Goal: Information Seeking & Learning: Find specific fact

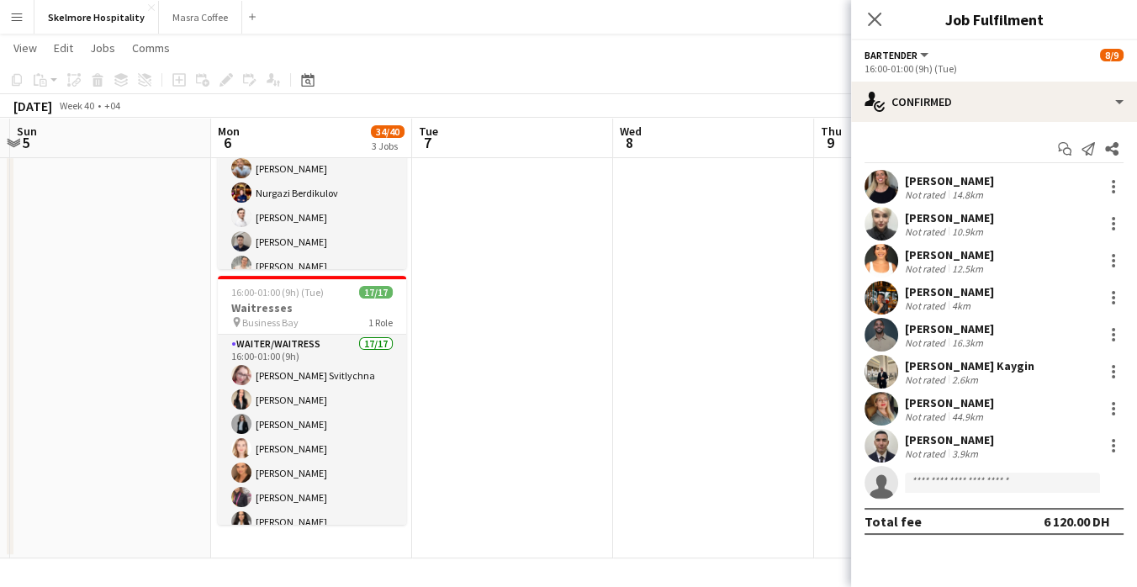
scroll to position [430, 0]
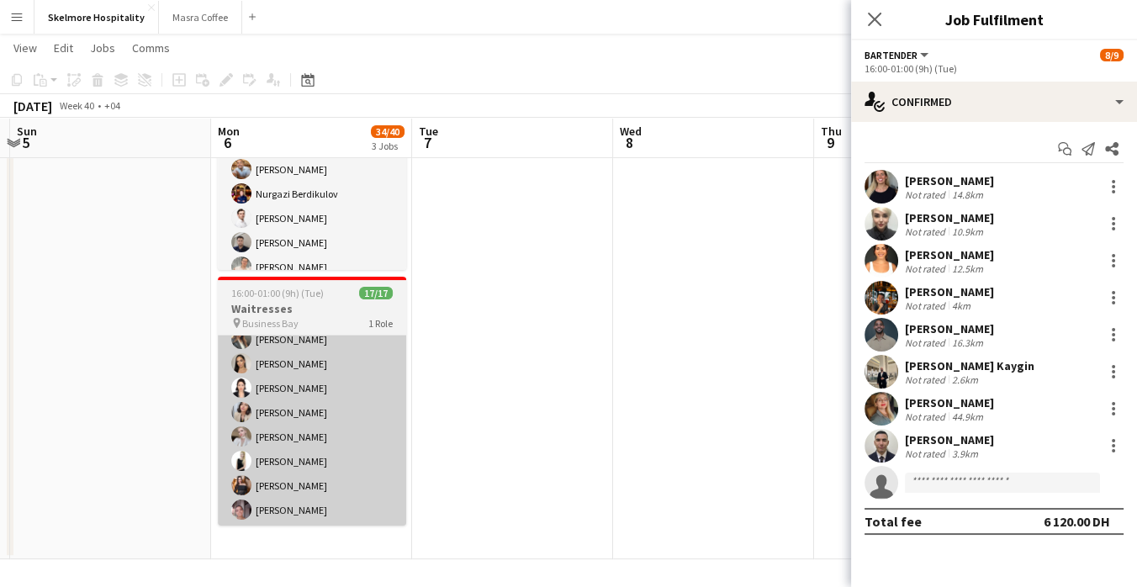
click at [357, 466] on app-card-role "Waiter/Waitress 17/17 16:00-01:00 (9h) [PERSON_NAME] Svitlychna [PERSON_NAME] […" at bounding box center [312, 302] width 188 height 447
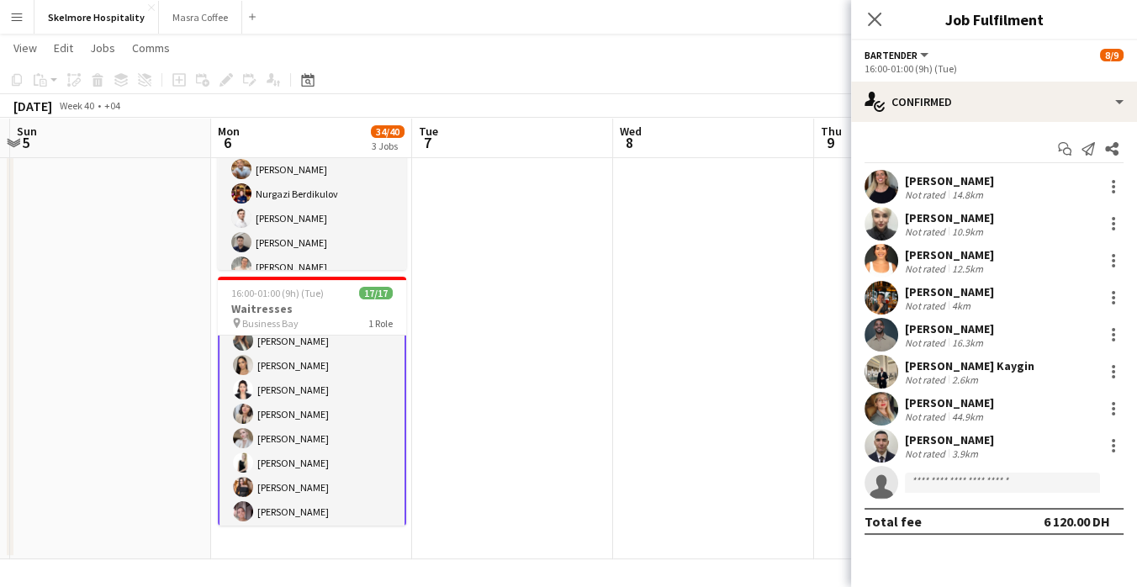
scroll to position [257, 0]
click at [302, 431] on app-card-role "Waiter/Waitress 17/17 16:00-01:00 (9h) [PERSON_NAME] Svitlychna [PERSON_NAME] […" at bounding box center [312, 303] width 188 height 451
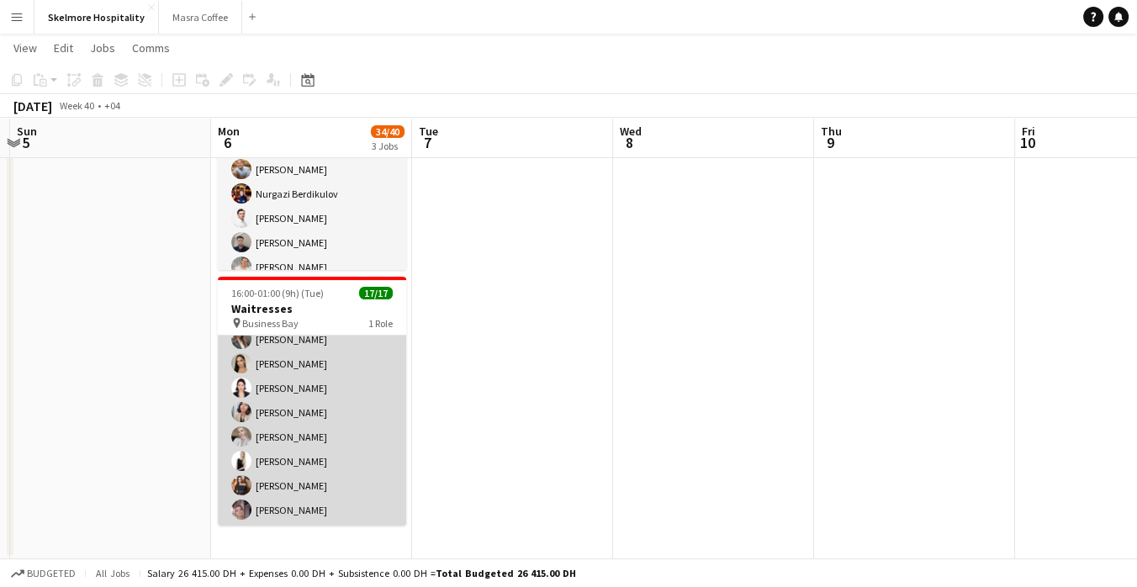
click at [318, 458] on app-card-role "Waiter/Waitress 17/17 16:00-01:00 (9h) Svitlana Svitlychna Anna Demchenko Sawsa…" at bounding box center [312, 302] width 188 height 447
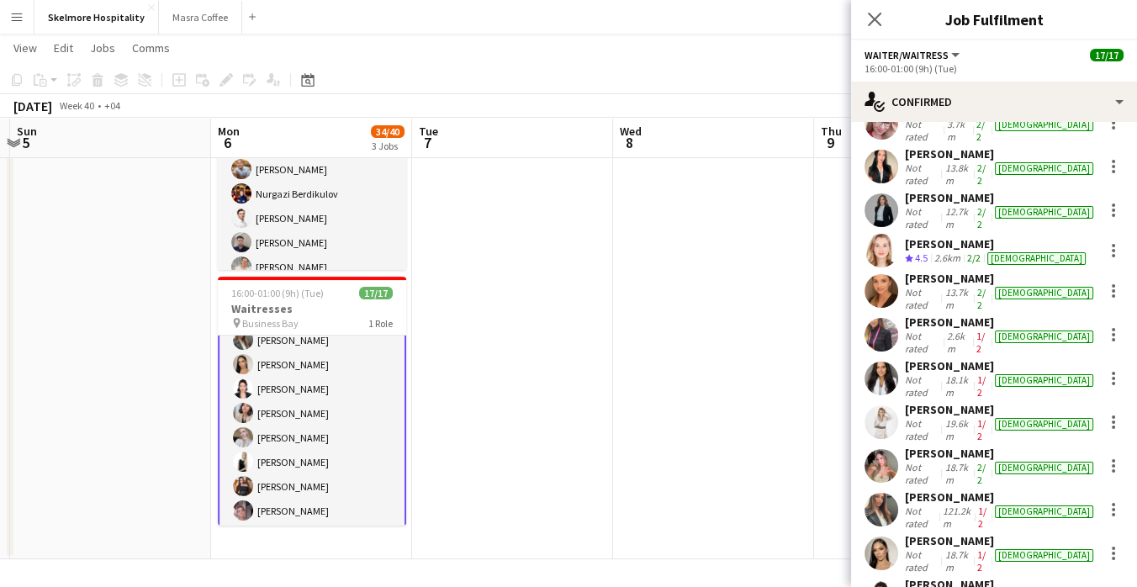
scroll to position [69, 0]
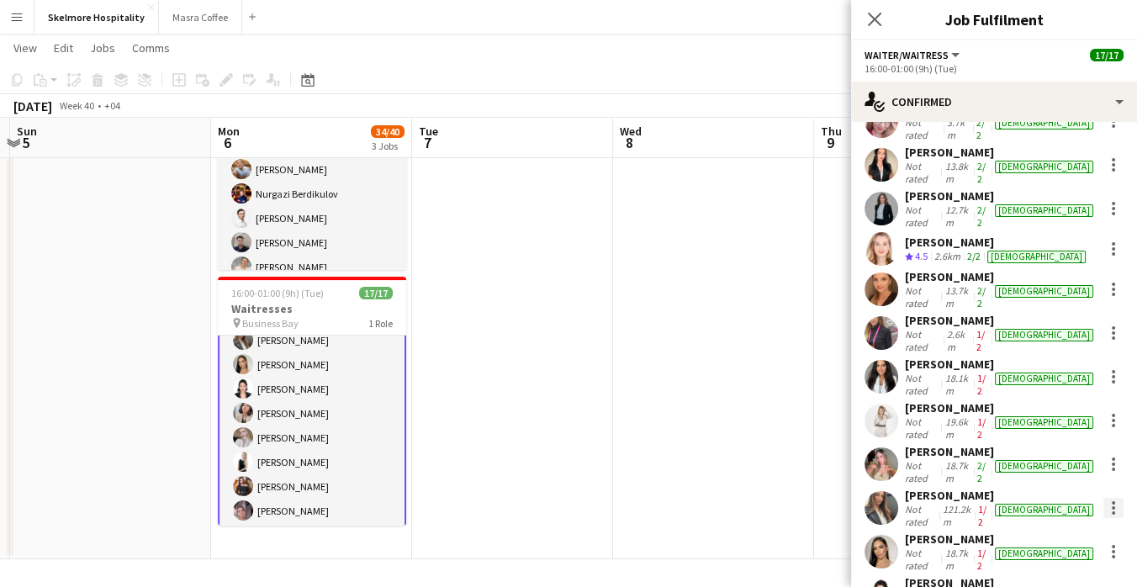
click at [1112, 511] on div at bounding box center [1113, 512] width 3 height 3
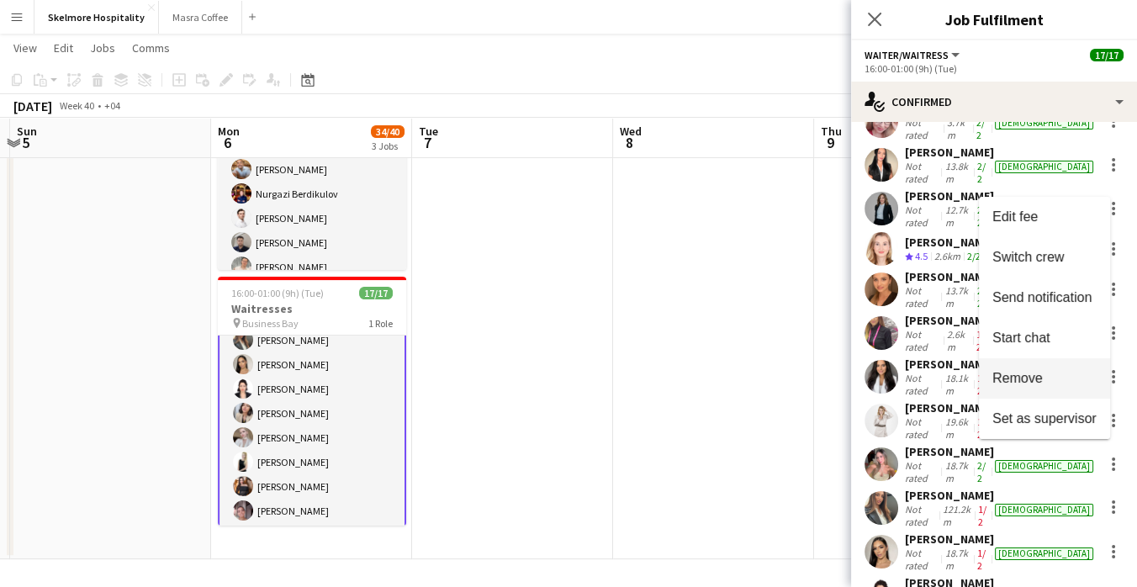
click at [1080, 382] on span "Remove" at bounding box center [1044, 378] width 104 height 15
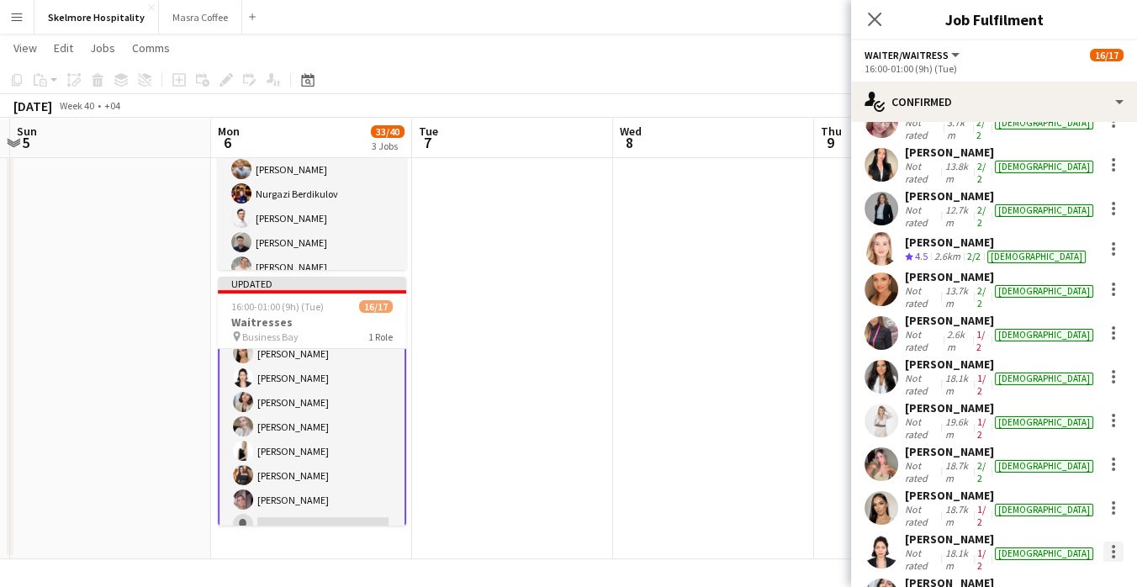
click at [1112, 555] on div at bounding box center [1113, 556] width 3 height 3
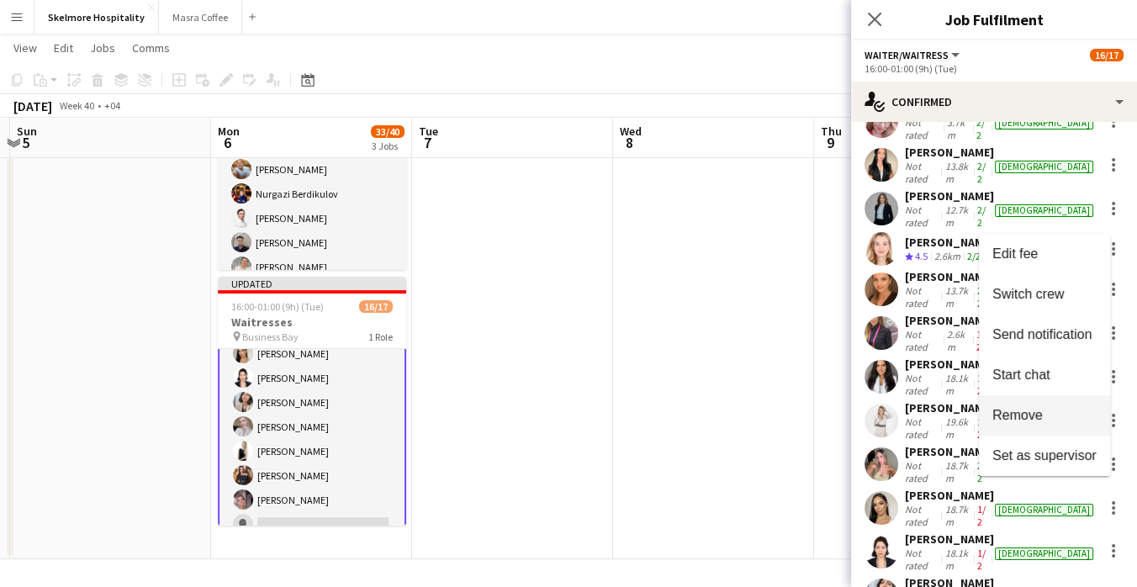
click at [1062, 421] on span "Remove" at bounding box center [1044, 415] width 104 height 15
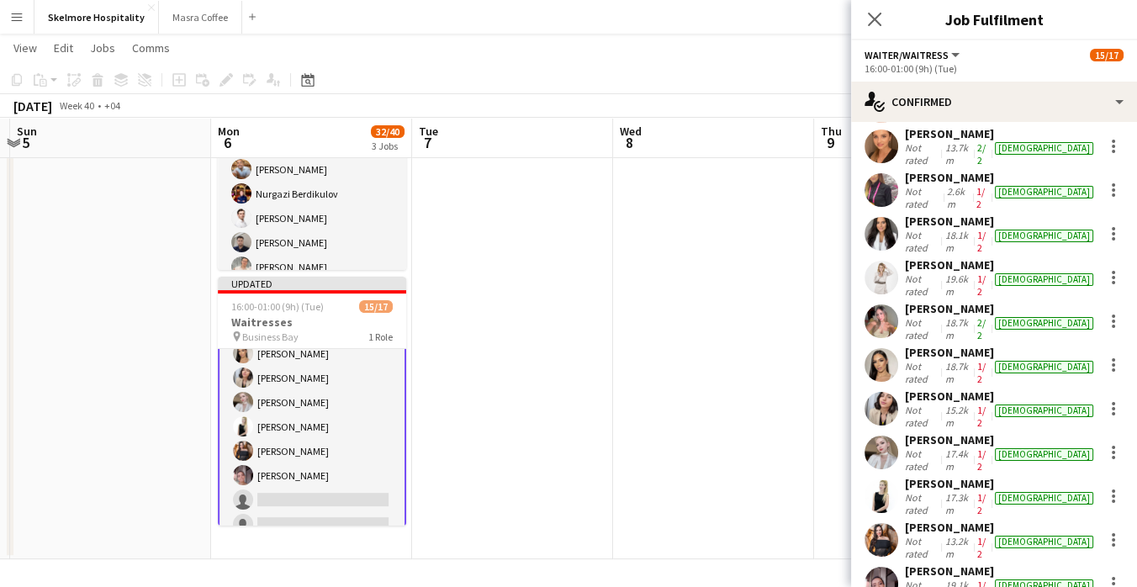
scroll to position [220, 0]
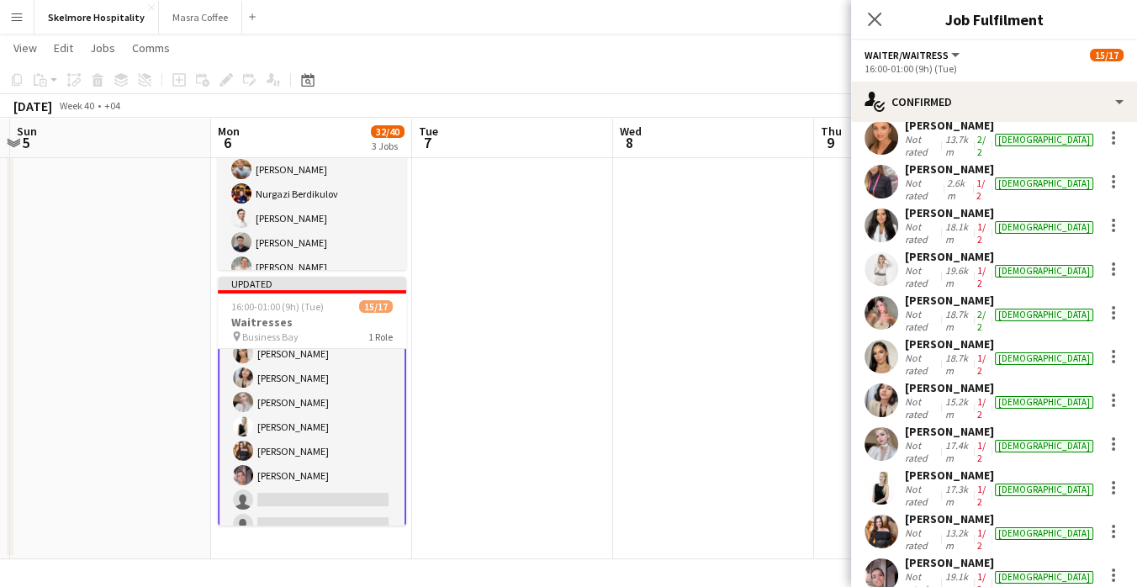
click at [738, 442] on app-date-cell at bounding box center [713, 159] width 201 height 801
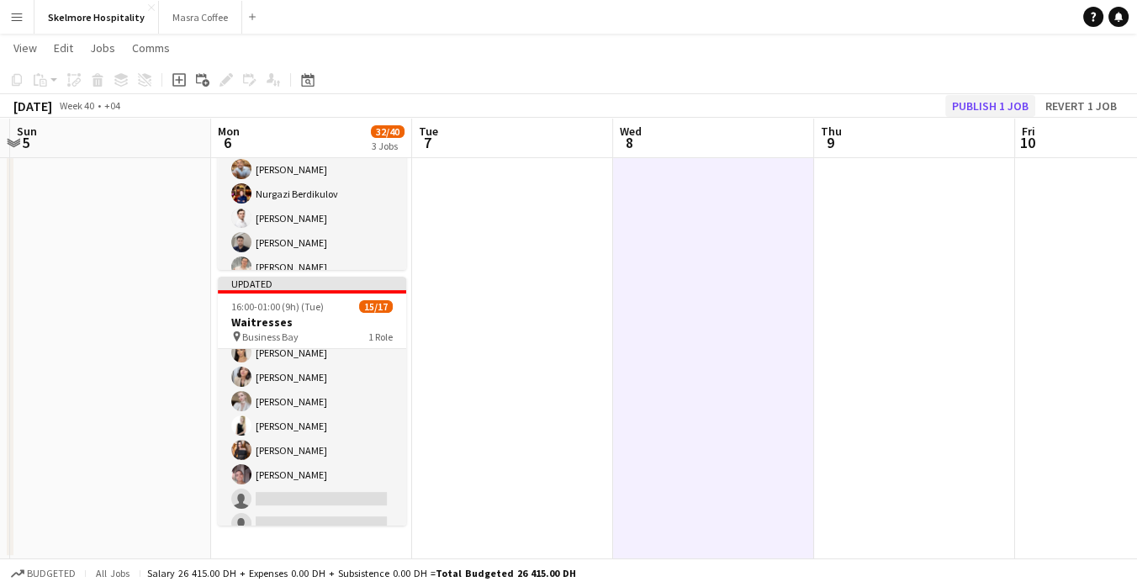
click at [987, 105] on button "Publish 1 job" at bounding box center [990, 106] width 90 height 22
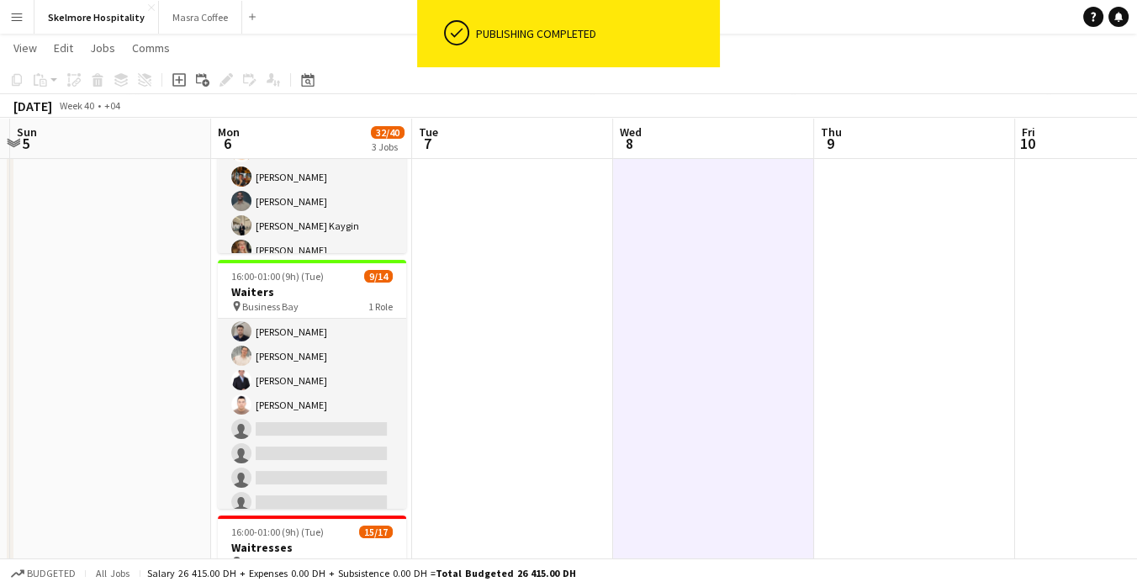
scroll to position [0, 0]
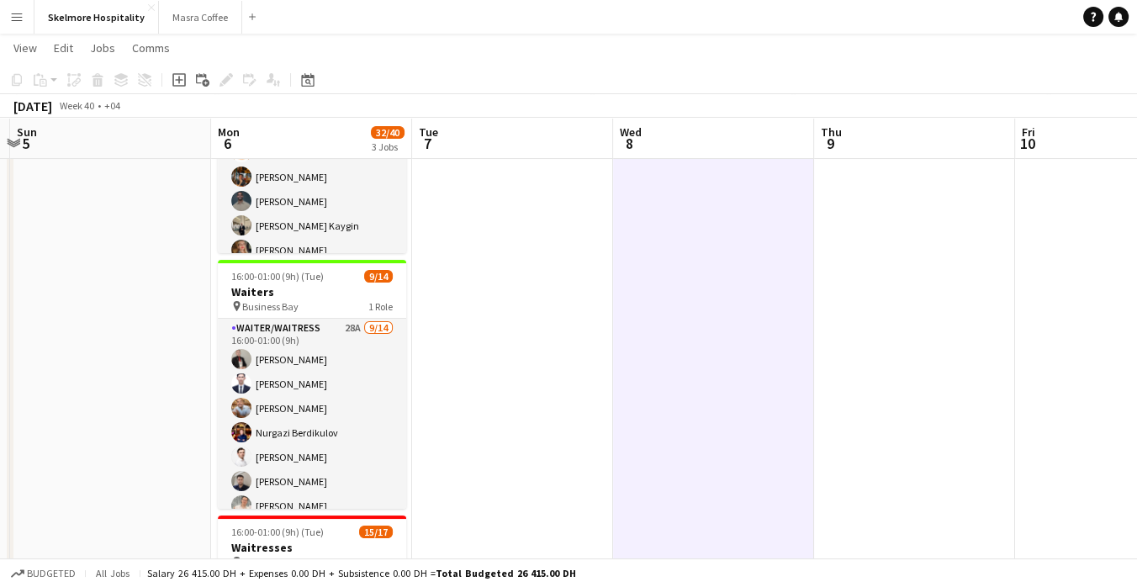
click at [146, 366] on app-date-cell at bounding box center [110, 397] width 201 height 801
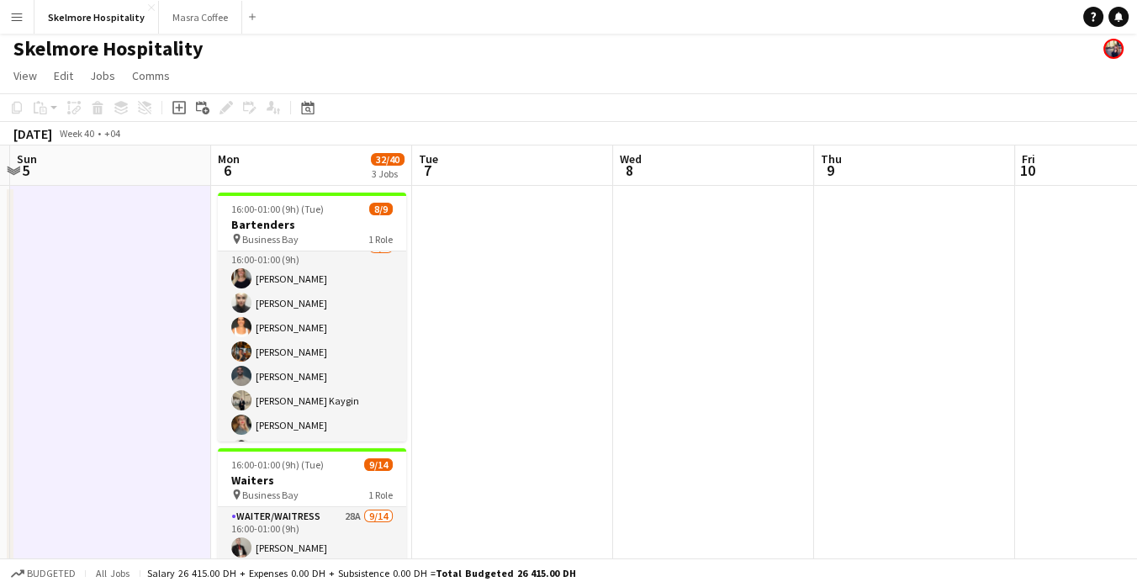
scroll to position [14, 0]
click at [135, 408] on app-date-cell at bounding box center [110, 586] width 201 height 801
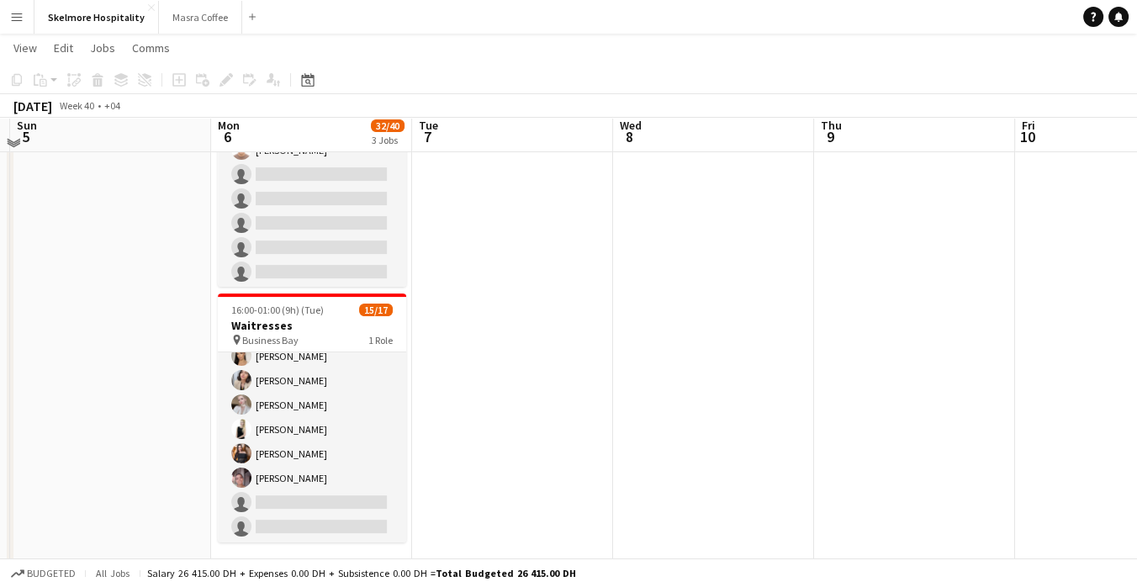
scroll to position [431, 0]
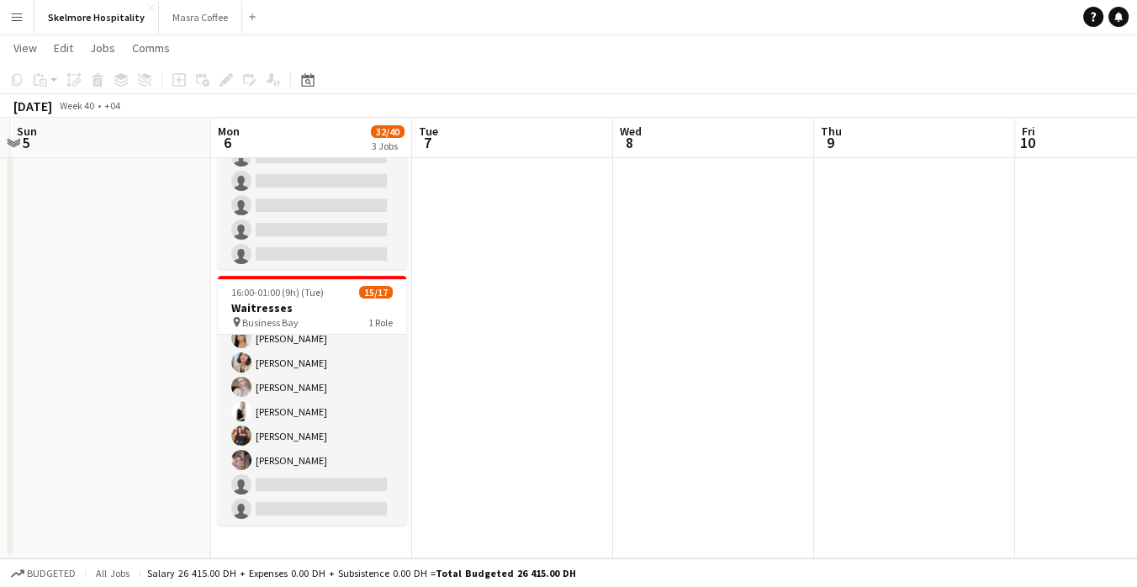
click at [56, 278] on app-date-cell at bounding box center [110, 158] width 201 height 801
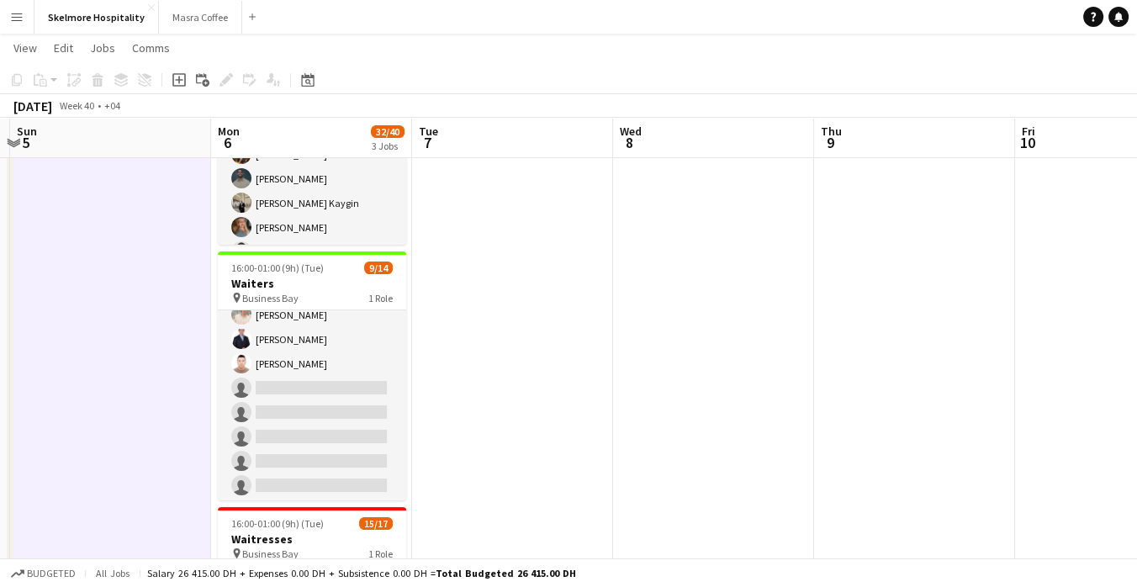
scroll to position [0, 0]
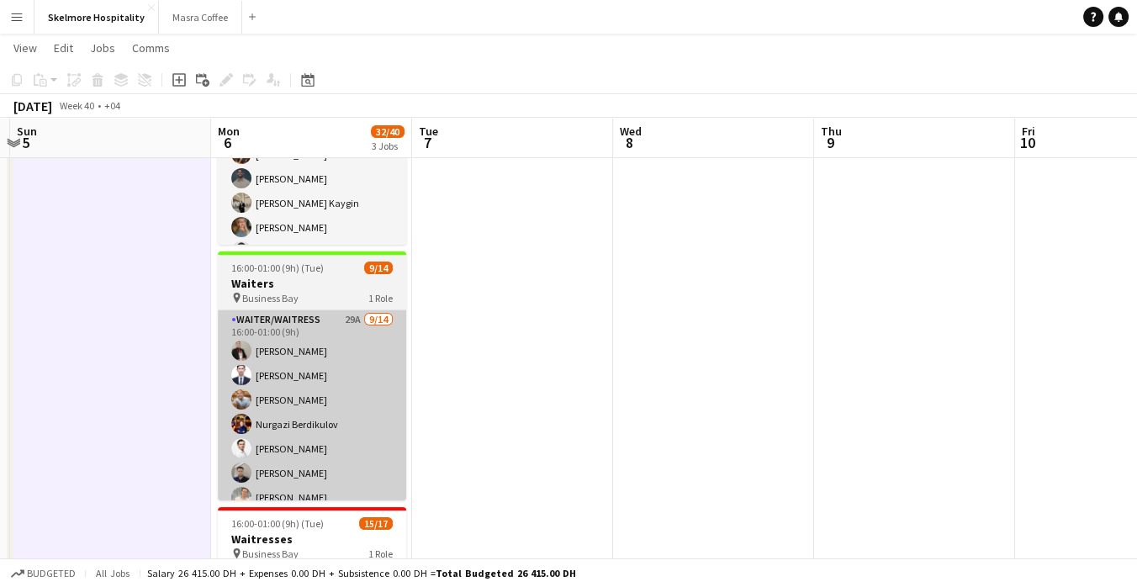
click at [269, 345] on app-card-role "Waiter/Waitress 29A 9/14 16:00-01:00 (9h) Alibek Alashbaev Abdulhafiz Rashidov …" at bounding box center [312, 497] width 188 height 374
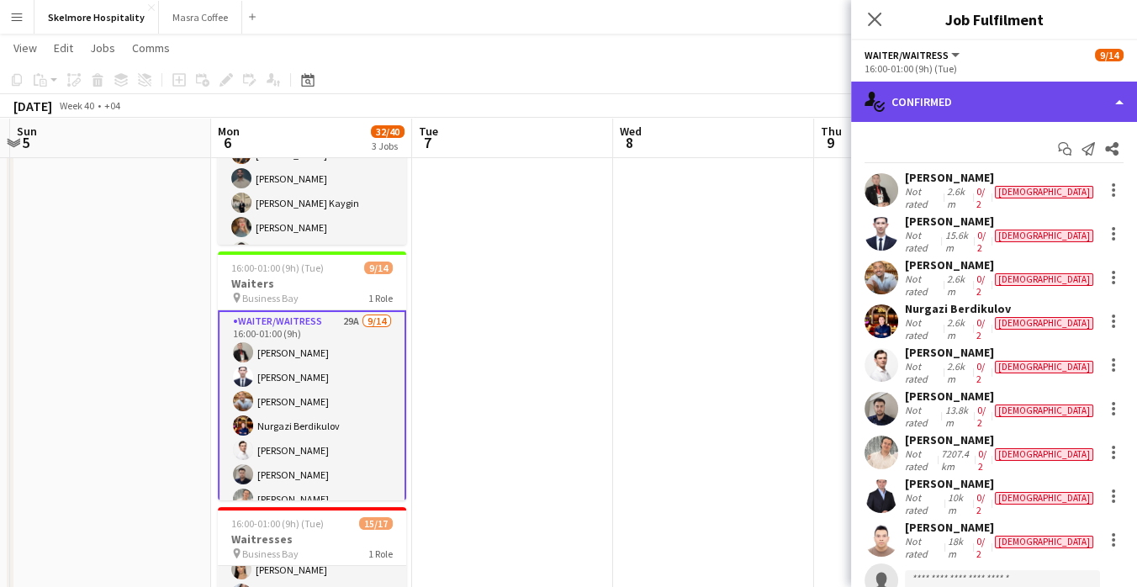
click at [949, 108] on div "single-neutral-actions-check-2 Confirmed" at bounding box center [994, 102] width 286 height 40
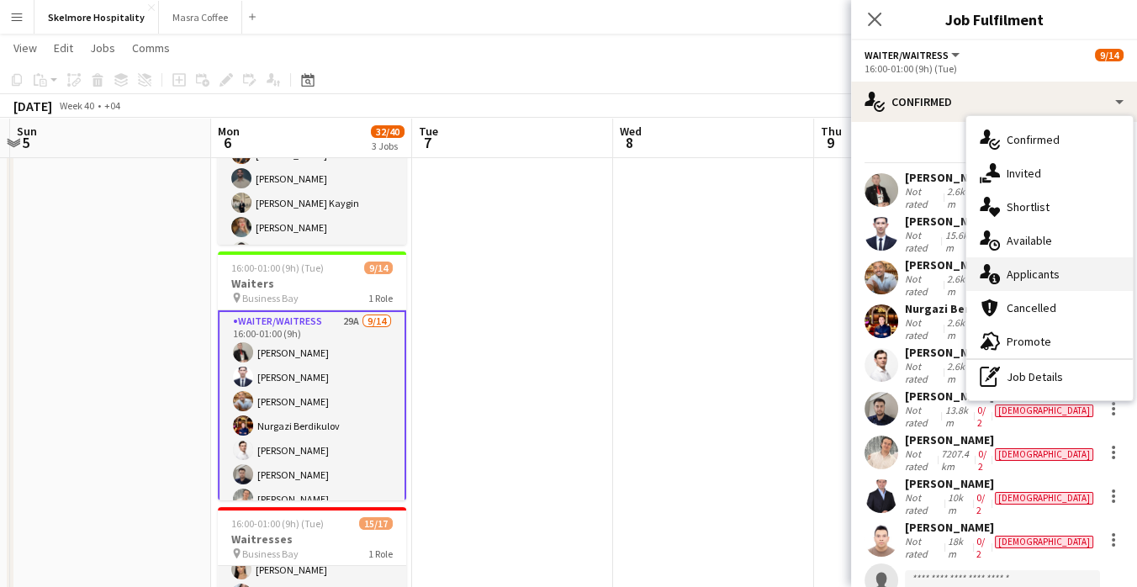
click at [1076, 278] on div "single-neutral-actions-information Applicants" at bounding box center [1049, 274] width 167 height 34
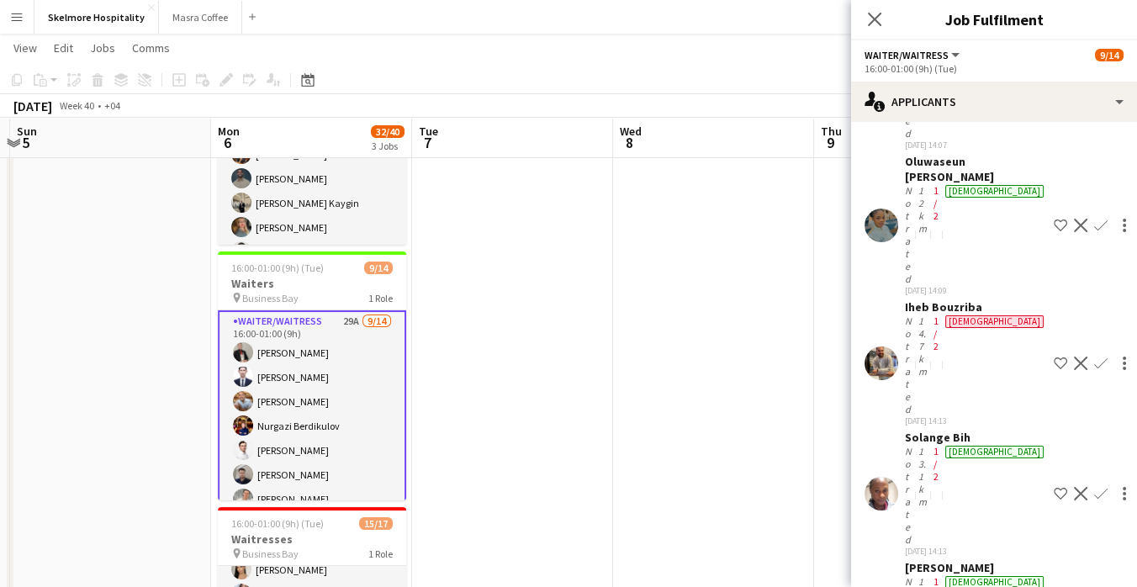
scroll to position [312, 0]
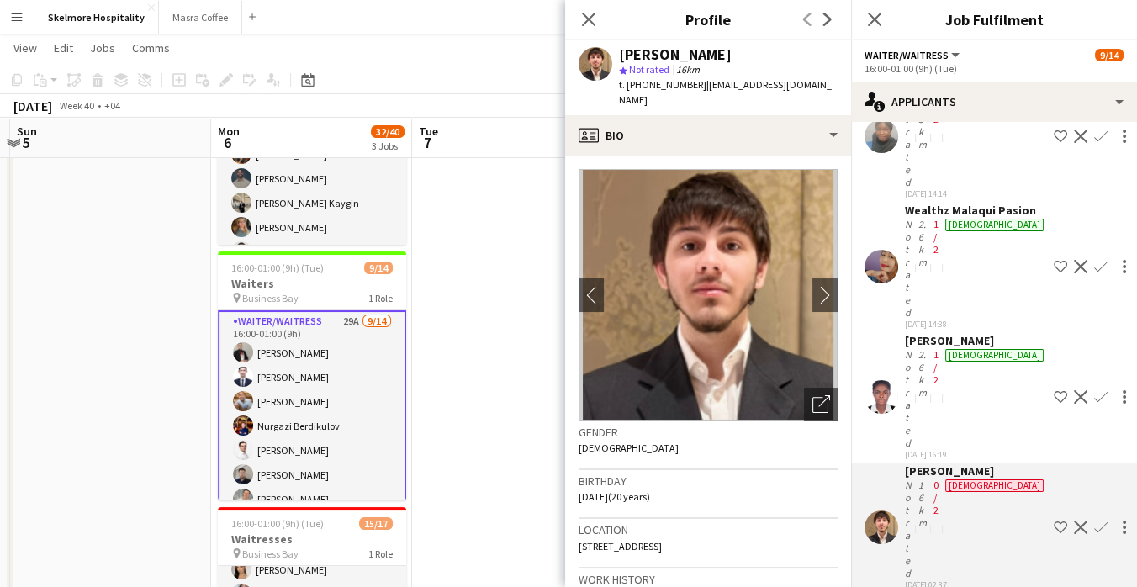
scroll to position [797, 0]
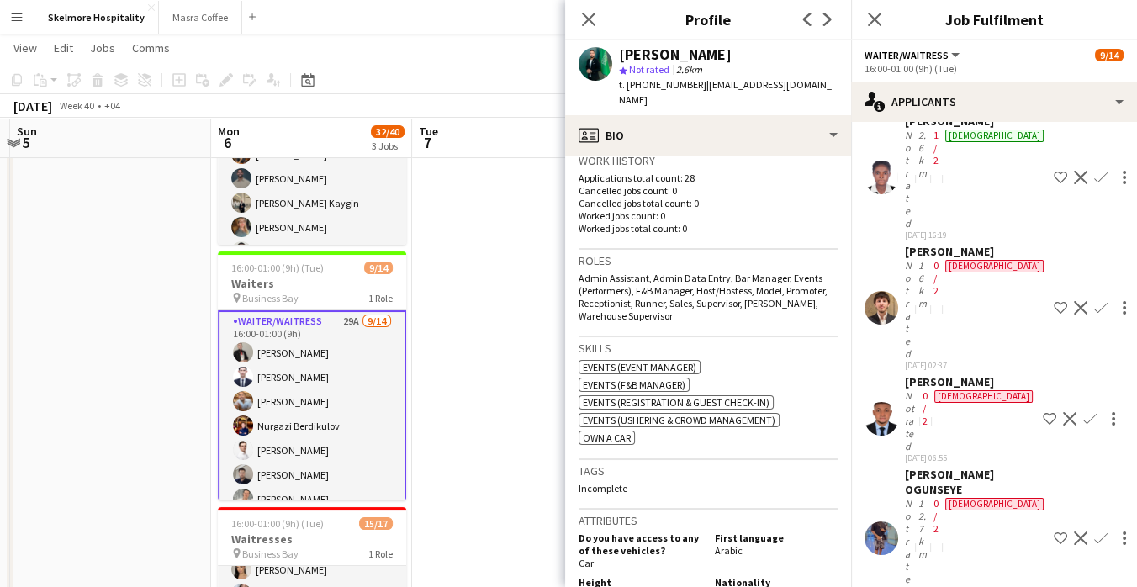
scroll to position [435, 0]
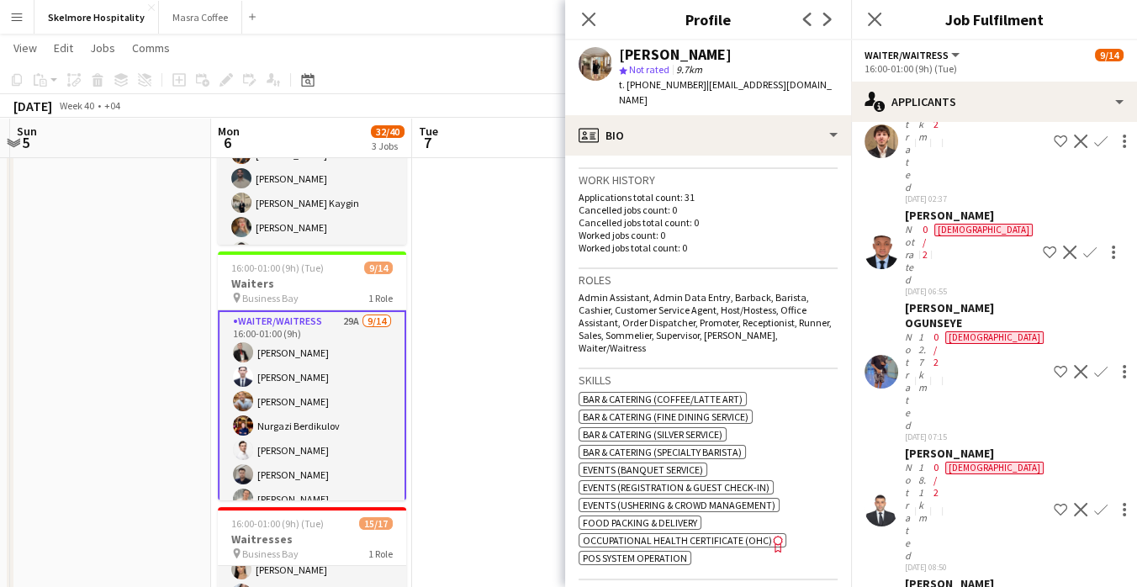
scroll to position [1188, 0]
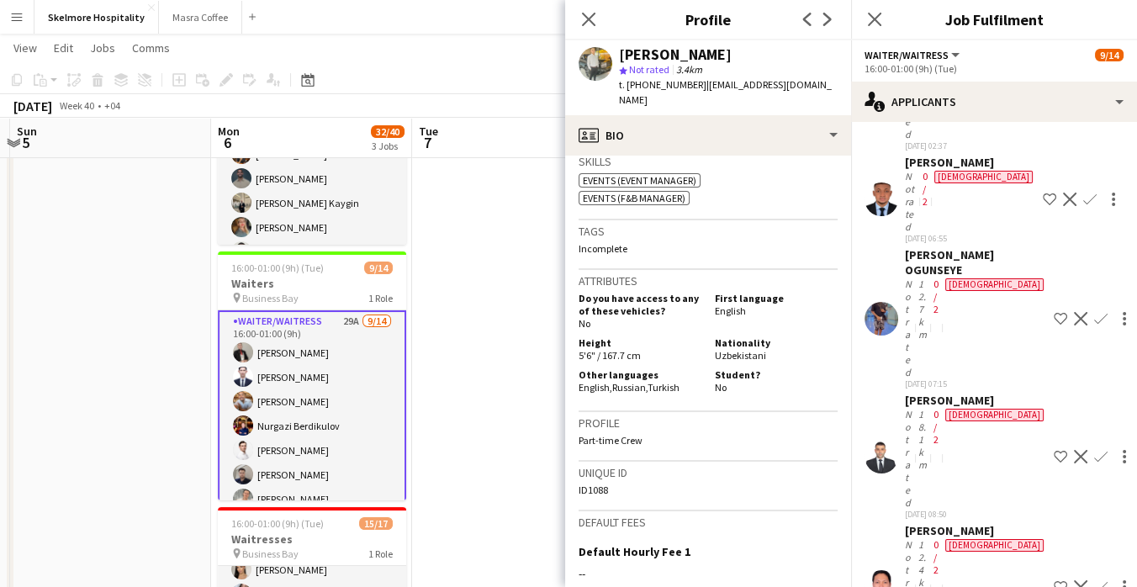
scroll to position [583, 0]
click at [743, 349] on span "Uzbekistani" at bounding box center [740, 355] width 51 height 13
copy span "Uzbekistani"
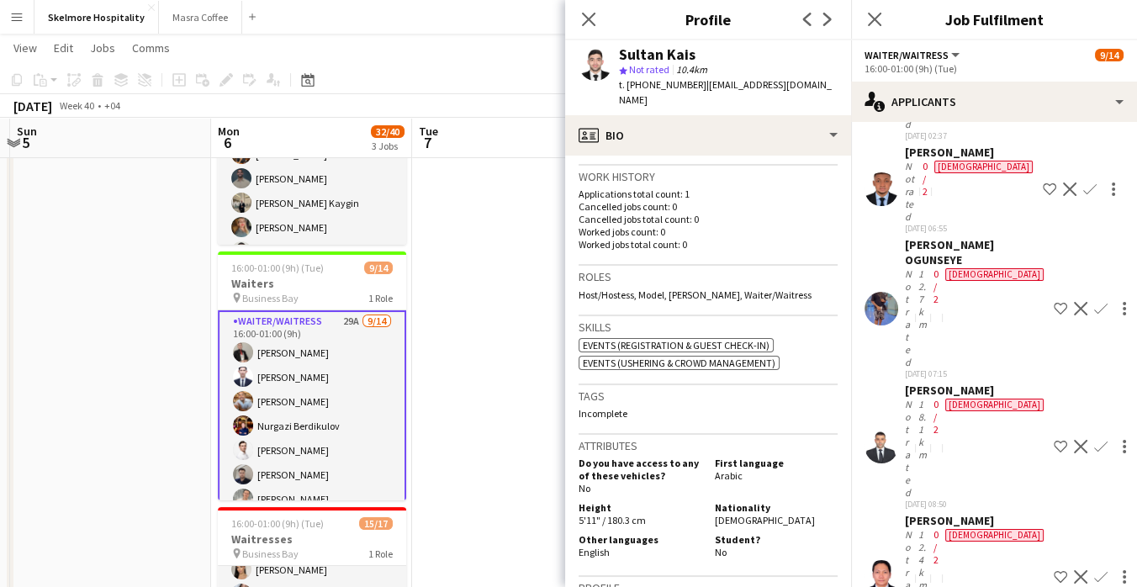
scroll to position [435, 0]
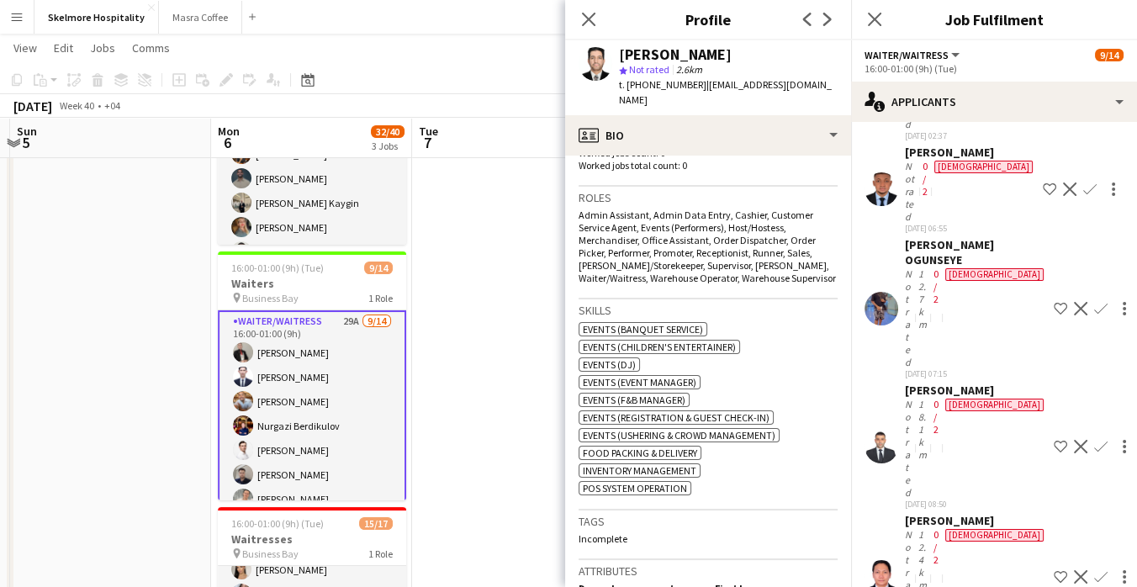
scroll to position [685, 0]
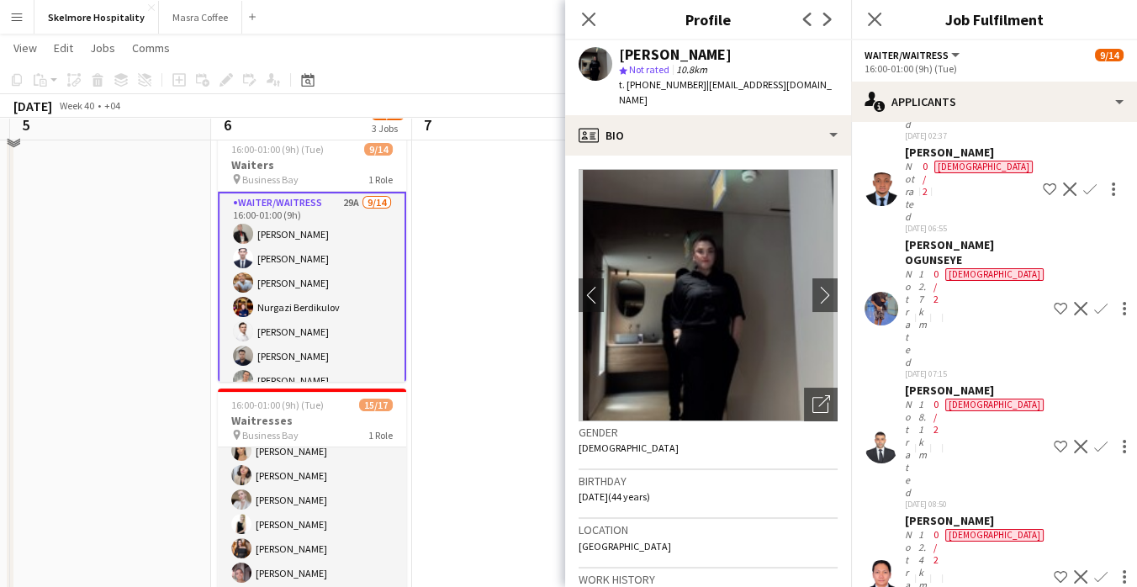
scroll to position [431, 0]
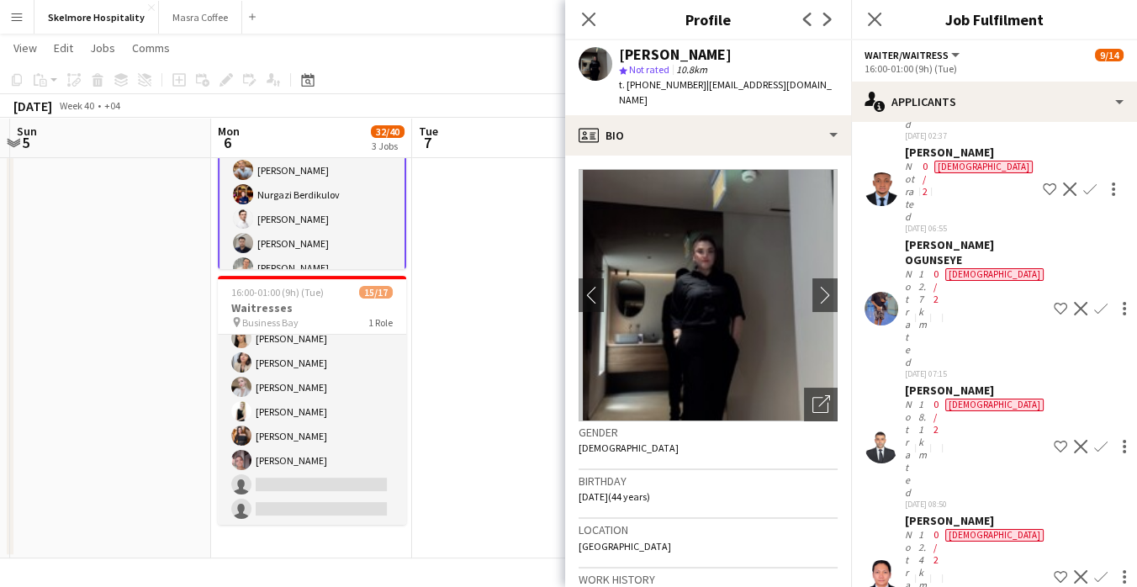
click at [347, 204] on app-card-role "Waiter/Waitress 29A 9/14 16:00-01:00 (9h) Alibek Alashbaev Abdulhafiz Rashidov …" at bounding box center [312, 268] width 188 height 378
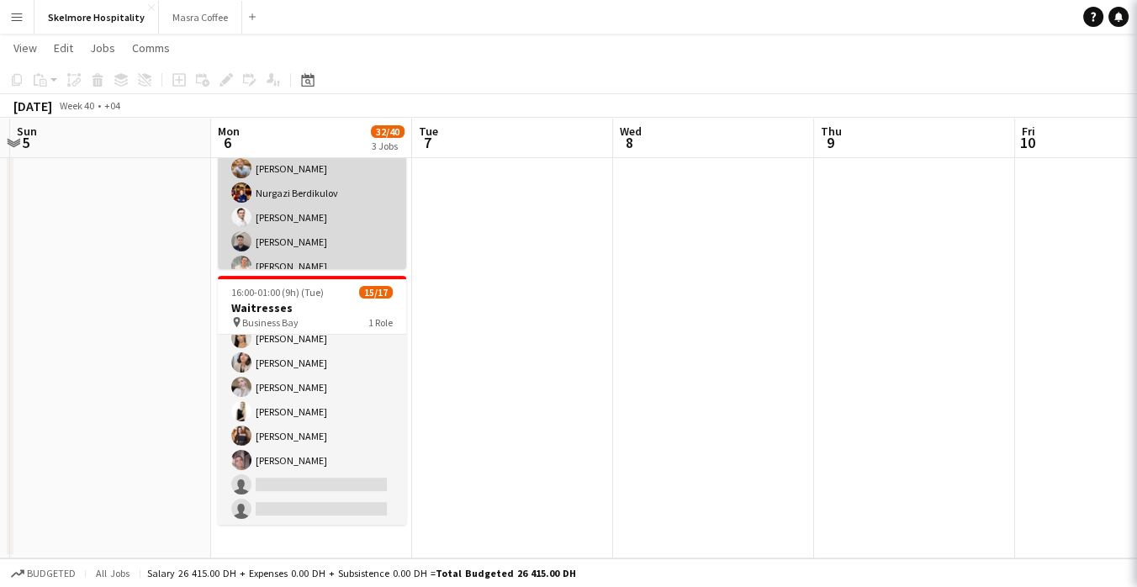
scroll to position [0, 0]
click at [329, 233] on app-card-role "Waiter/Waitress 29A 9/14 16:00-01:00 (9h) Alibek Alashbaev Abdulhafiz Rashidov …" at bounding box center [312, 266] width 188 height 374
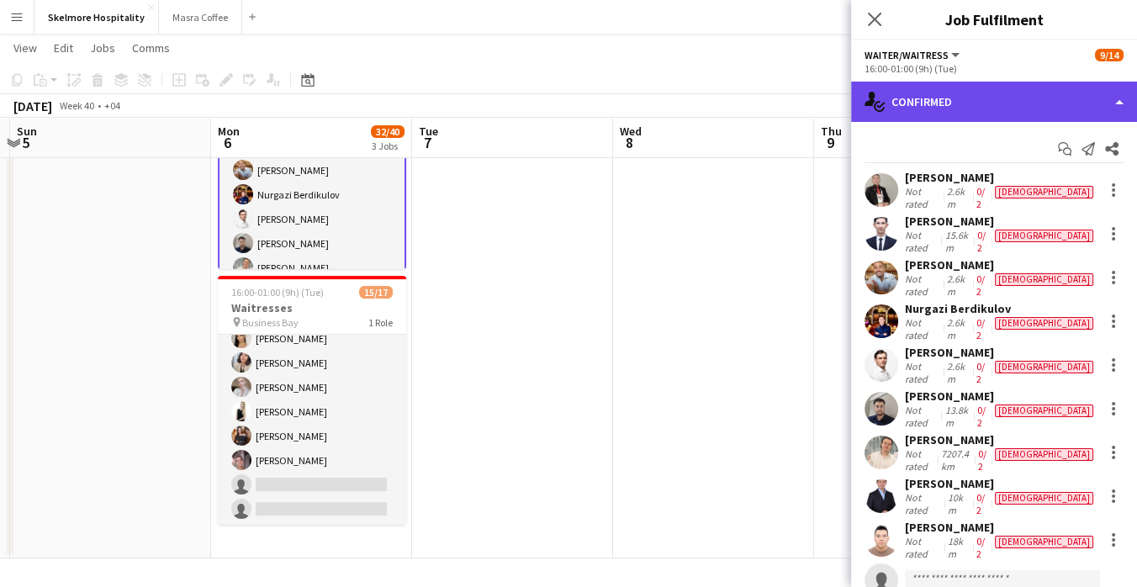
click at [1004, 117] on div "single-neutral-actions-check-2 Confirmed" at bounding box center [994, 102] width 286 height 40
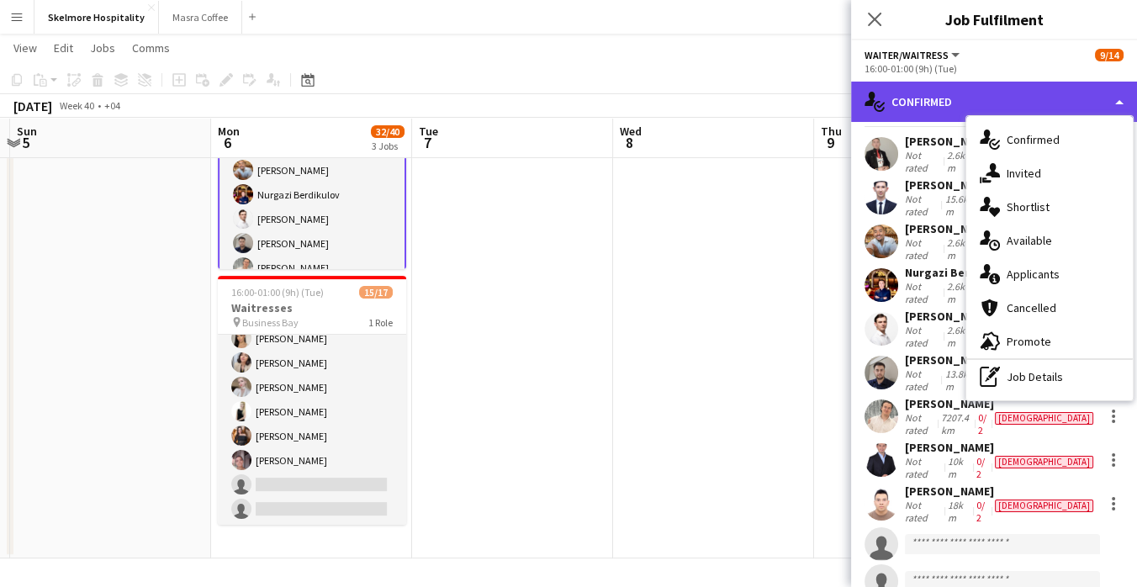
scroll to position [41, 0]
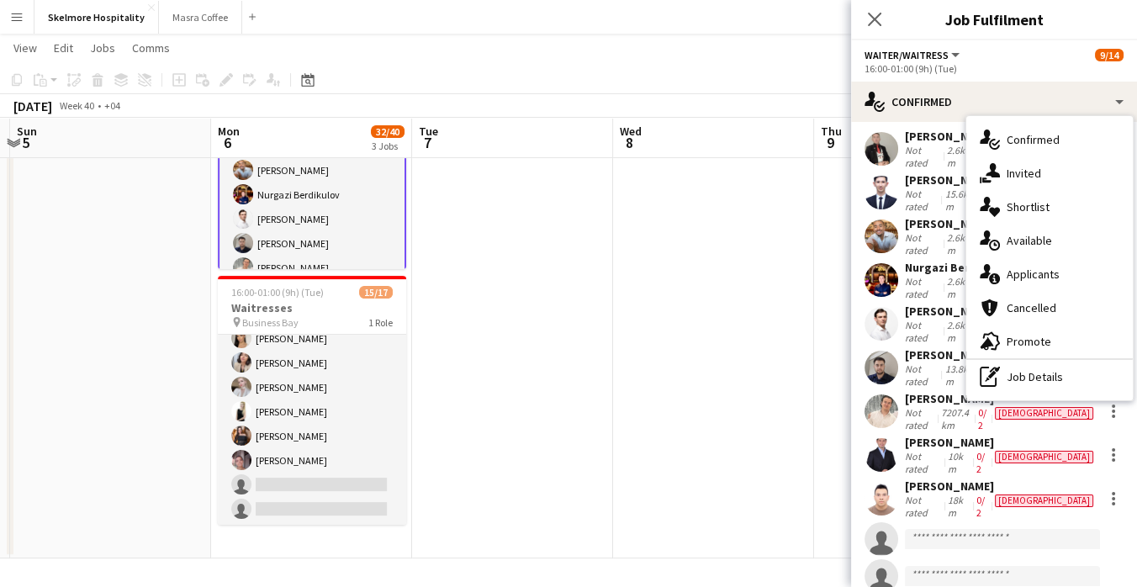
click at [922, 362] on div "Not rated" at bounding box center [923, 374] width 36 height 25
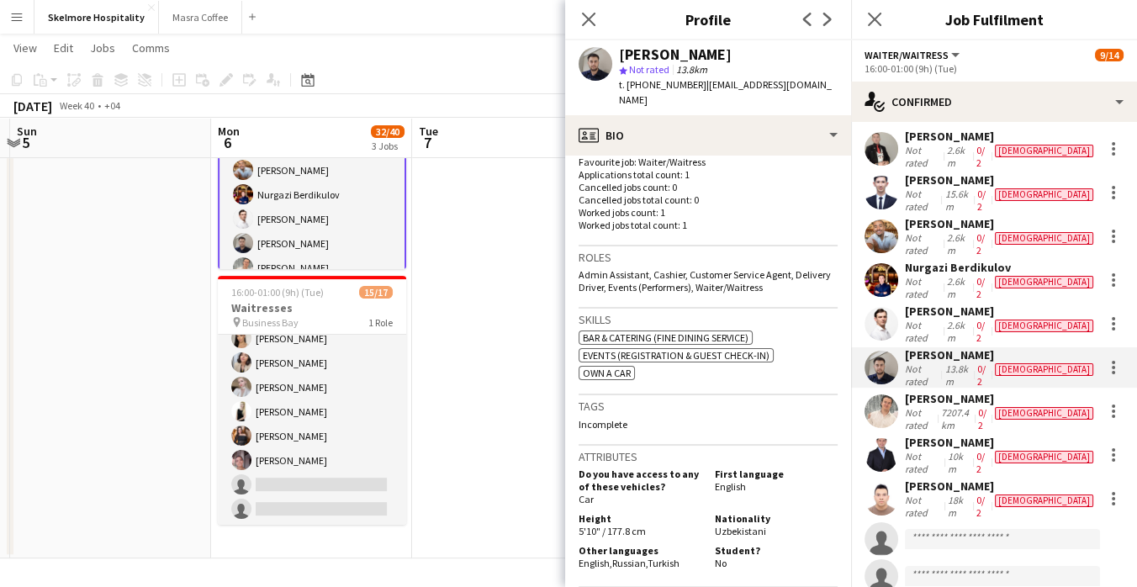
scroll to position [448, 0]
click at [992, 391] on div "Khalililo Tokhirov" at bounding box center [1001, 398] width 192 height 15
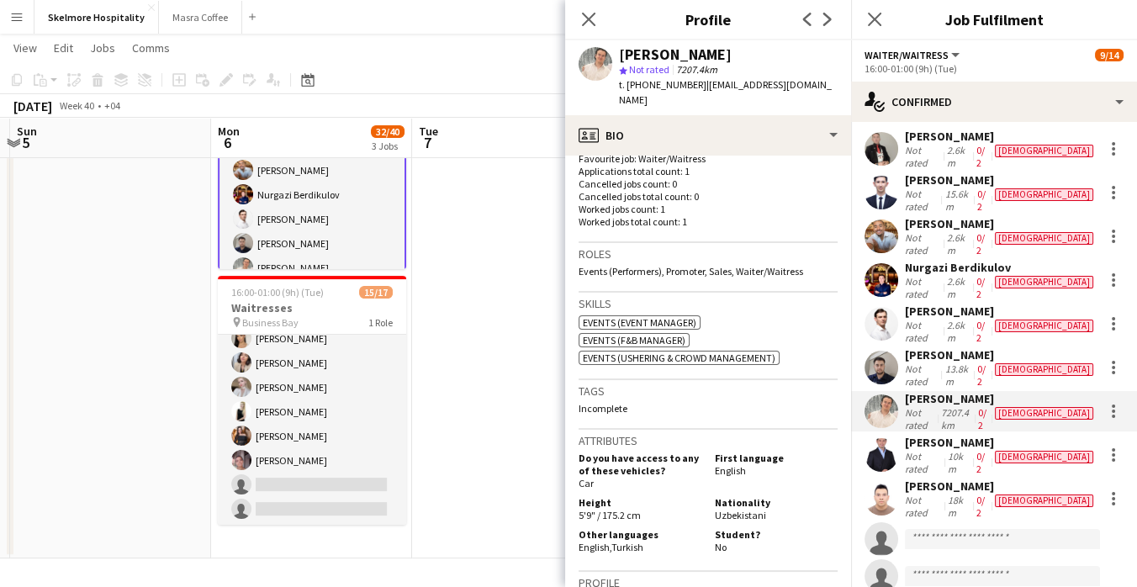
scroll to position [651, 0]
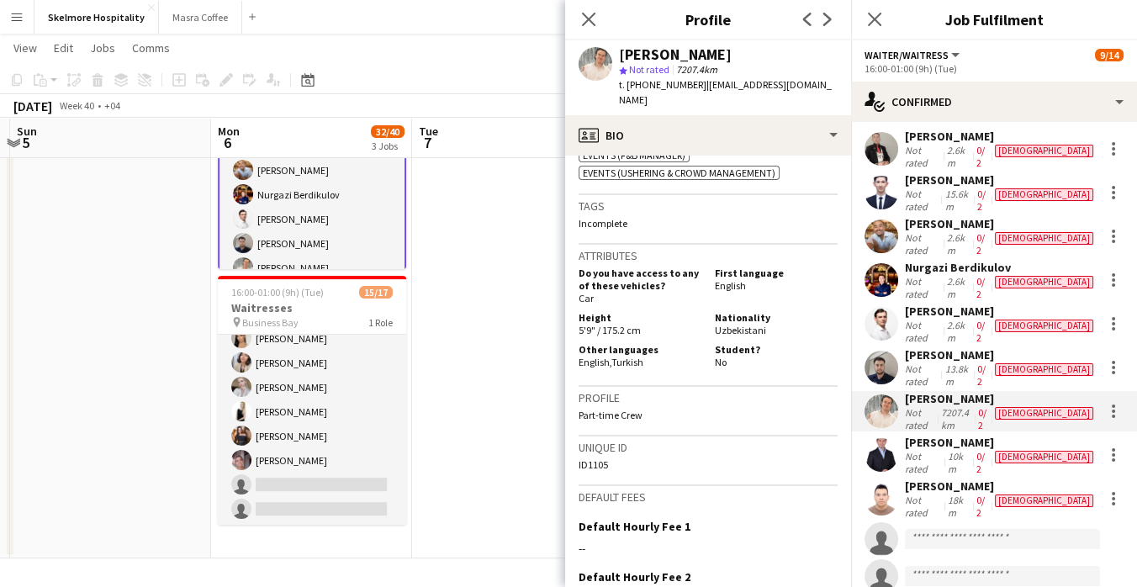
click at [967, 450] on div "10km" at bounding box center [958, 462] width 28 height 25
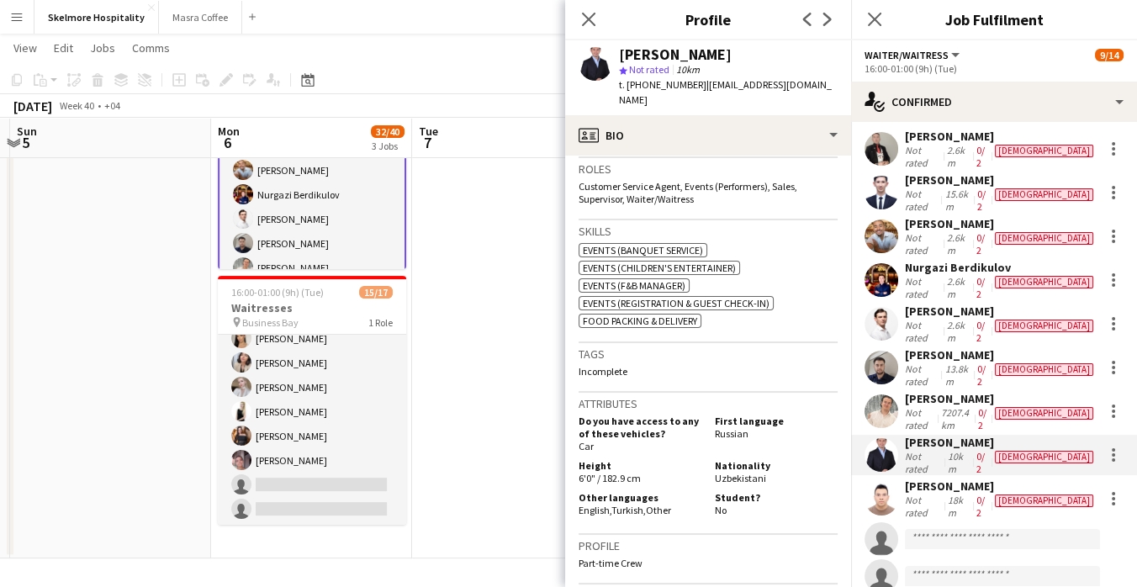
scroll to position [552, 0]
click at [957, 494] on div "18km" at bounding box center [958, 506] width 28 height 25
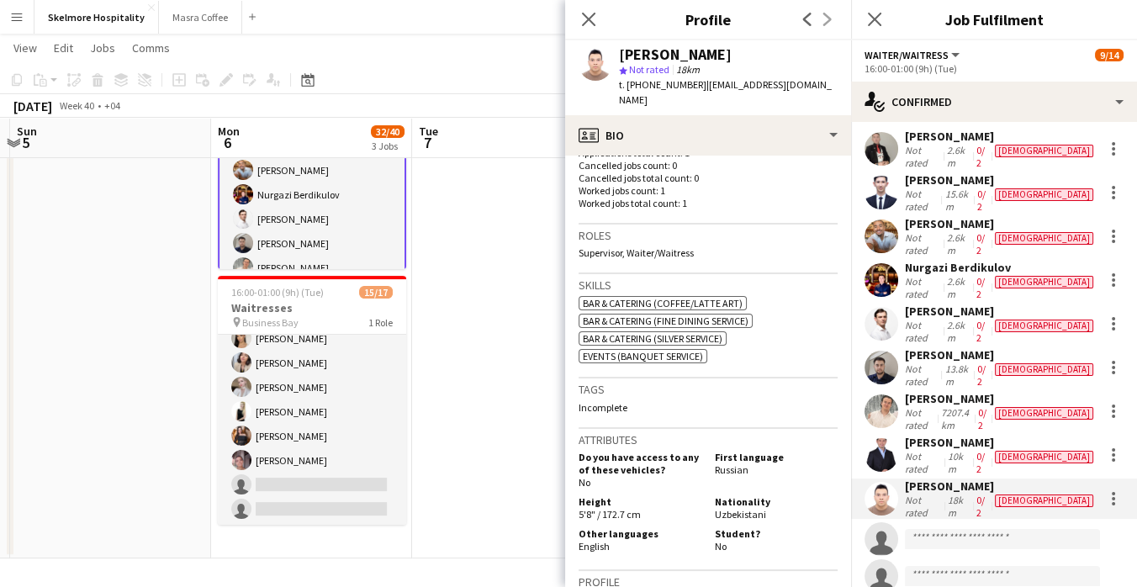
scroll to position [542, 0]
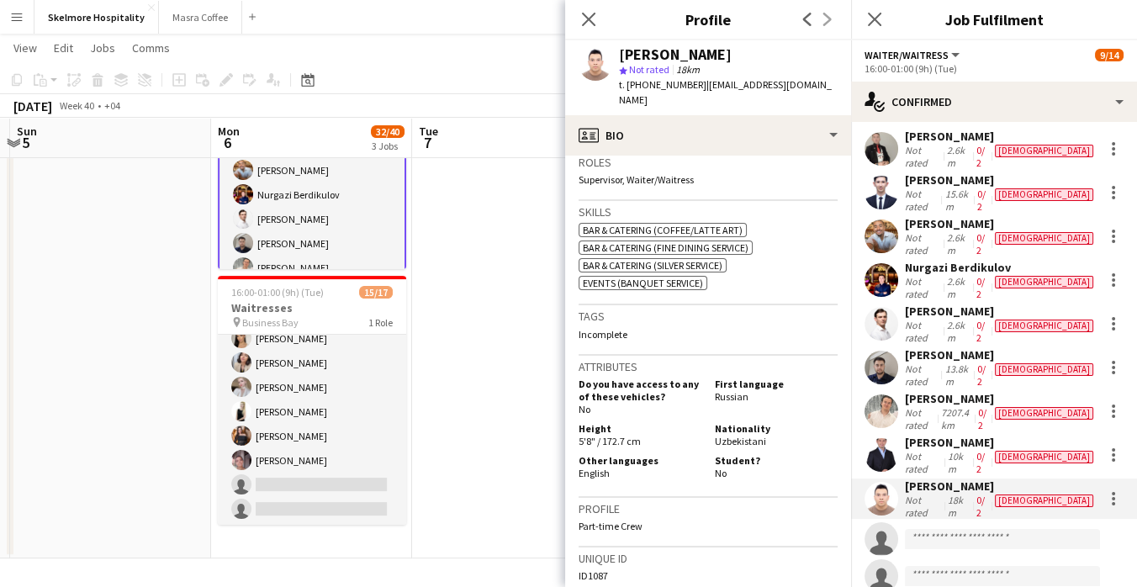
click at [934, 435] on div "Bek Sayfiddinov" at bounding box center [1001, 442] width 192 height 15
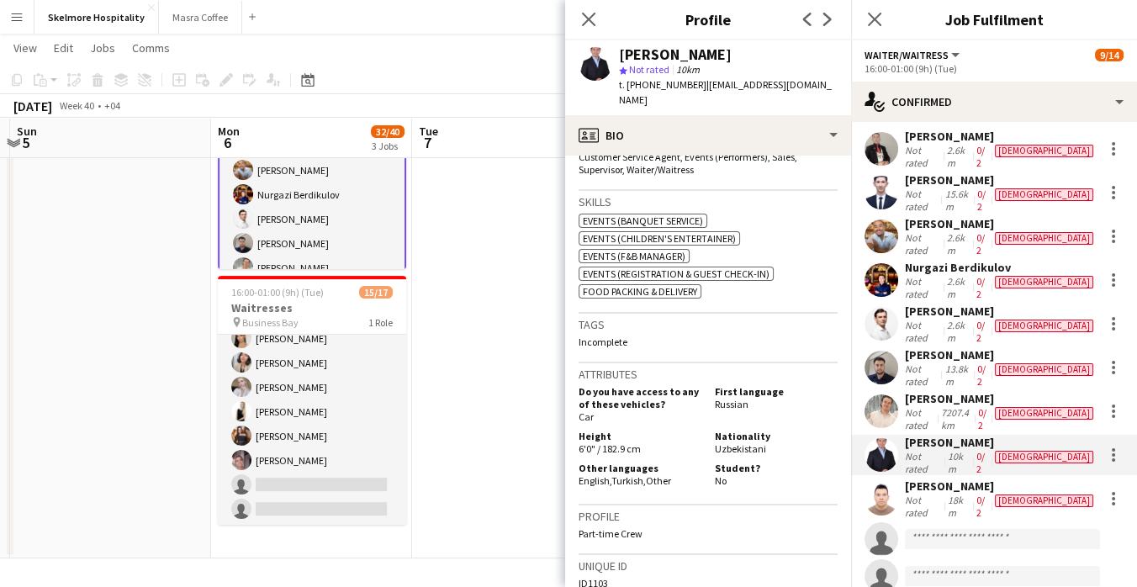
scroll to position [590, 0]
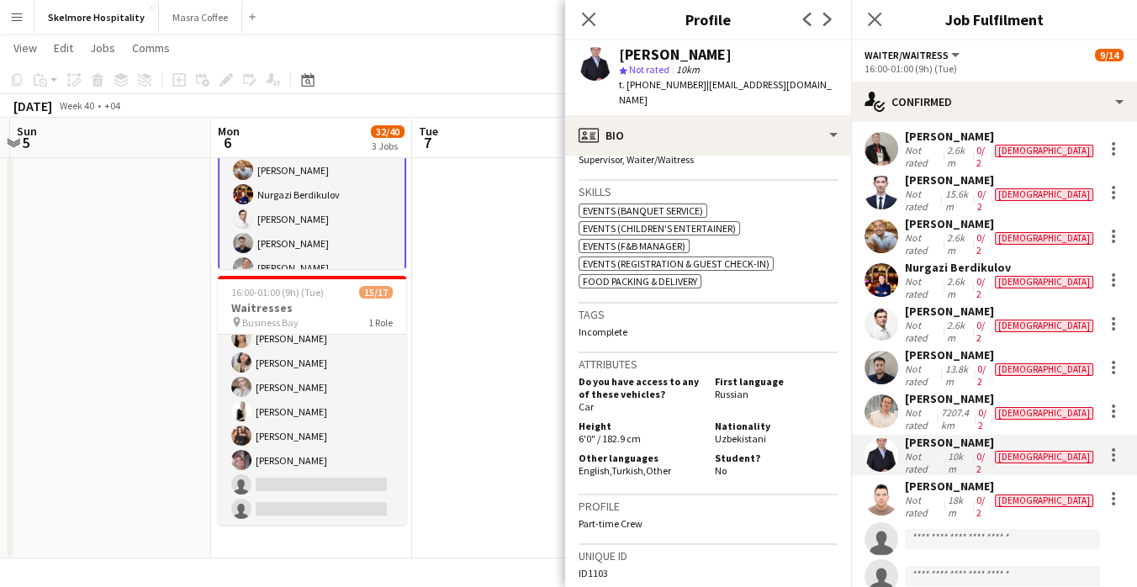
click at [803, 398] on div "Do you have access to any of these vehicles? Car First language Russian Height …" at bounding box center [708, 426] width 259 height 108
click at [987, 391] on div "Khalililo Tokhirov" at bounding box center [1001, 398] width 192 height 15
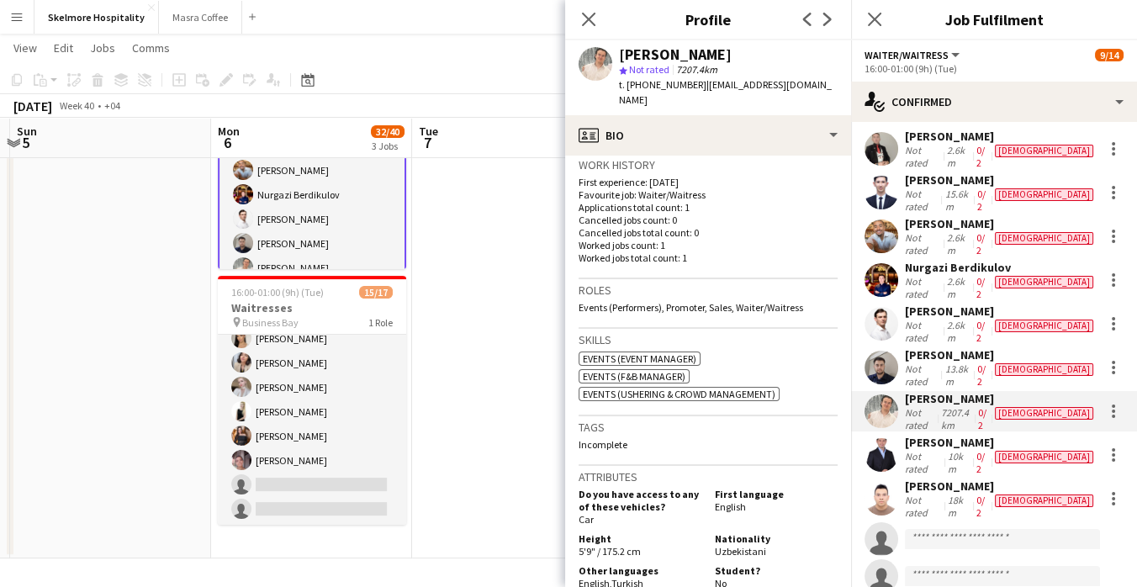
scroll to position [431, 0]
click at [951, 347] on div "Bekmurod Abdumajidov" at bounding box center [1001, 354] width 192 height 15
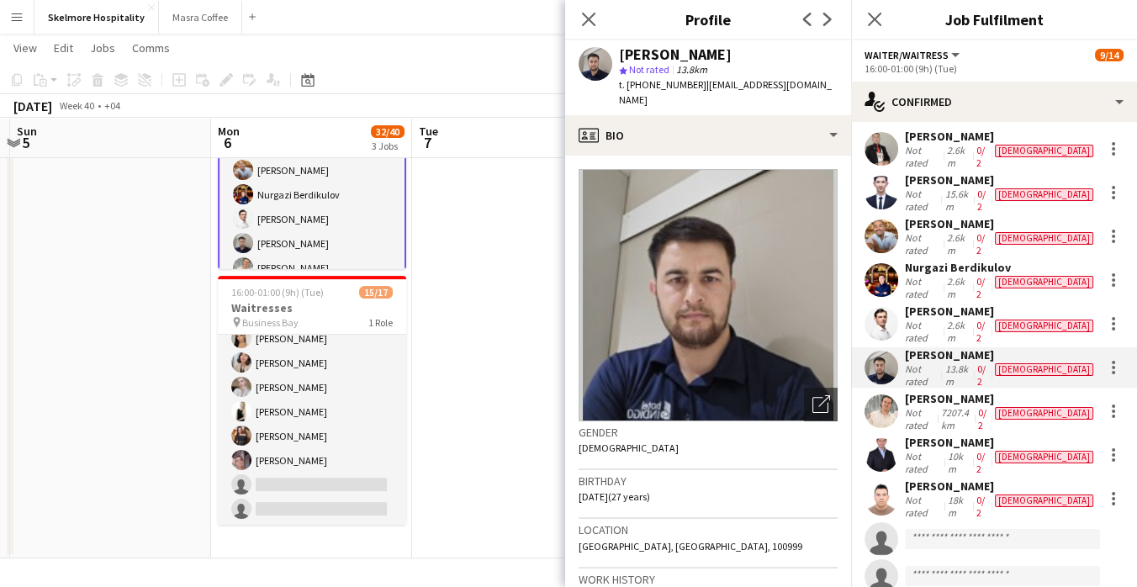
click at [963, 304] on div "Oleksandr Lunov" at bounding box center [1001, 311] width 192 height 15
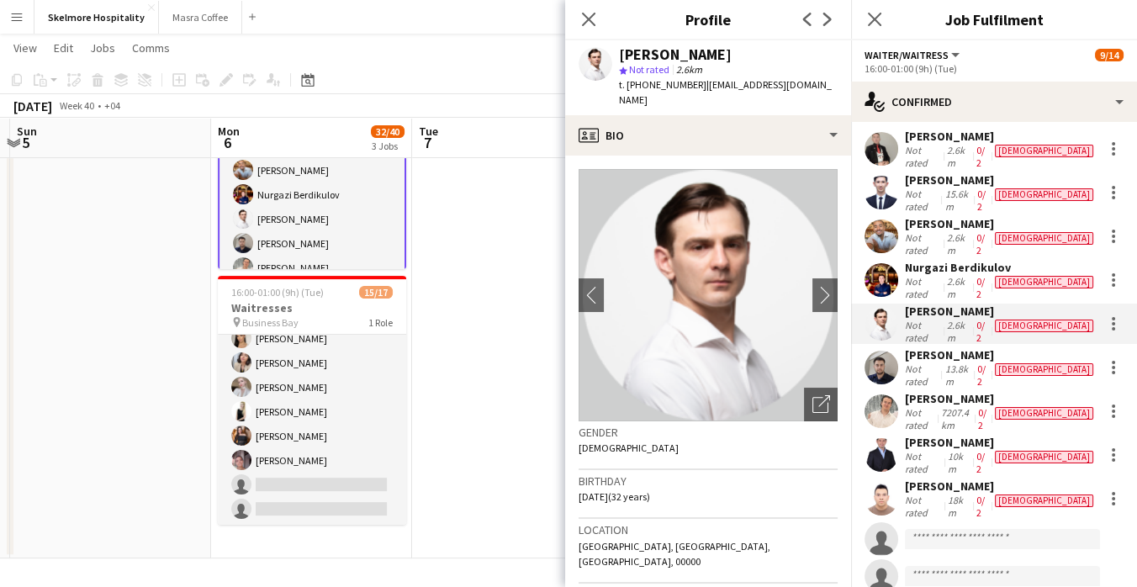
click at [970, 275] on div "2.6km" at bounding box center [958, 287] width 29 height 25
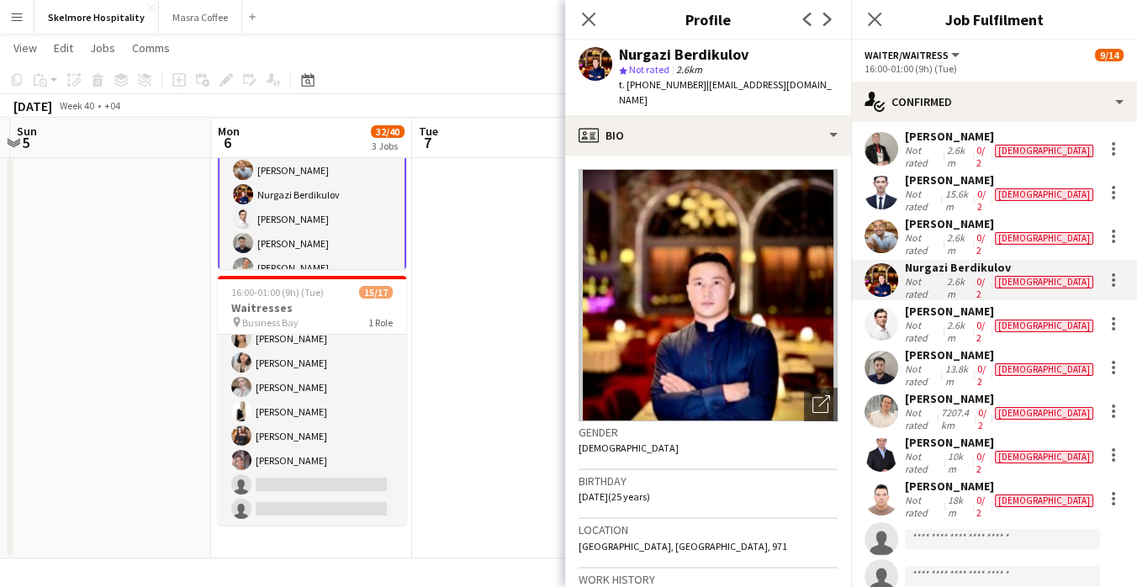
click at [985, 231] on app-skills-label "0/2" at bounding box center [980, 243] width 8 height 25
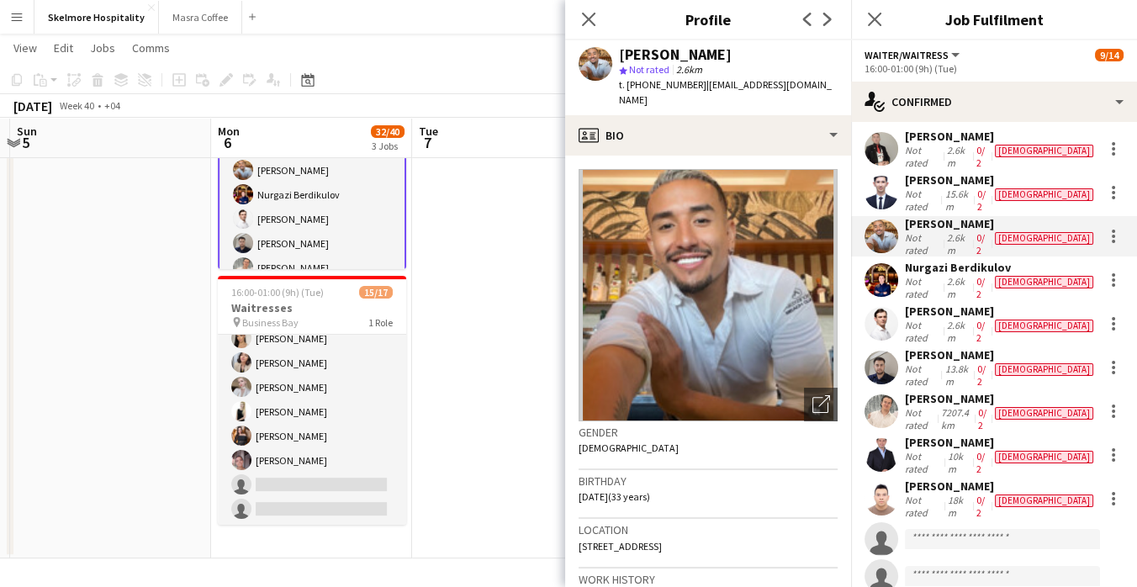
click at [986, 190] on app-skills-label "0/2" at bounding box center [981, 200] width 8 height 25
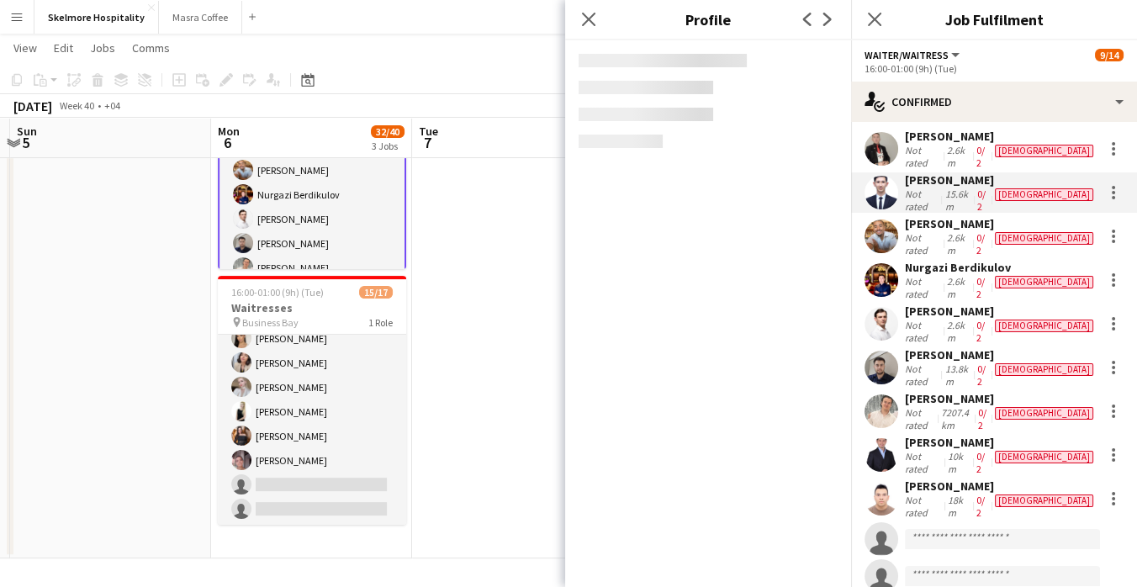
click at [1005, 154] on div "male" at bounding box center [1044, 151] width 98 height 13
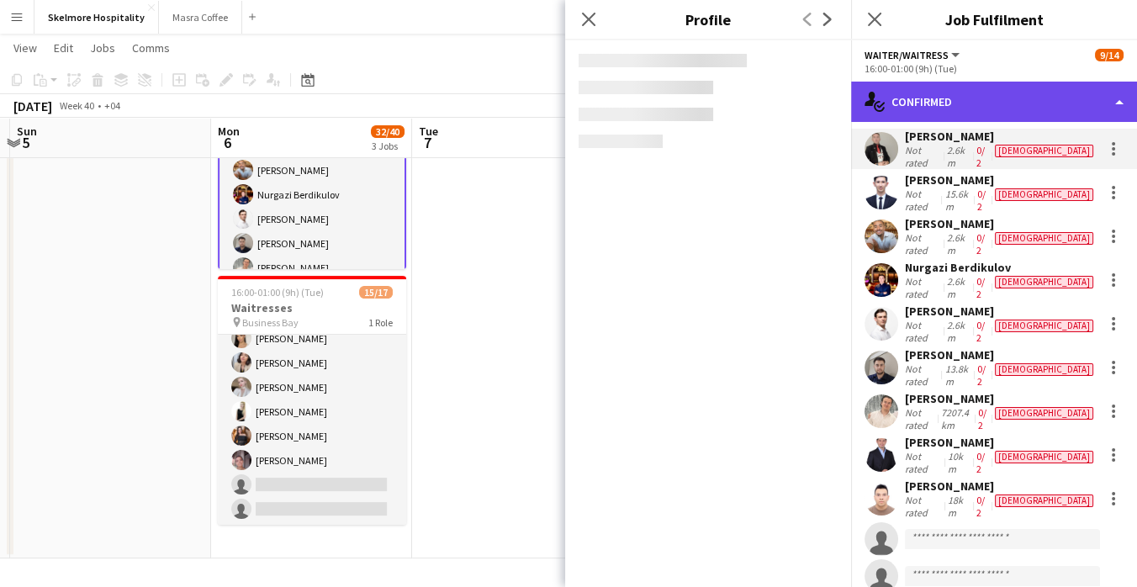
click at [1036, 116] on div "single-neutral-actions-check-2 Confirmed" at bounding box center [994, 102] width 286 height 40
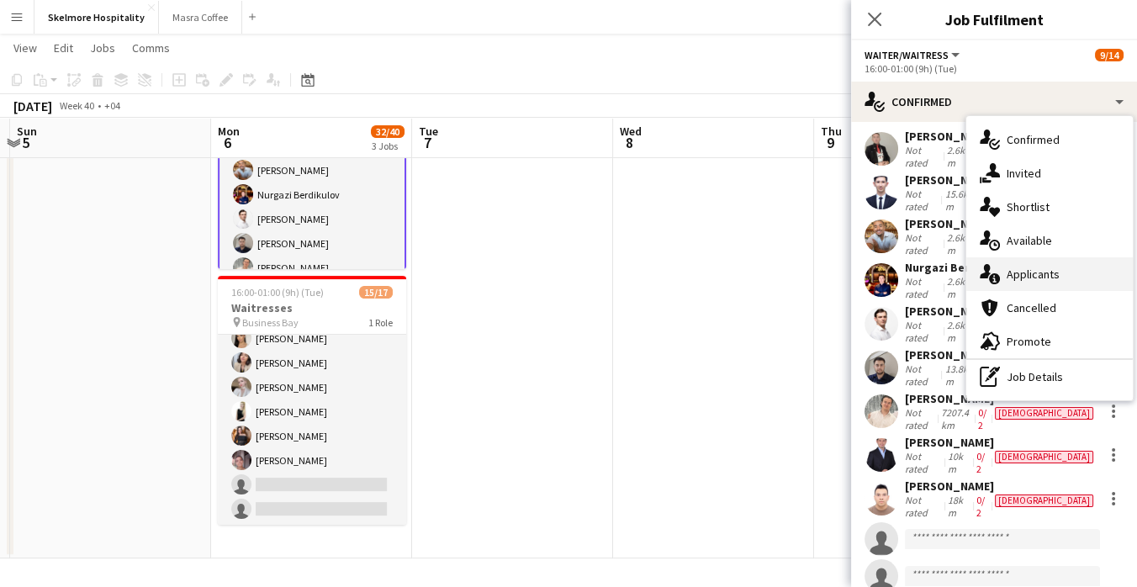
click at [1053, 280] on span "Applicants" at bounding box center [1033, 274] width 53 height 15
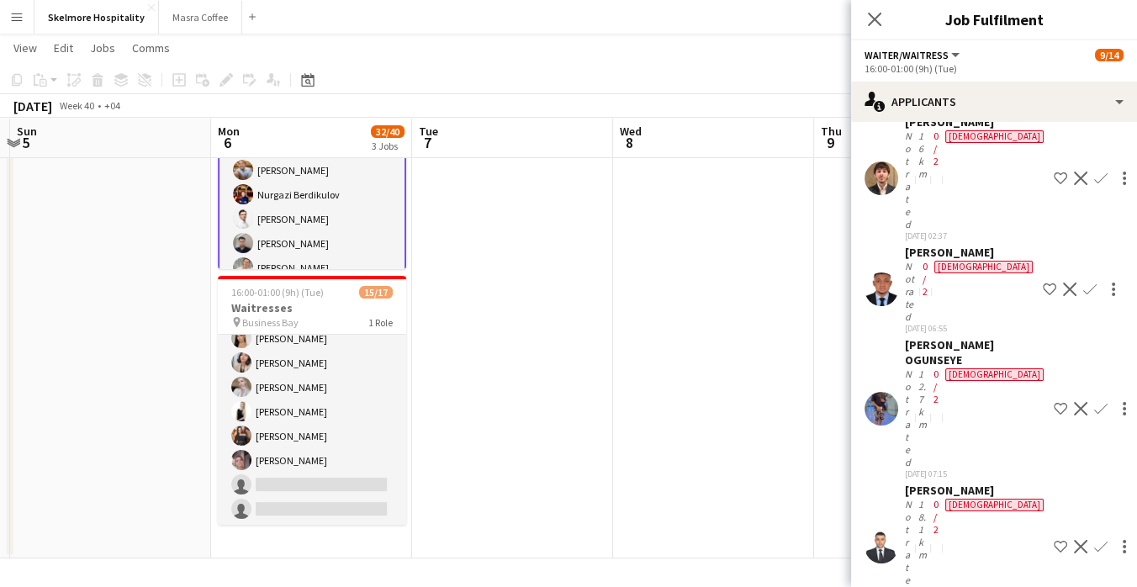
scroll to position [1193, 0]
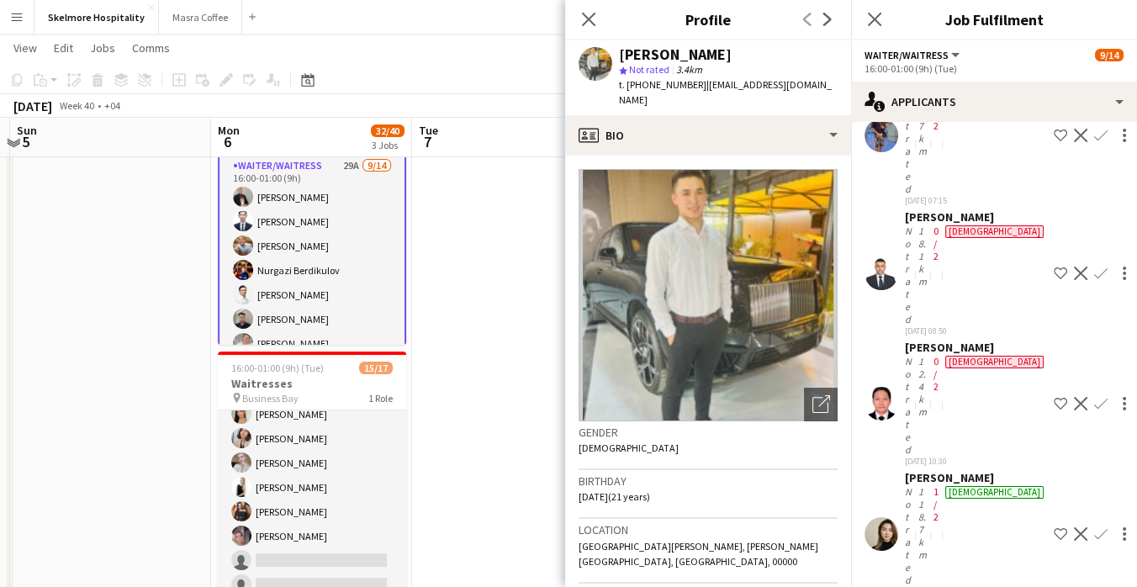
scroll to position [353, 0]
click at [326, 262] on app-card-role "Waiter/Waitress 29A 9/14 16:00-01:00 (9h) Alibek Alashbaev Abdulhafiz Rashidov …" at bounding box center [312, 345] width 188 height 378
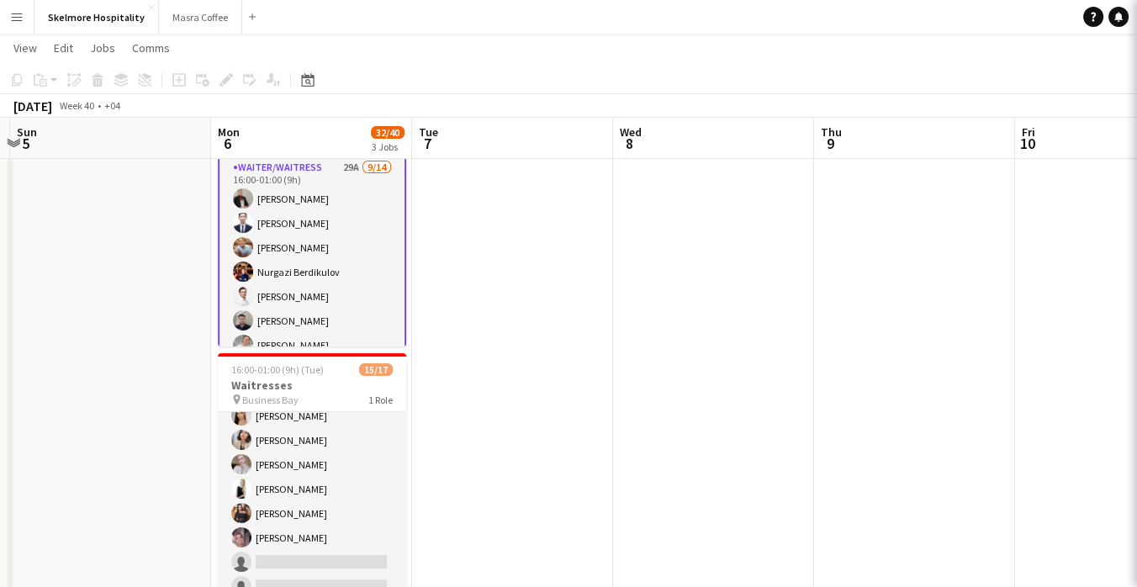
scroll to position [0, 0]
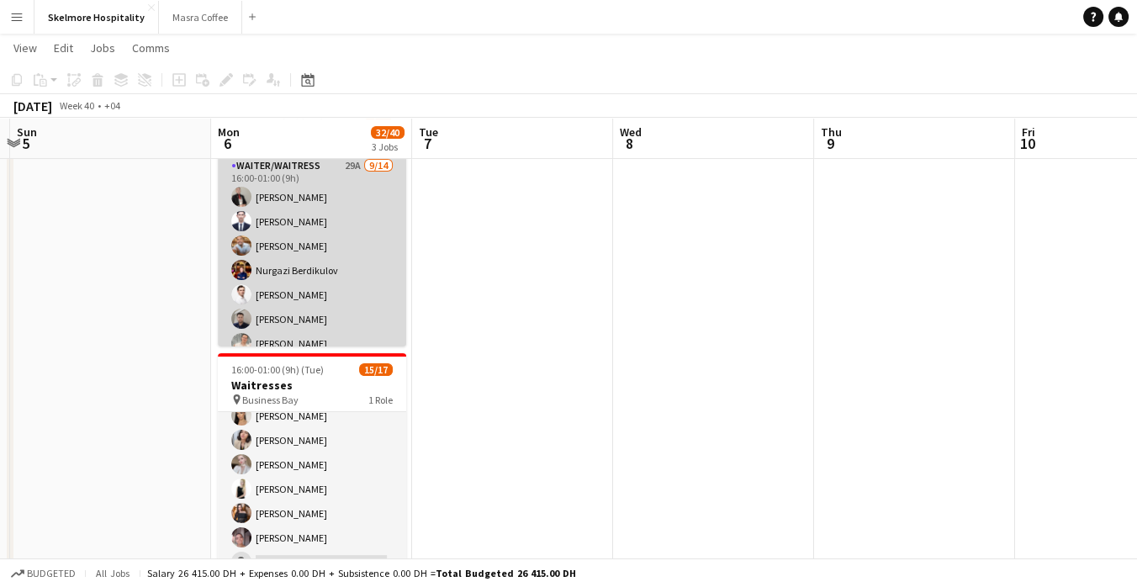
click at [339, 291] on app-card-role "Waiter/Waitress 29A 9/14 16:00-01:00 (9h) Alibek Alashbaev Abdulhafiz Rashidov …" at bounding box center [312, 343] width 188 height 374
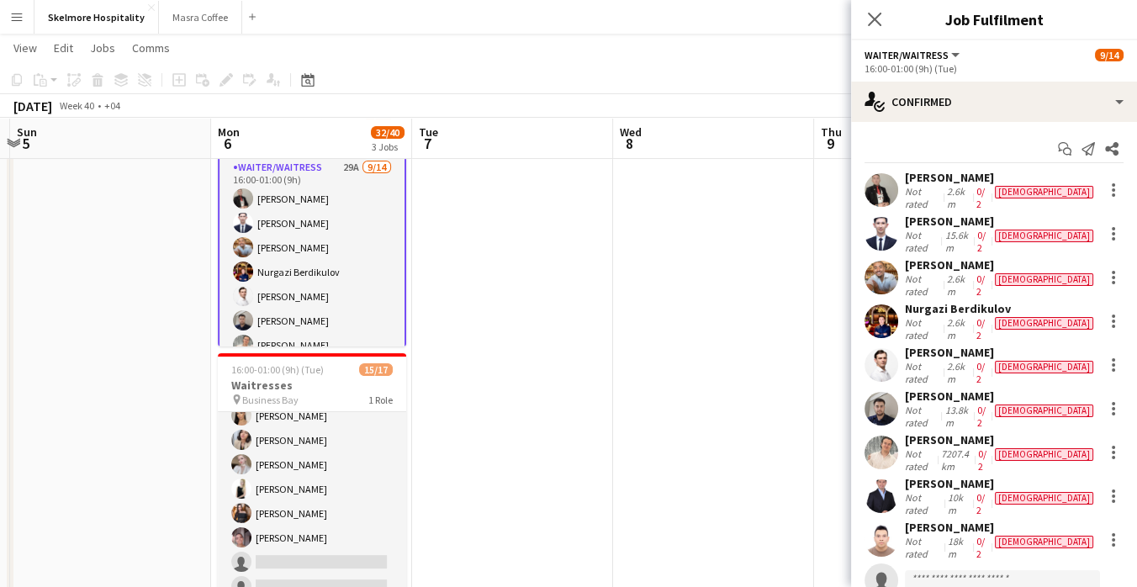
click at [1011, 198] on div "male" at bounding box center [1044, 192] width 98 height 13
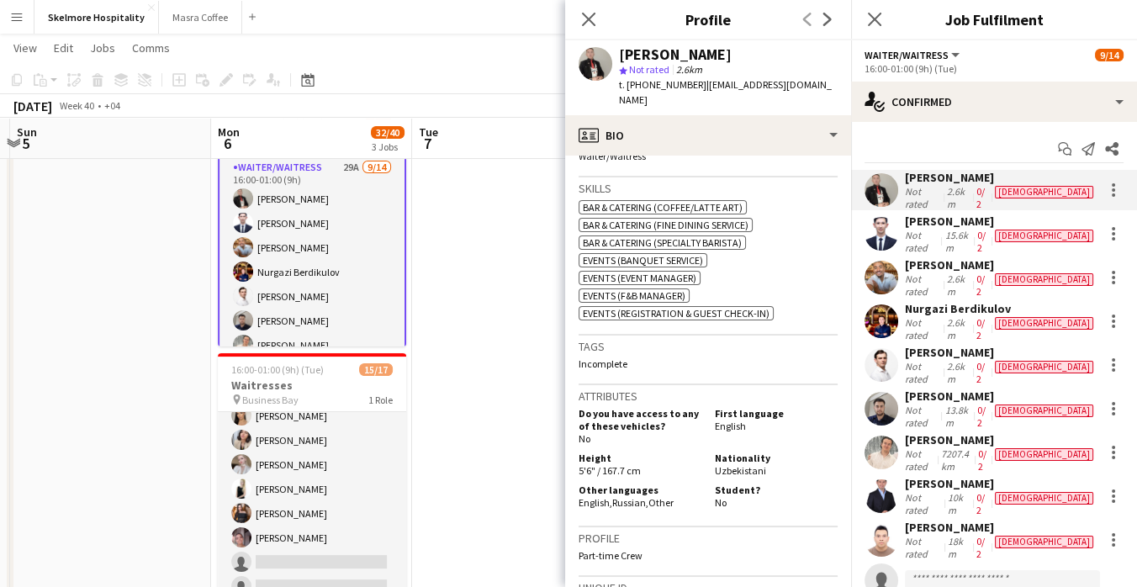
scroll to position [622, 0]
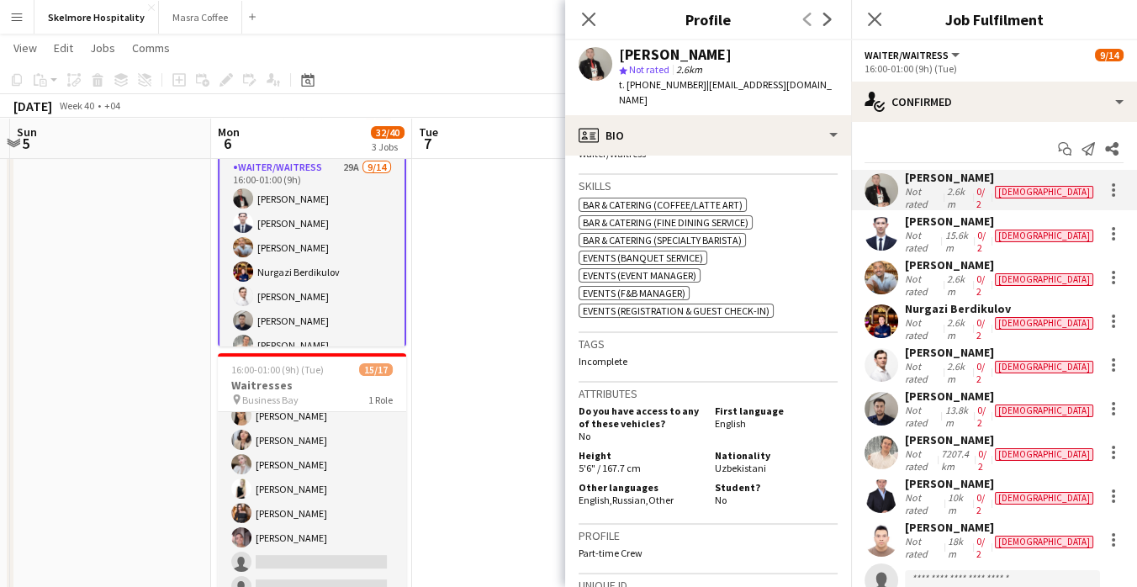
click at [1029, 235] on div "male" at bounding box center [1044, 236] width 98 height 13
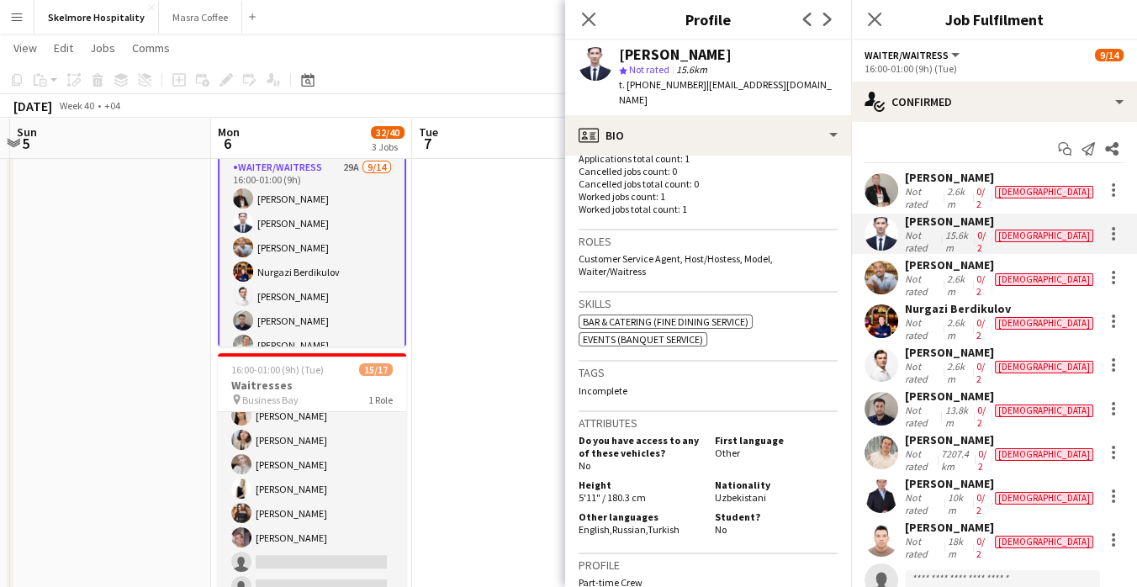
scroll to position [468, 0]
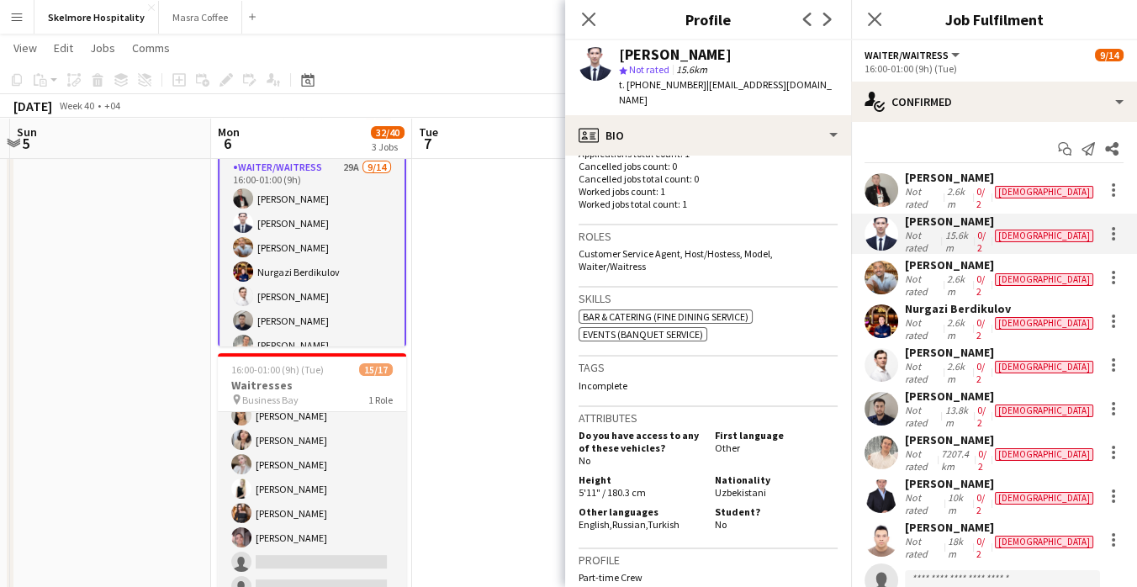
click at [956, 272] on div "2.6km" at bounding box center [958, 284] width 29 height 25
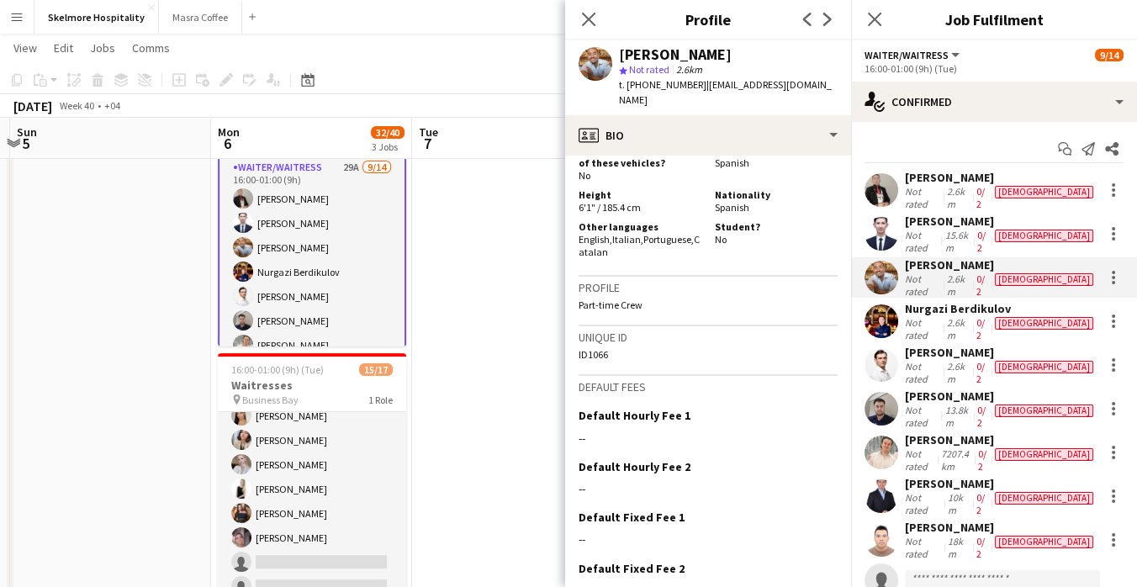
scroll to position [776, 0]
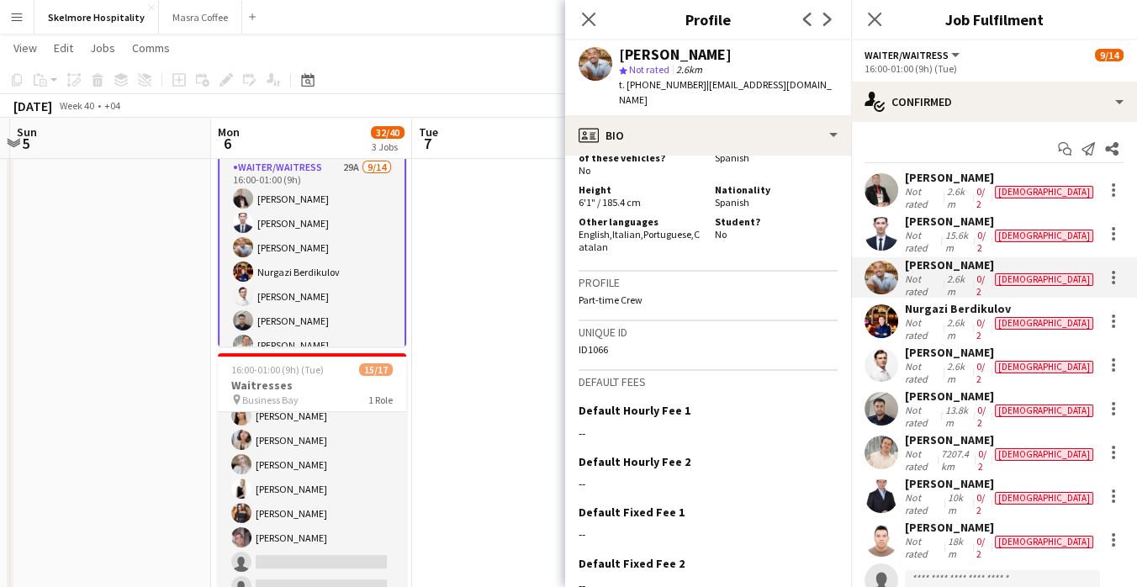
click at [964, 316] on div "2.6km" at bounding box center [958, 328] width 29 height 25
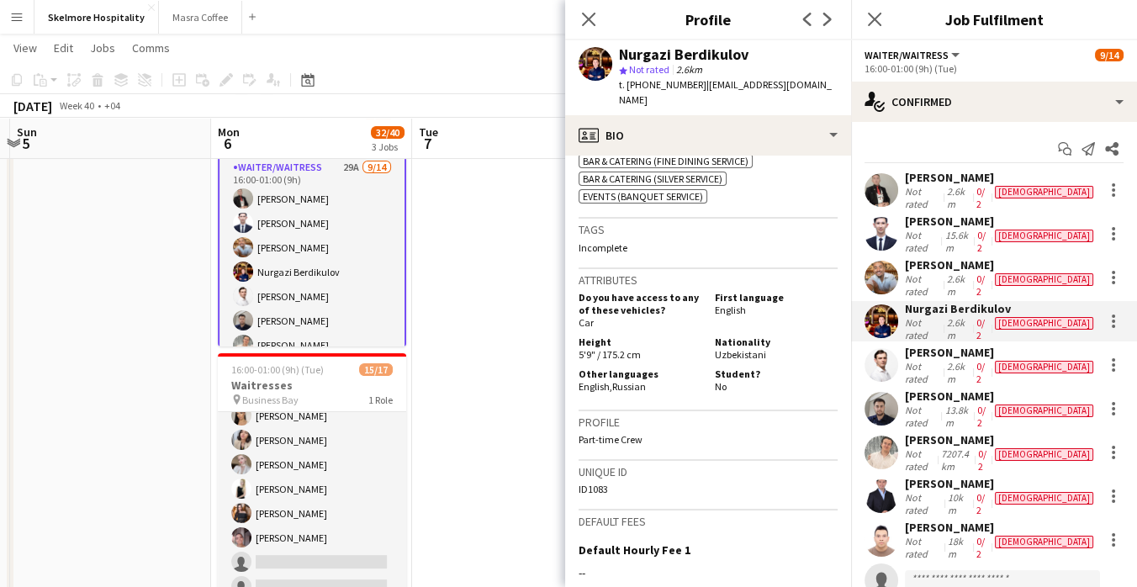
scroll to position [628, 0]
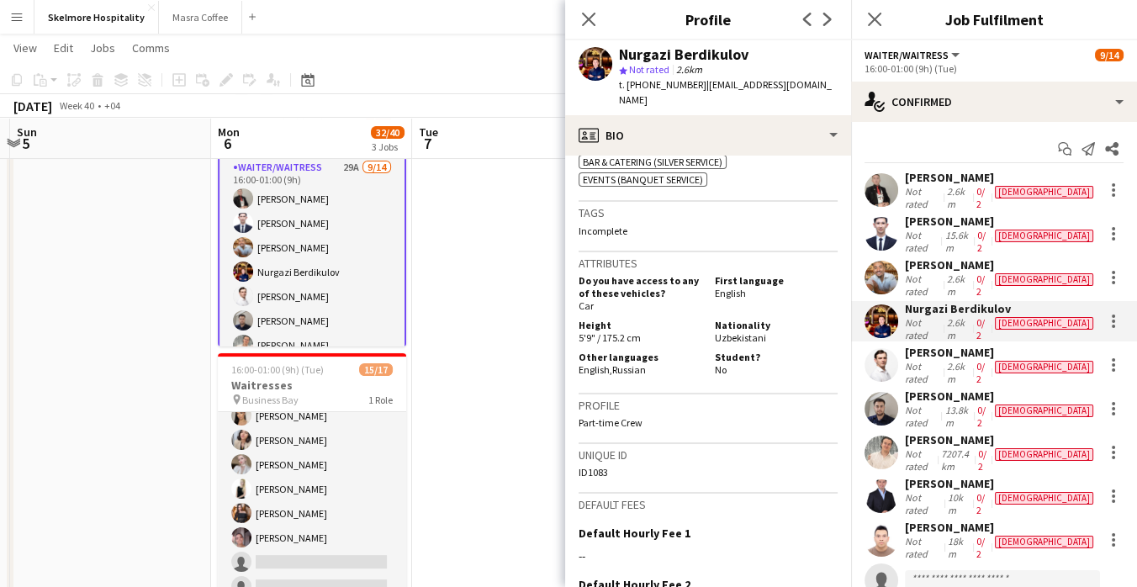
click at [897, 392] on div at bounding box center [882, 409] width 34 height 34
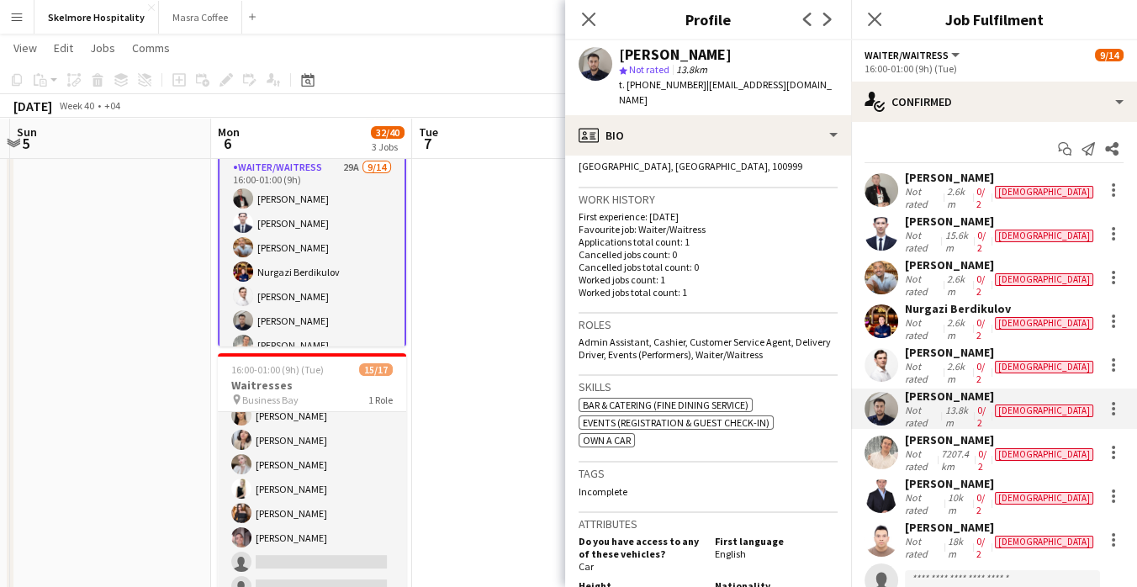
scroll to position [400, 0]
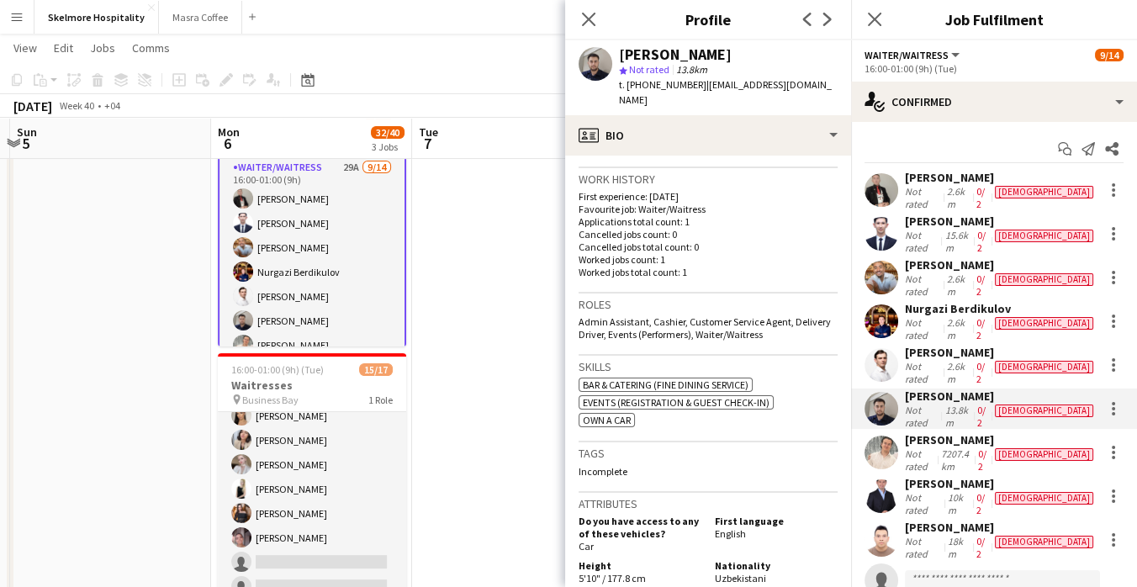
click at [947, 345] on div "Oleksandr Lunov" at bounding box center [1001, 352] width 192 height 15
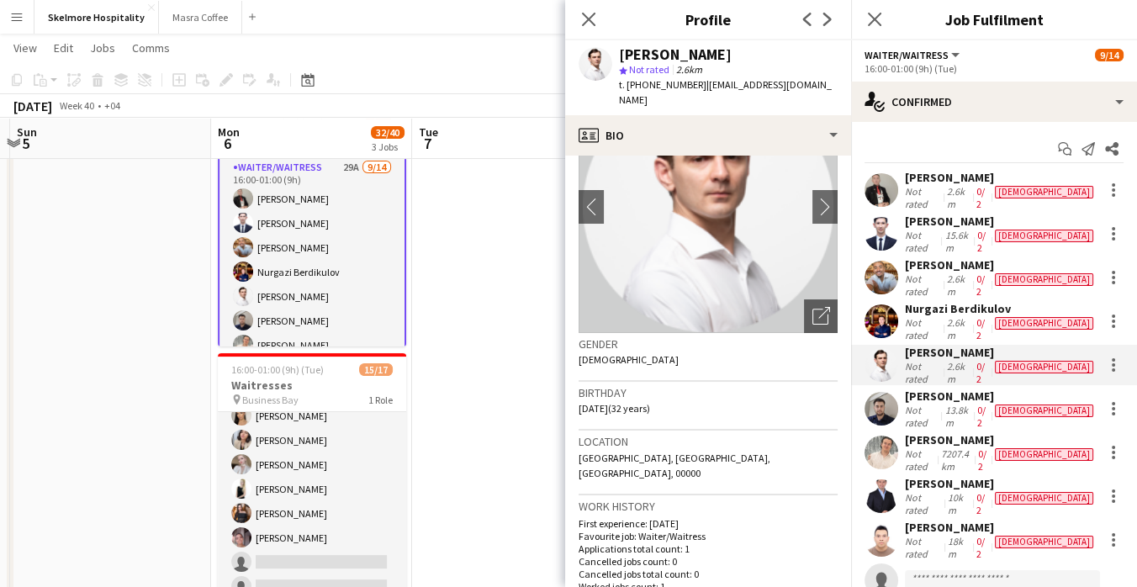
scroll to position [0, 0]
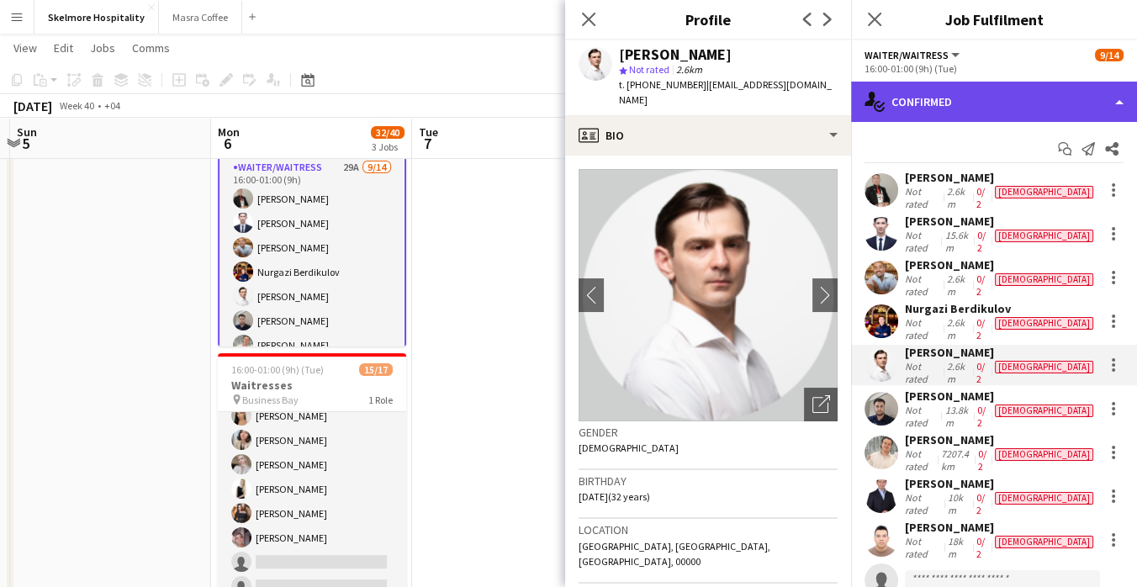
click at [923, 98] on div "single-neutral-actions-check-2 Confirmed" at bounding box center [994, 102] width 286 height 40
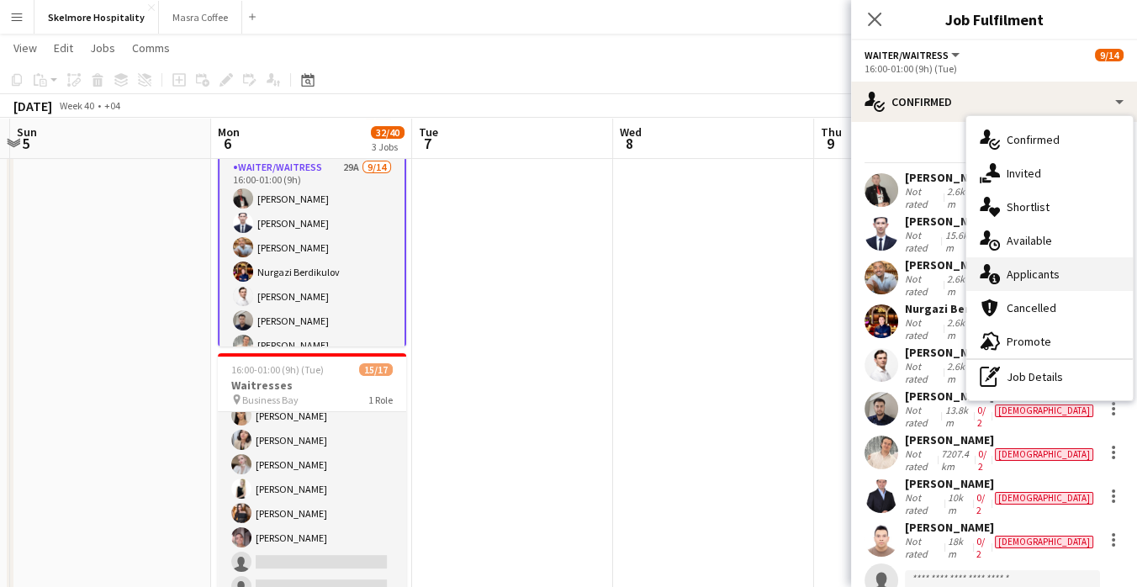
click at [1005, 278] on div "single-neutral-actions-information Applicants" at bounding box center [1049, 274] width 167 height 34
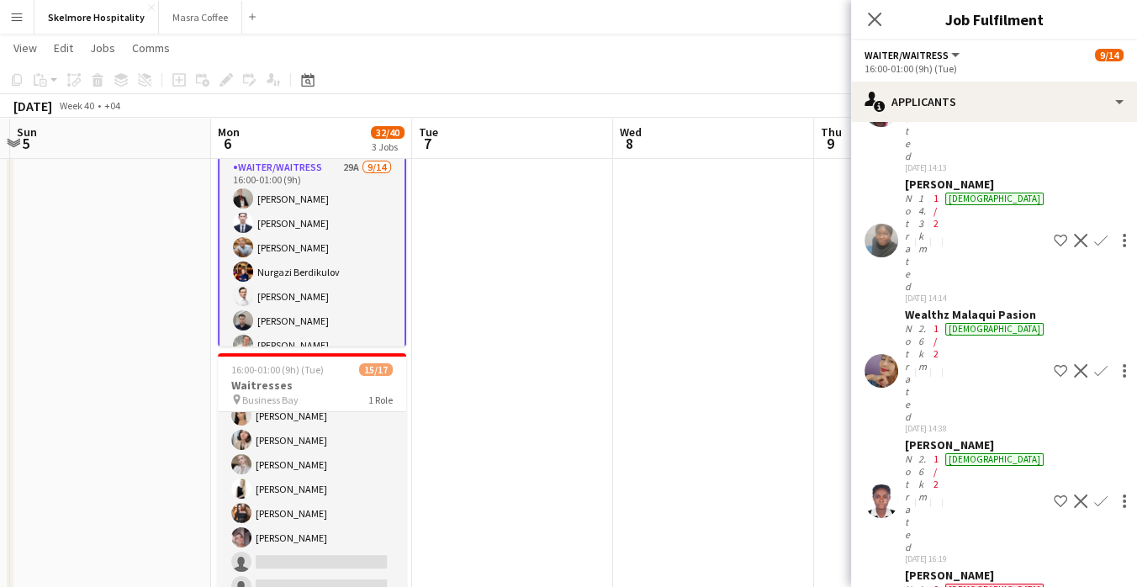
scroll to position [672, 0]
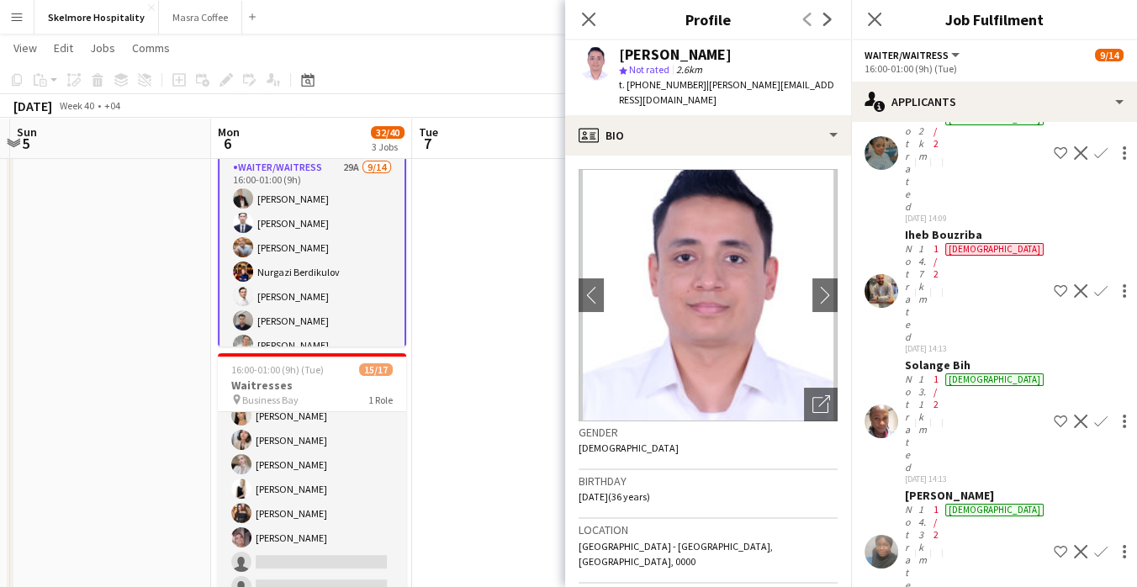
scroll to position [378, 0]
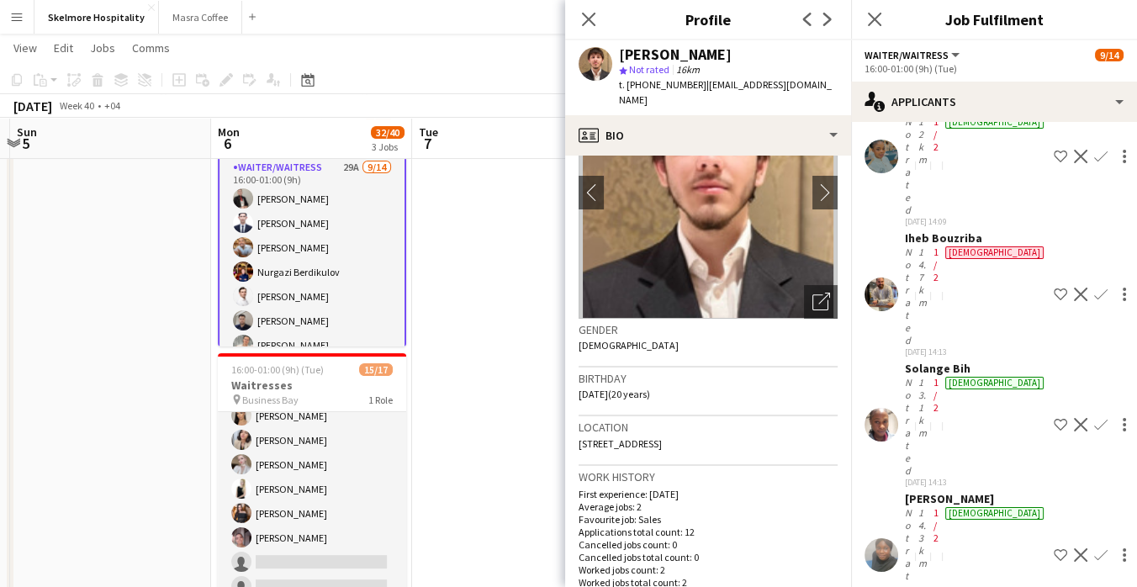
scroll to position [0, 0]
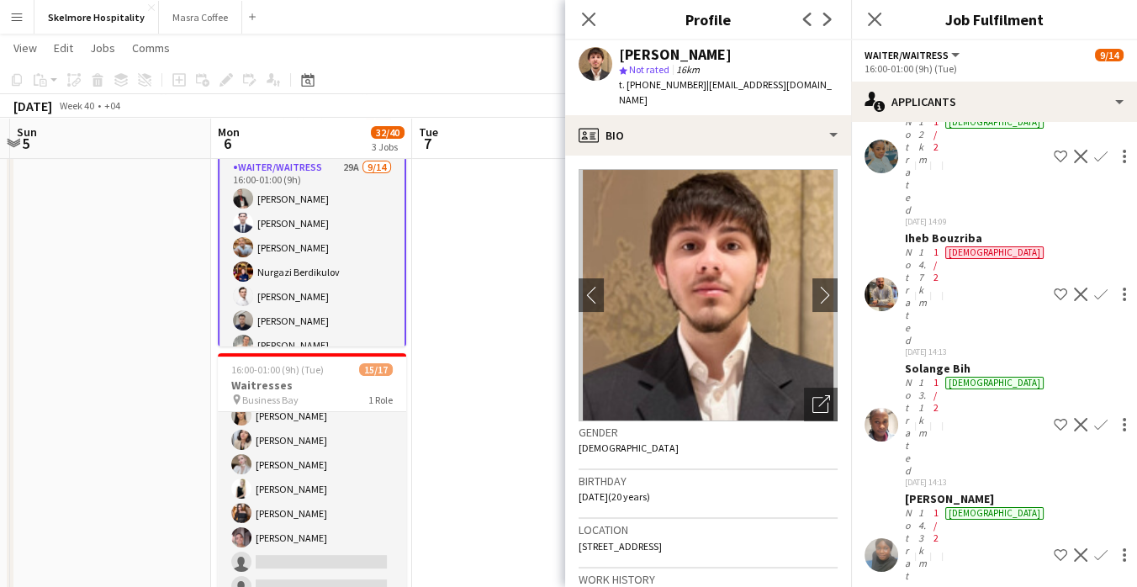
click at [496, 418] on app-date-cell at bounding box center [512, 235] width 201 height 801
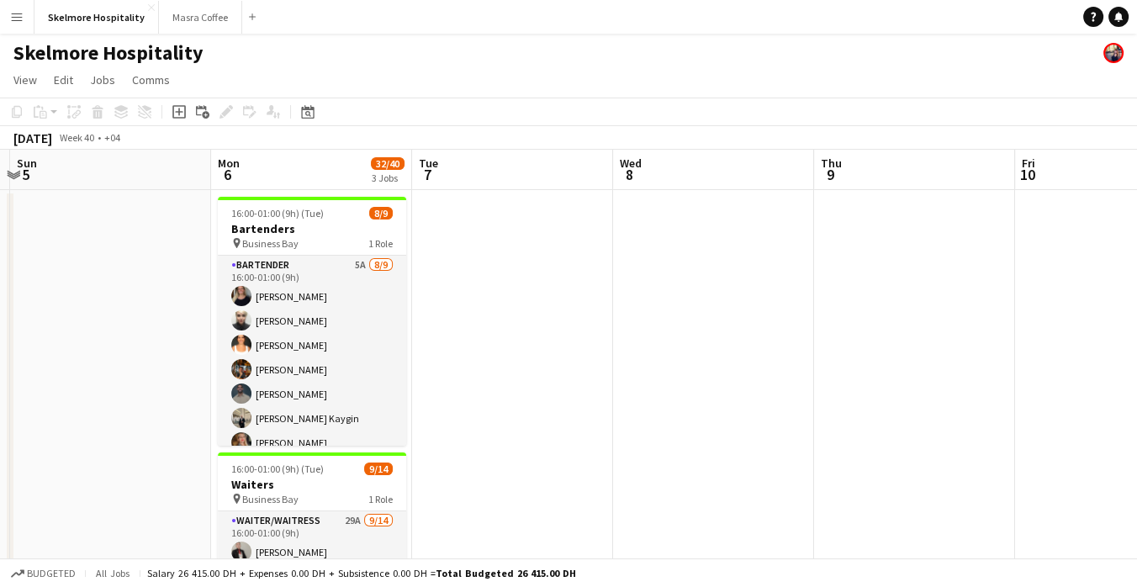
click at [472, 309] on app-date-cell at bounding box center [512, 590] width 201 height 801
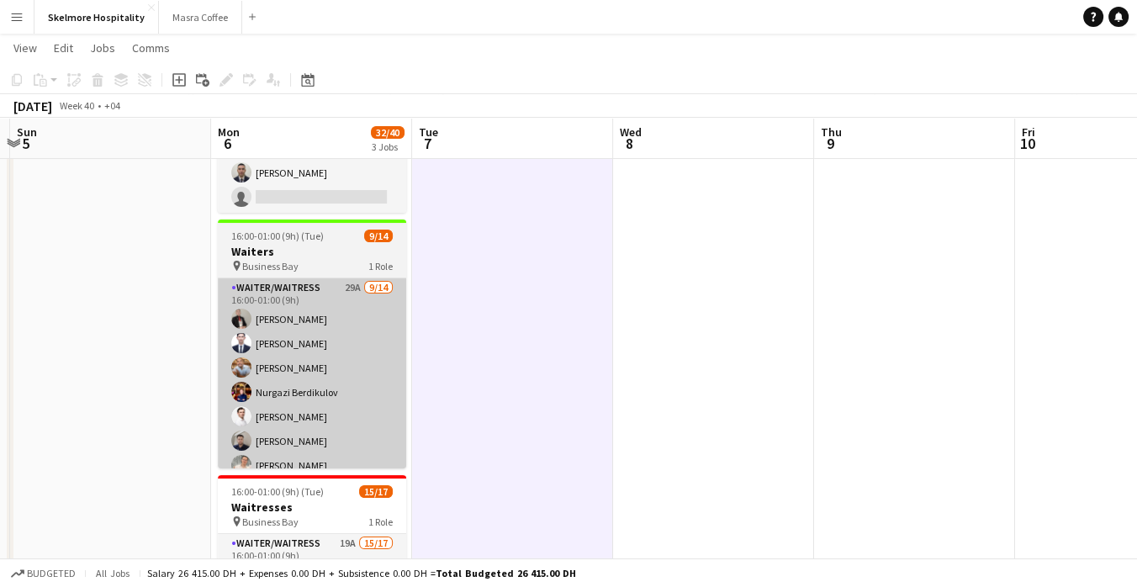
click at [257, 357] on app-card-role "Waiter/Waitress 29A 9/14 16:00-01:00 (9h) Alibek Alashbaev Abdulhafiz Rashidov …" at bounding box center [312, 465] width 188 height 374
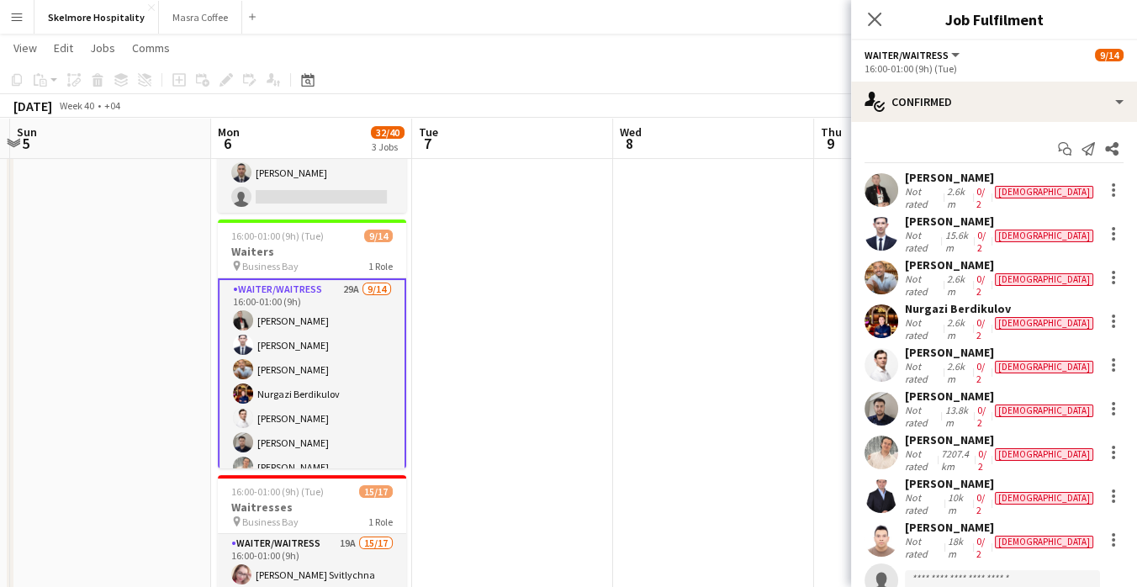
click at [985, 199] on app-skills-label "0/2" at bounding box center [980, 197] width 8 height 25
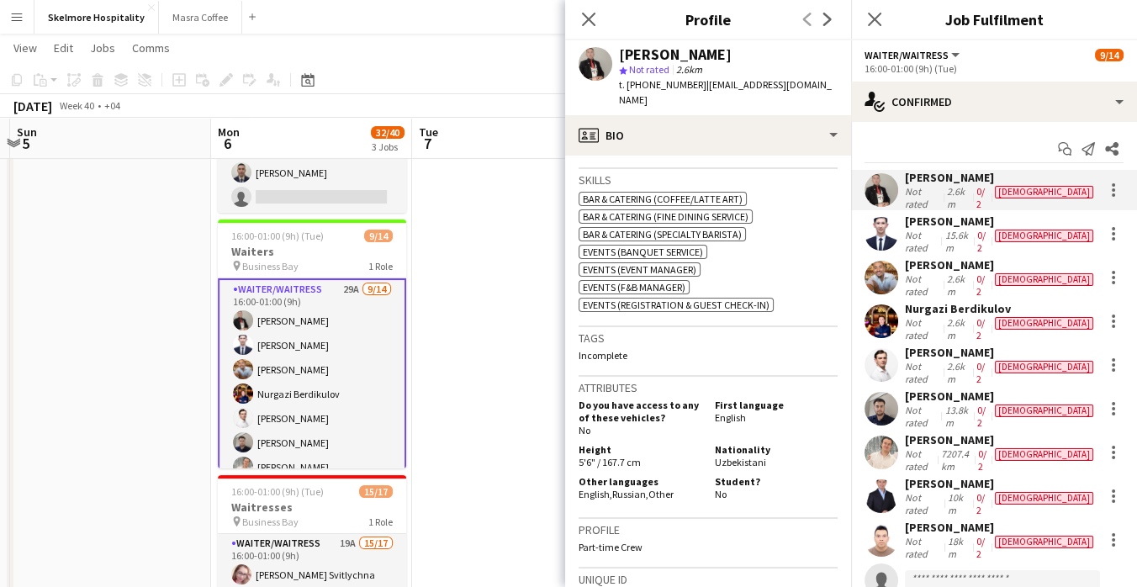
scroll to position [633, 0]
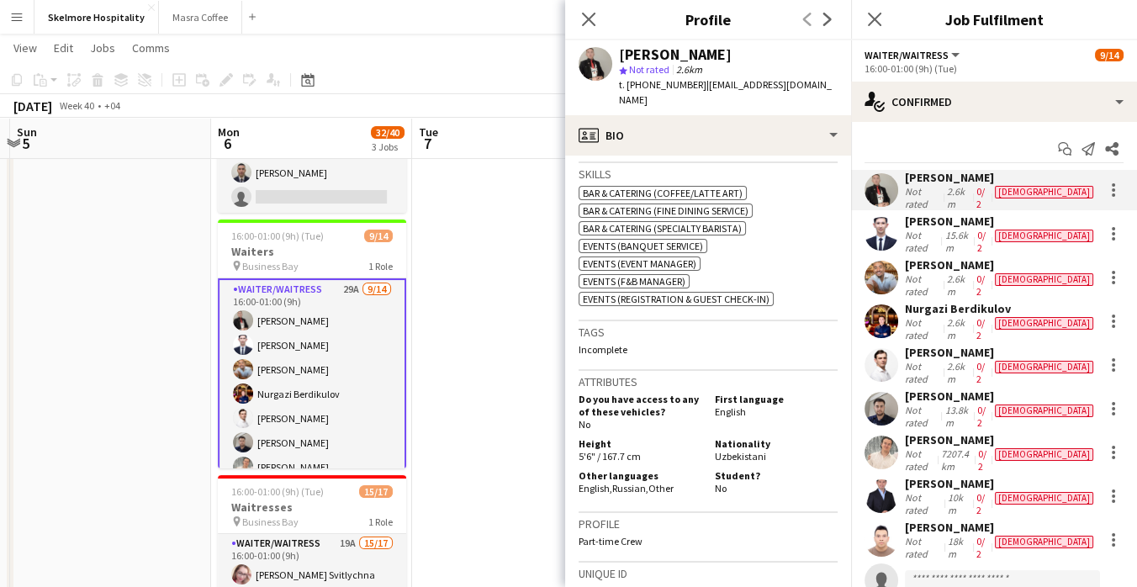
click at [778, 401] on div "Do you have access to any of these vehicles? No First language English Height 5…" at bounding box center [708, 443] width 259 height 108
click at [973, 233] on div "15.6km" at bounding box center [957, 241] width 32 height 25
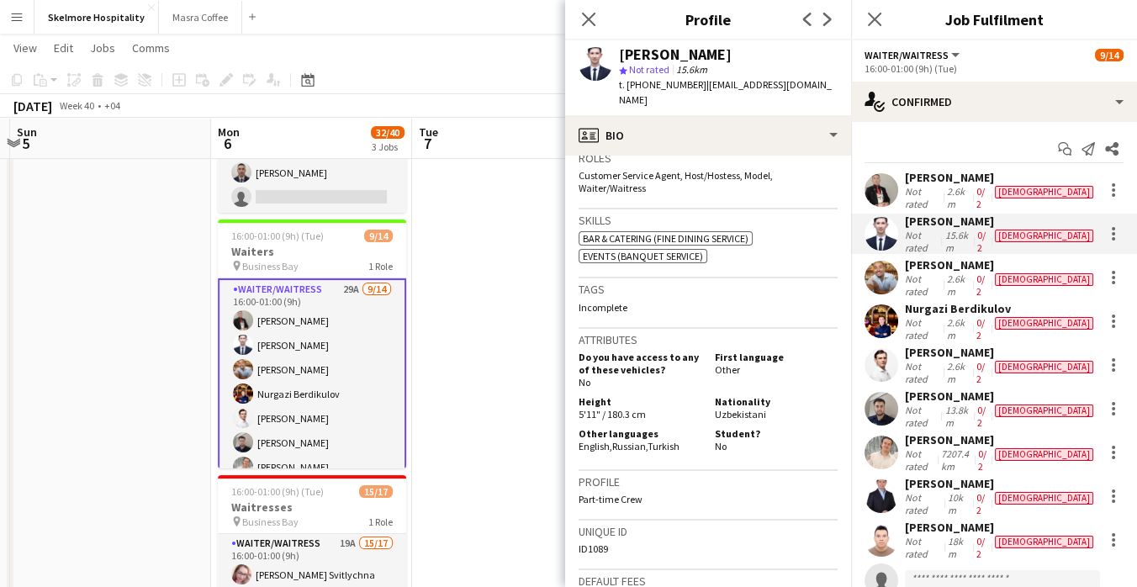
scroll to position [548, 0]
click at [973, 272] on div "2.6km" at bounding box center [958, 284] width 29 height 25
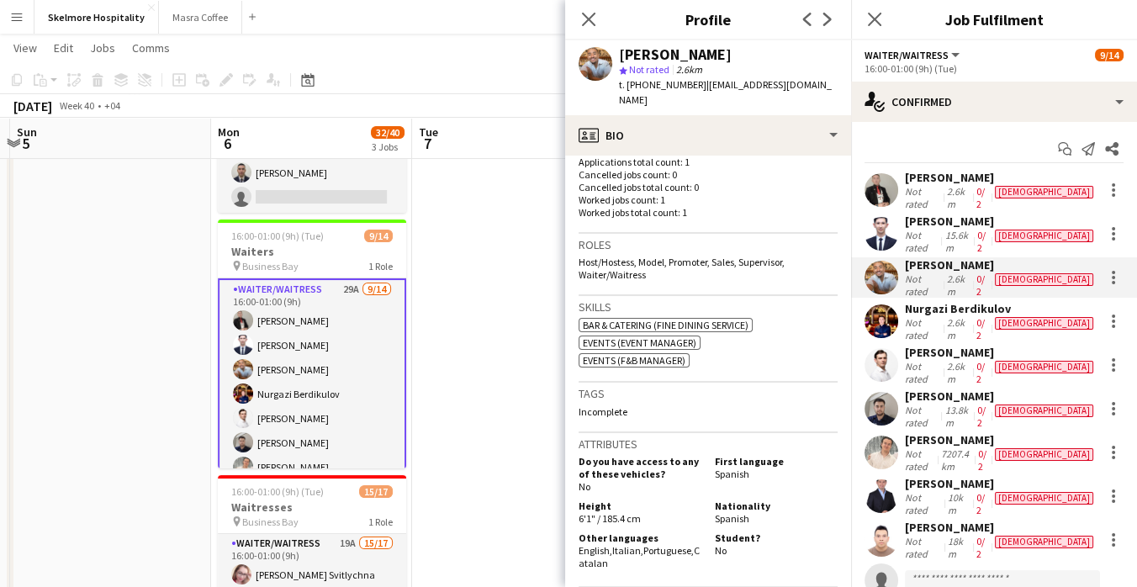
scroll to position [461, 0]
click at [963, 316] on div "2.6km" at bounding box center [958, 328] width 29 height 25
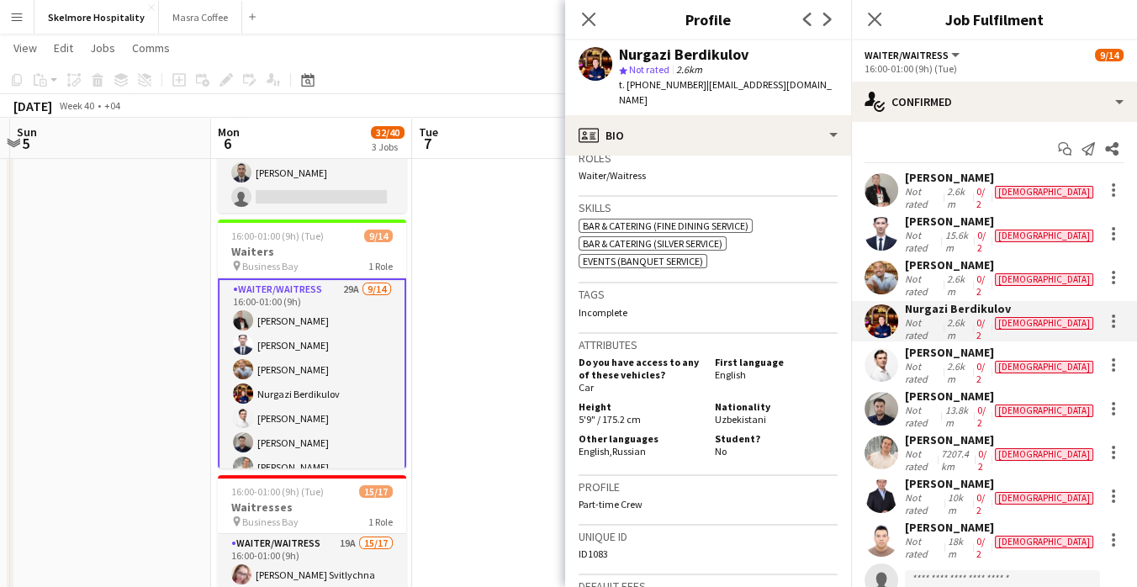
scroll to position [551, 0]
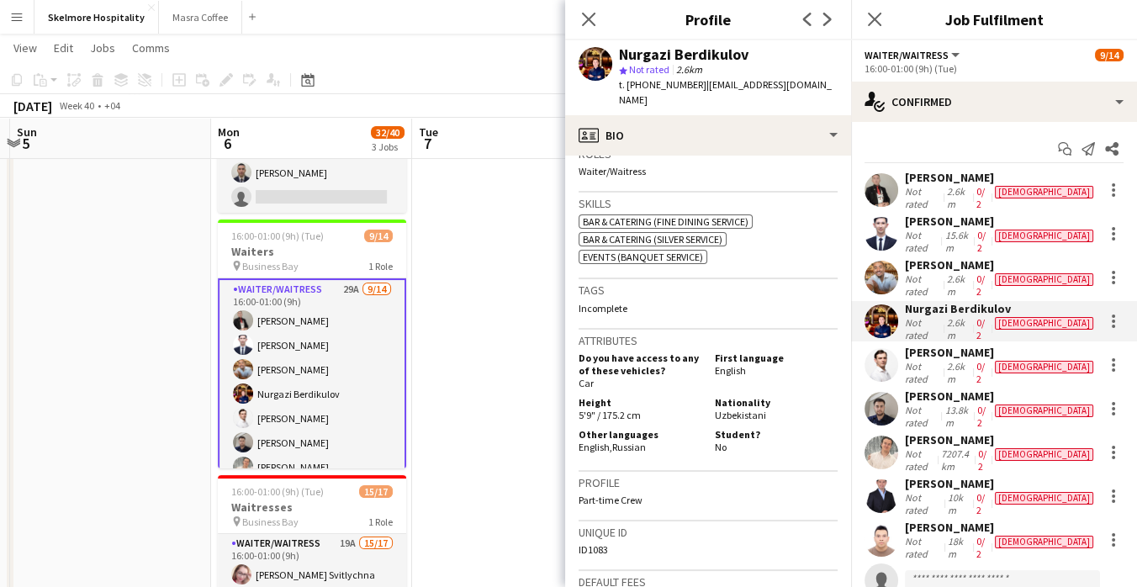
click at [734, 409] on span "Uzbekistani" at bounding box center [740, 415] width 51 height 13
click at [738, 409] on span "Uzbekistani" at bounding box center [740, 415] width 51 height 13
click at [730, 409] on span "Uzbekistani" at bounding box center [740, 415] width 51 height 13
copy span "Uzbekistani"
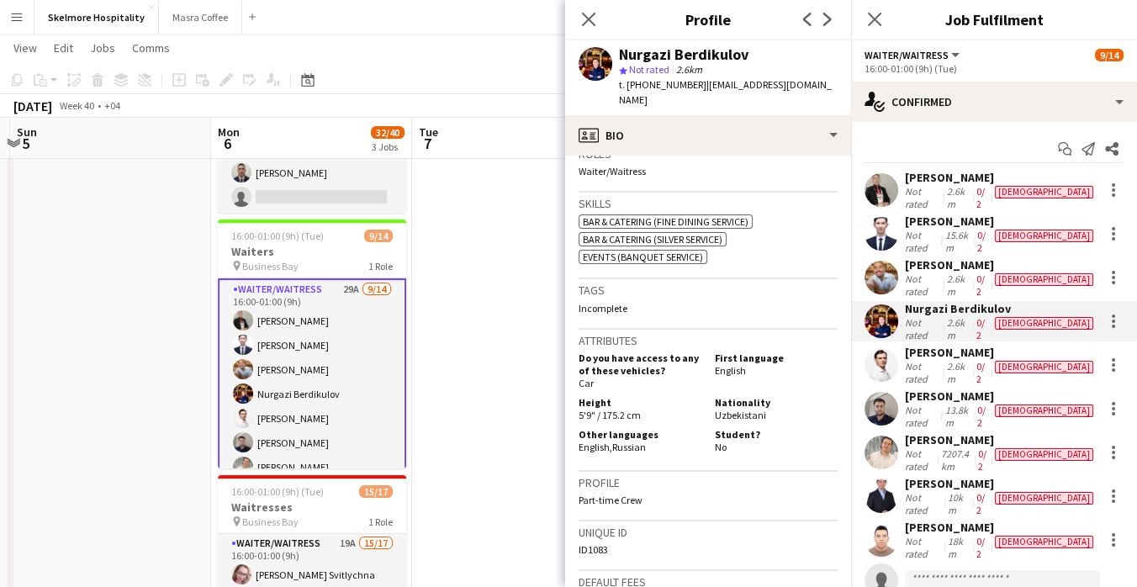
click at [449, 401] on app-date-cell at bounding box center [512, 357] width 201 height 801
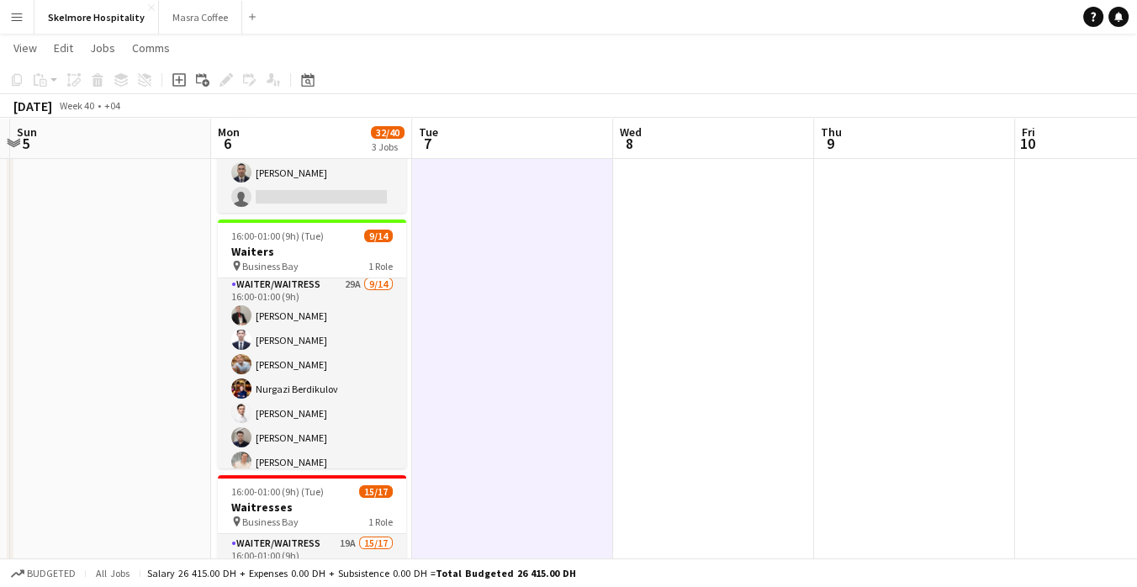
scroll to position [0, 0]
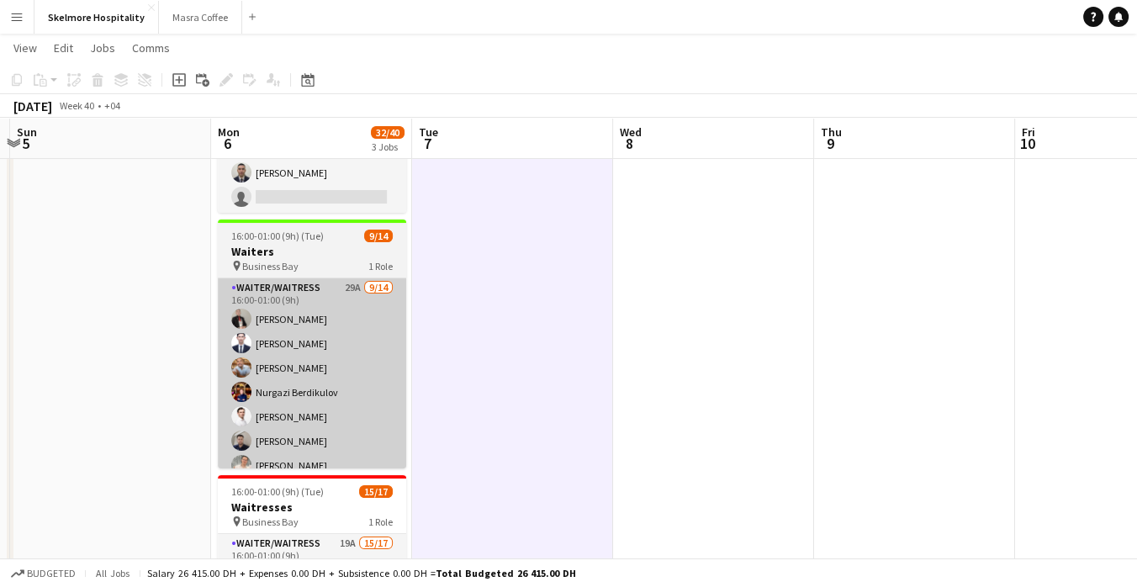
click at [332, 436] on app-card-role "Waiter/Waitress 29A 9/14 16:00-01:00 (9h) Alibek Alashbaev Abdulhafiz Rashidov …" at bounding box center [312, 465] width 188 height 374
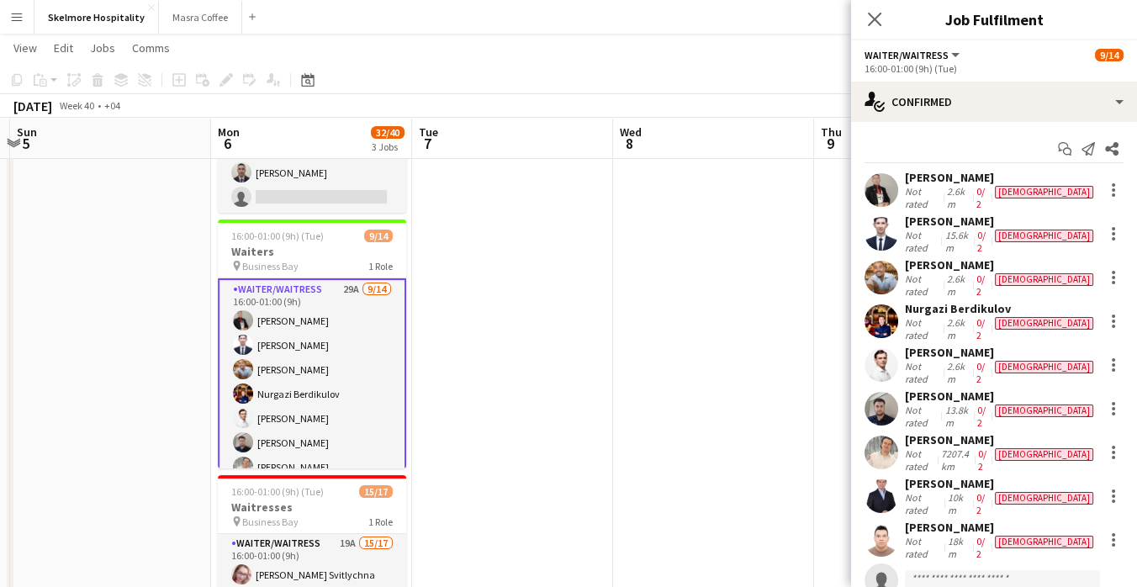
click at [955, 272] on div "2.6km" at bounding box center [958, 284] width 29 height 25
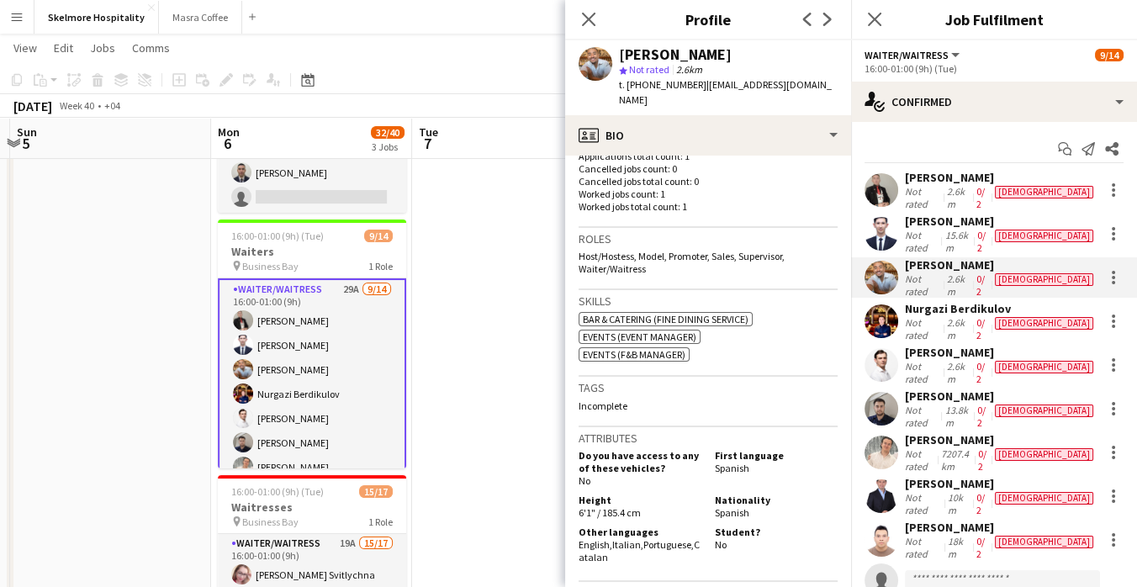
scroll to position [468, 0]
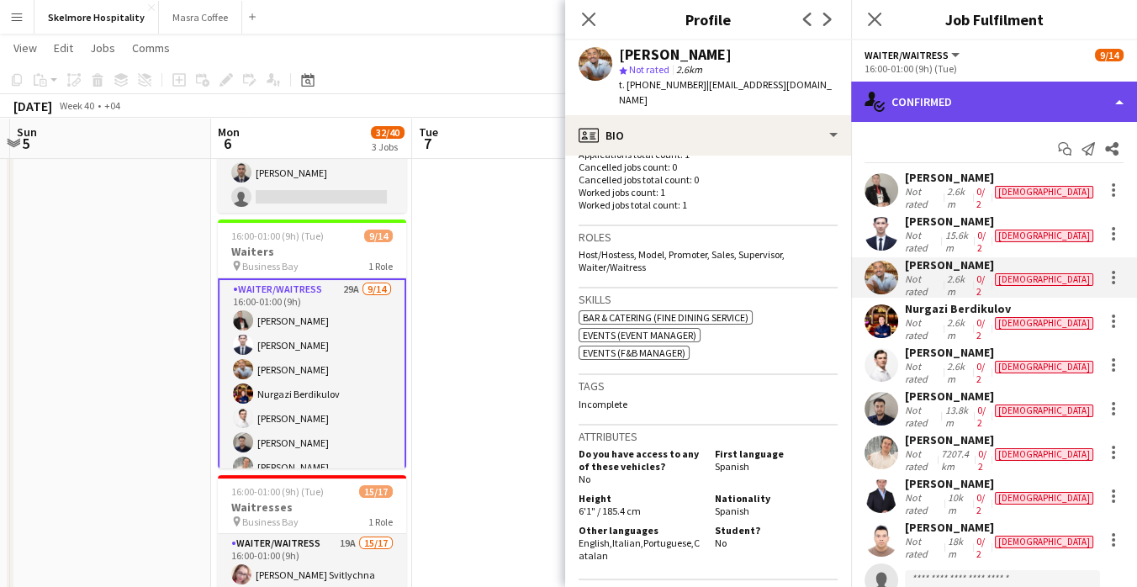
click at [1015, 104] on div "single-neutral-actions-check-2 Confirmed" at bounding box center [994, 102] width 286 height 40
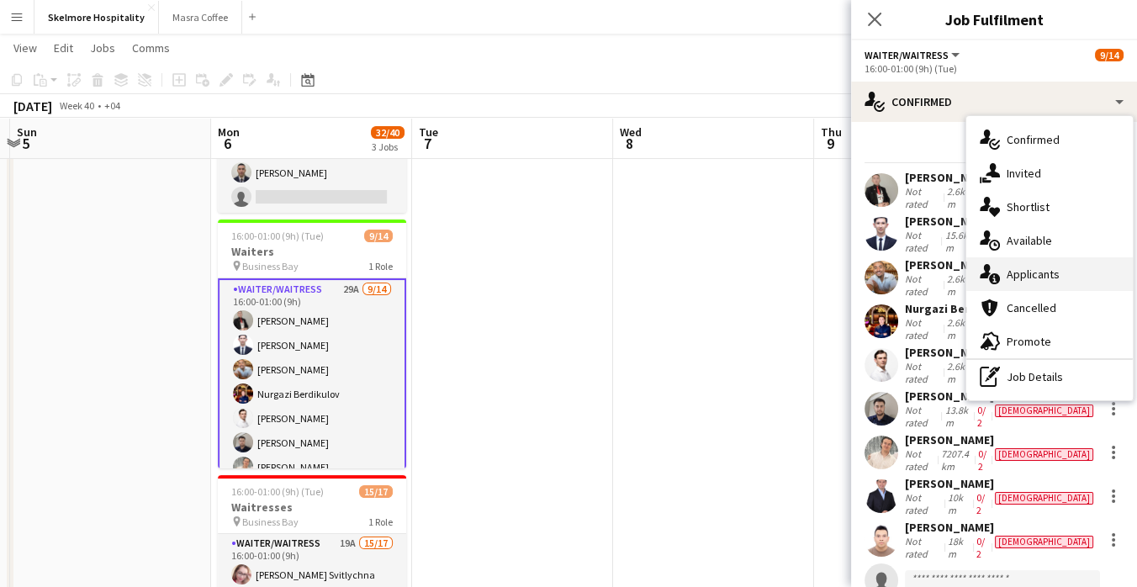
click at [1047, 274] on span "Applicants" at bounding box center [1033, 274] width 53 height 15
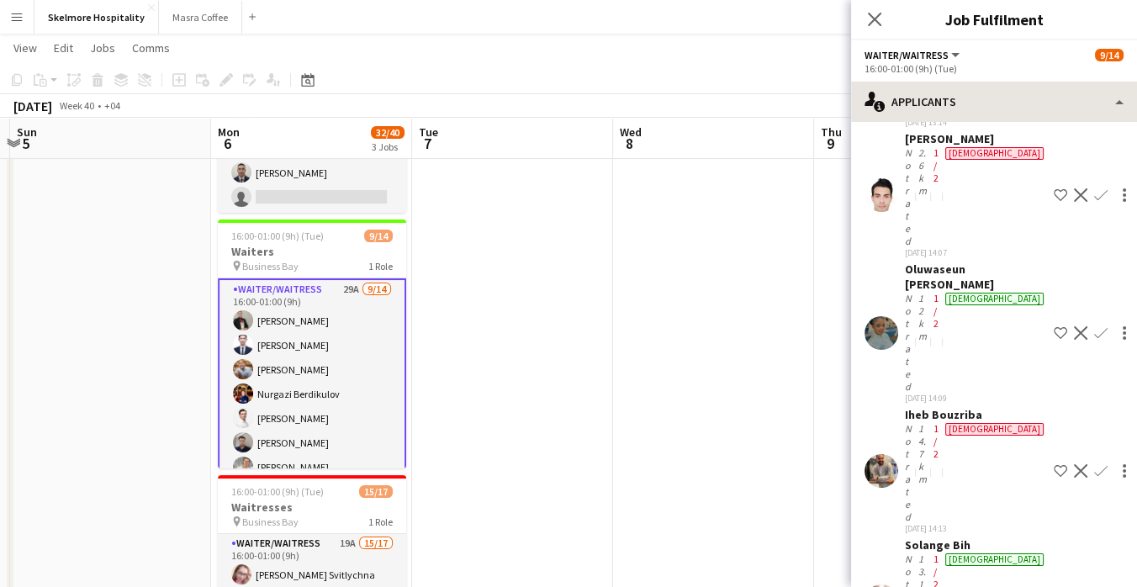
scroll to position [229, 0]
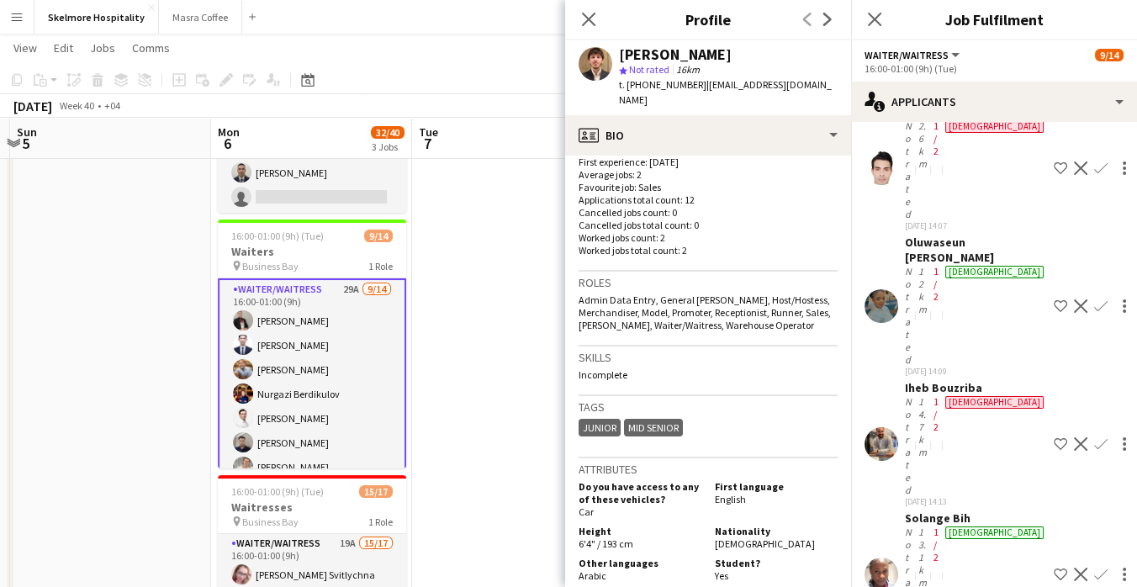
scroll to position [452, 0]
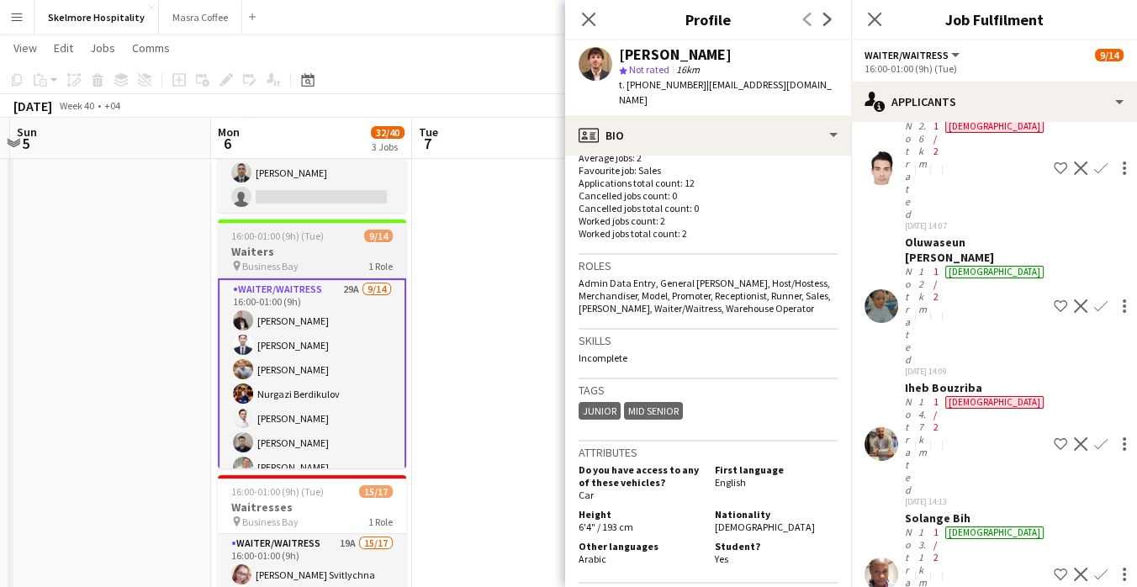
click at [336, 391] on app-card-role "Waiter/Waitress 29A 9/14 16:00-01:00 (9h) Alibek Alashbaev Abdulhafiz Rashidov …" at bounding box center [312, 467] width 188 height 378
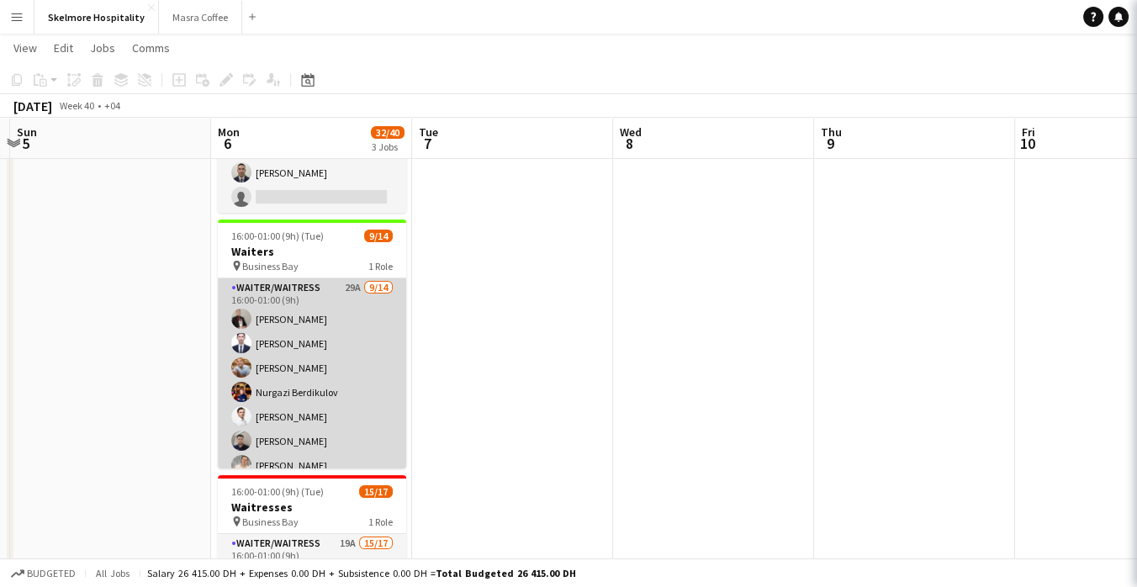
scroll to position [0, 0]
click at [335, 410] on app-card-role "Waiter/Waitress 29A 9/14 16:00-01:00 (9h) Alibek Alashbaev Abdulhafiz Rashidov …" at bounding box center [312, 465] width 188 height 374
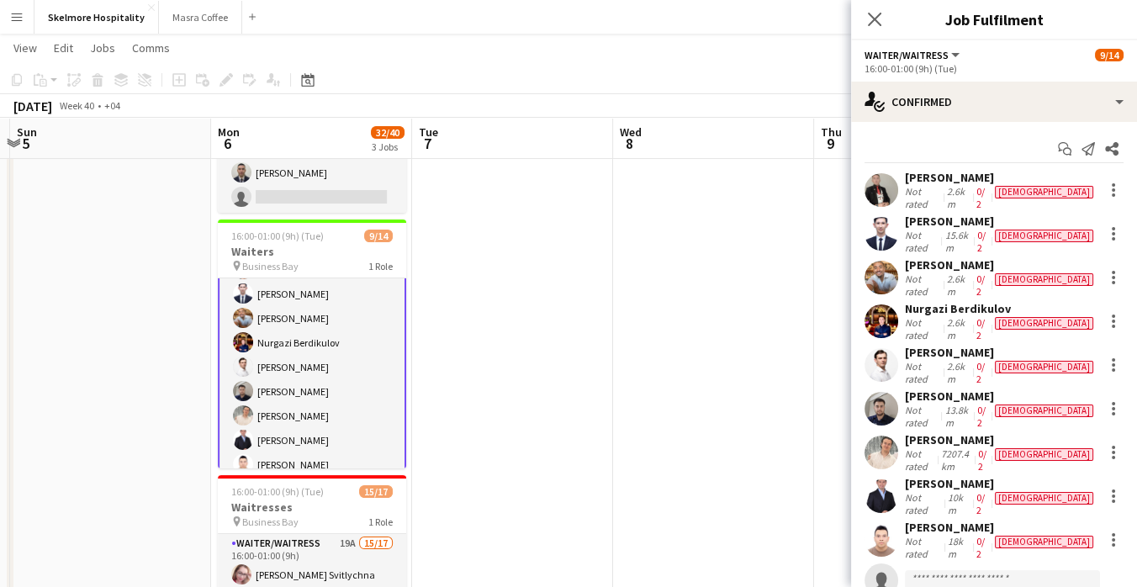
click at [352, 387] on app-card-role "Waiter/Waitress 29A 9/14 16:00-01:00 (9h) Alibek Alashbaev Abdulhafiz Rashidov …" at bounding box center [312, 416] width 188 height 378
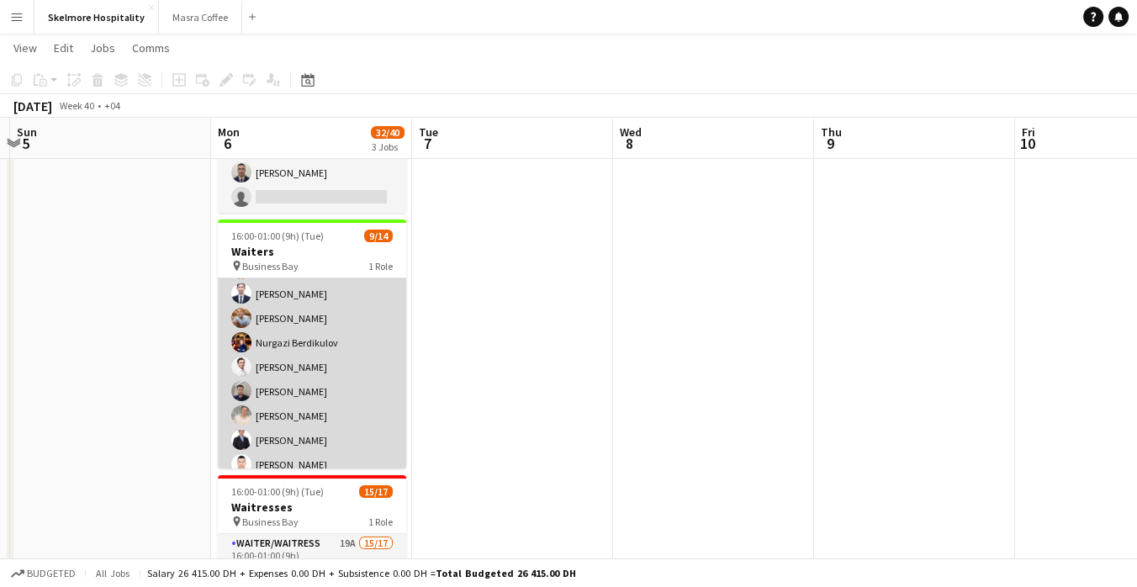
click at [342, 410] on app-card-role "Waiter/Waitress 29A 9/14 16:00-01:00 (9h) Alibek Alashbaev Abdulhafiz Rashidov …" at bounding box center [312, 416] width 188 height 374
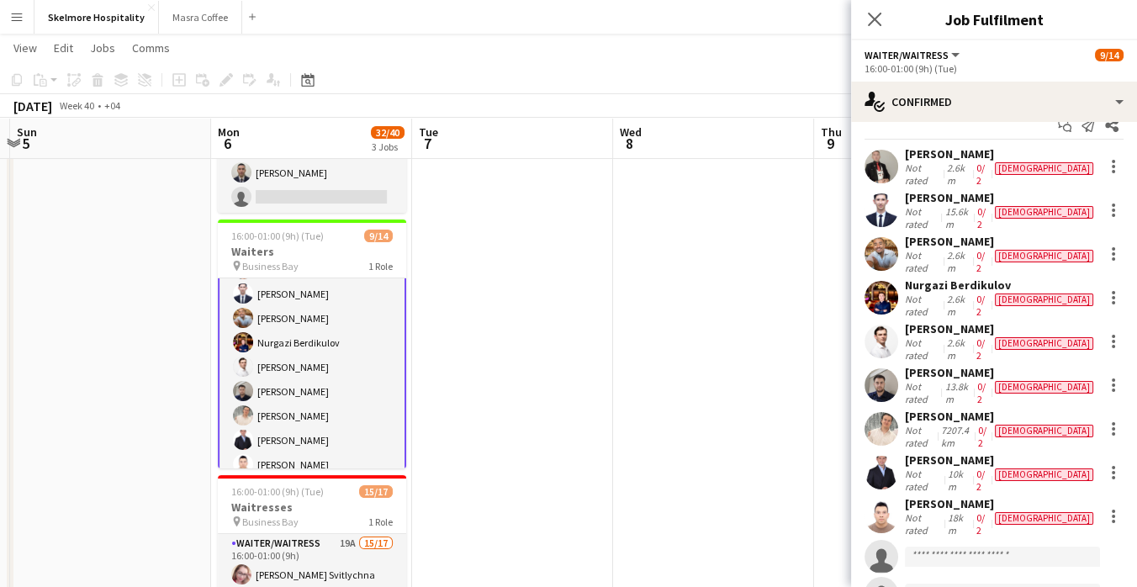
scroll to position [26, 0]
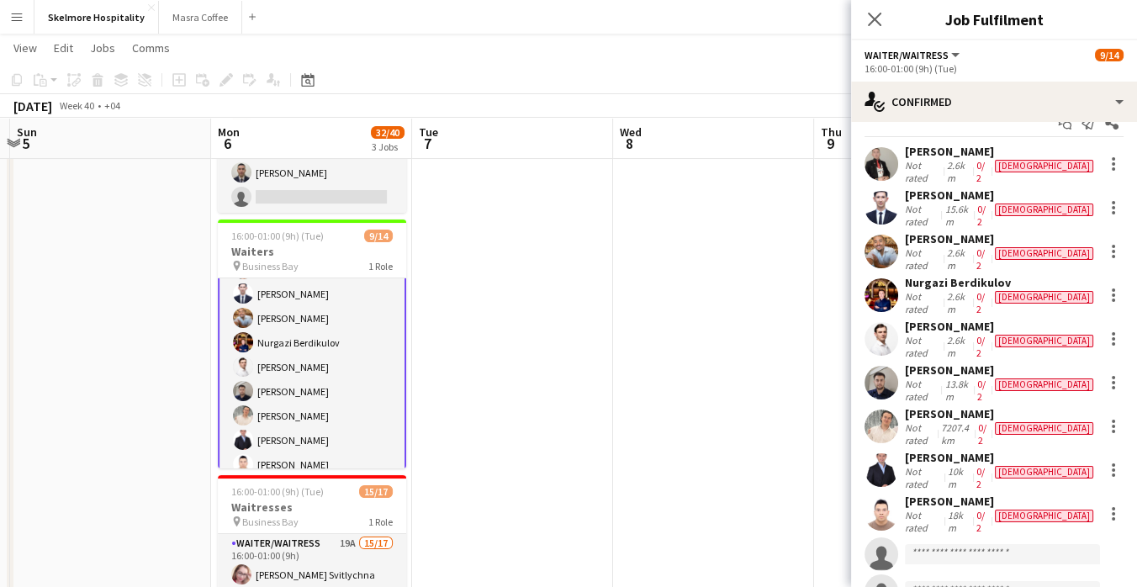
click at [952, 465] on div "10km" at bounding box center [958, 477] width 28 height 25
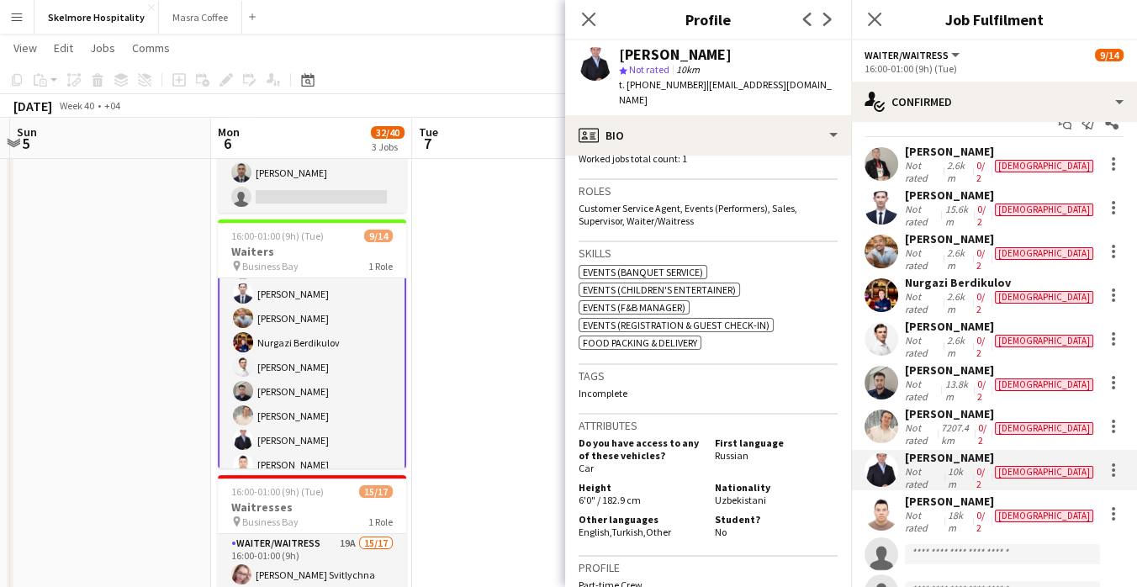
scroll to position [531, 0]
click at [996, 494] on div "Khasankhon Khaydarov" at bounding box center [1001, 501] width 192 height 15
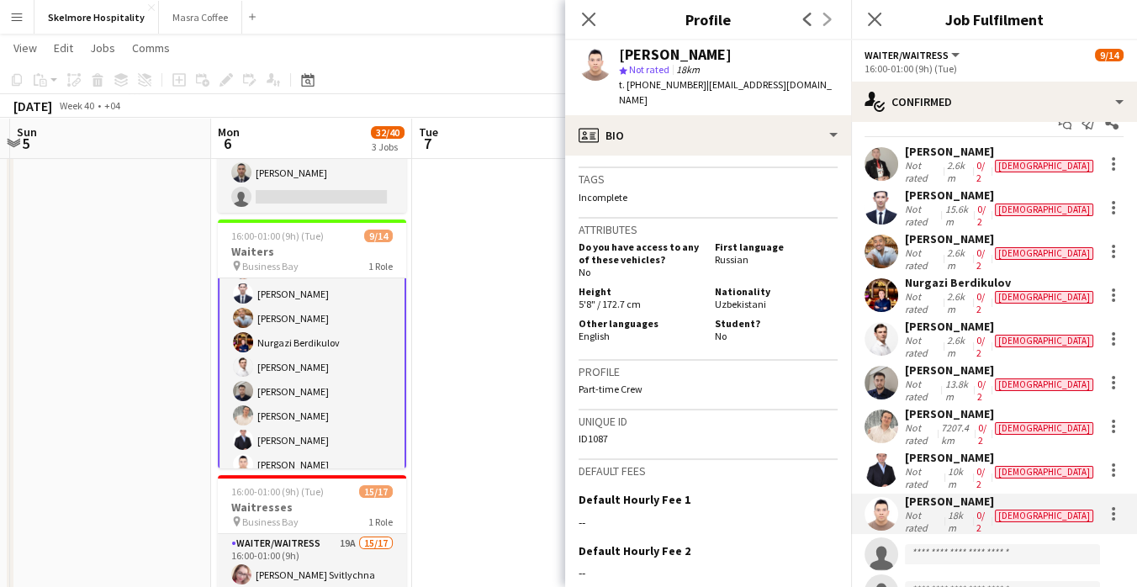
scroll to position [685, 0]
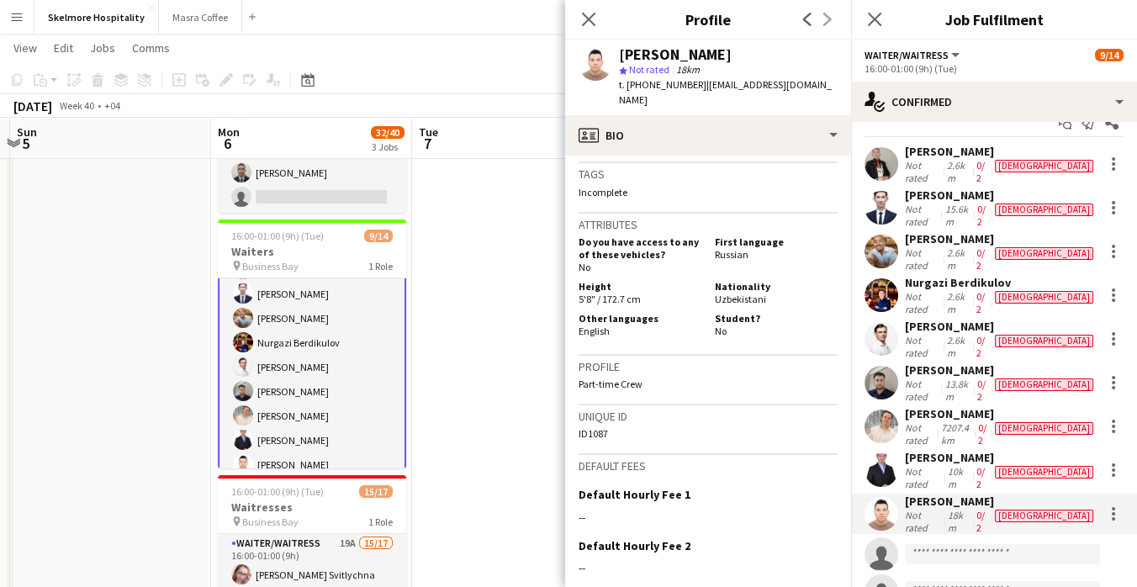
click at [963, 406] on div "Khalililo Tokhirov" at bounding box center [1001, 413] width 192 height 15
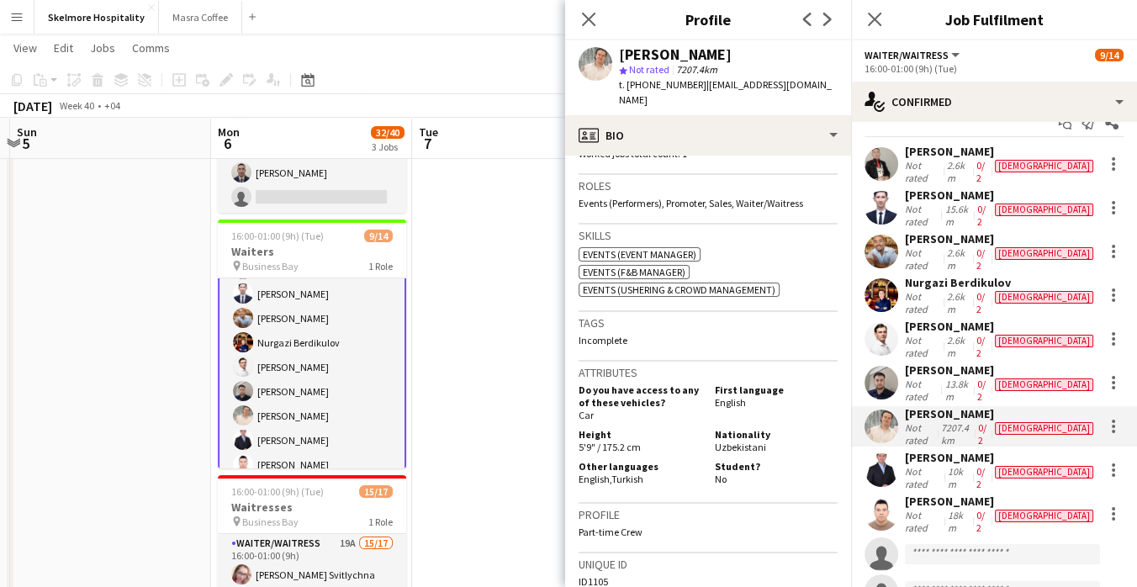
scroll to position [542, 0]
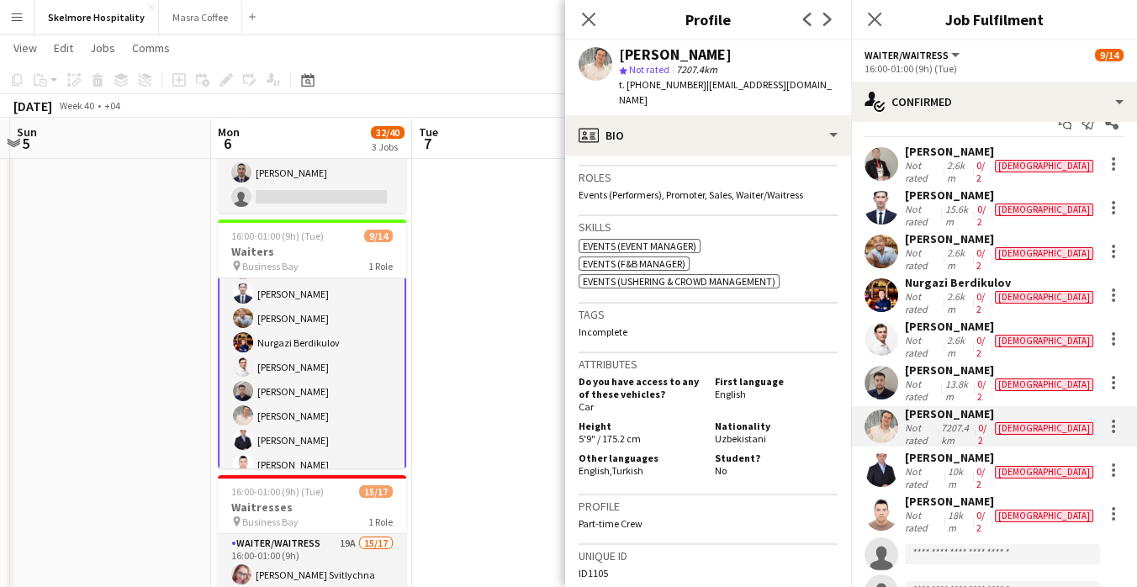
click at [946, 362] on div "Bekmurod Abdumajidov" at bounding box center [1001, 369] width 192 height 15
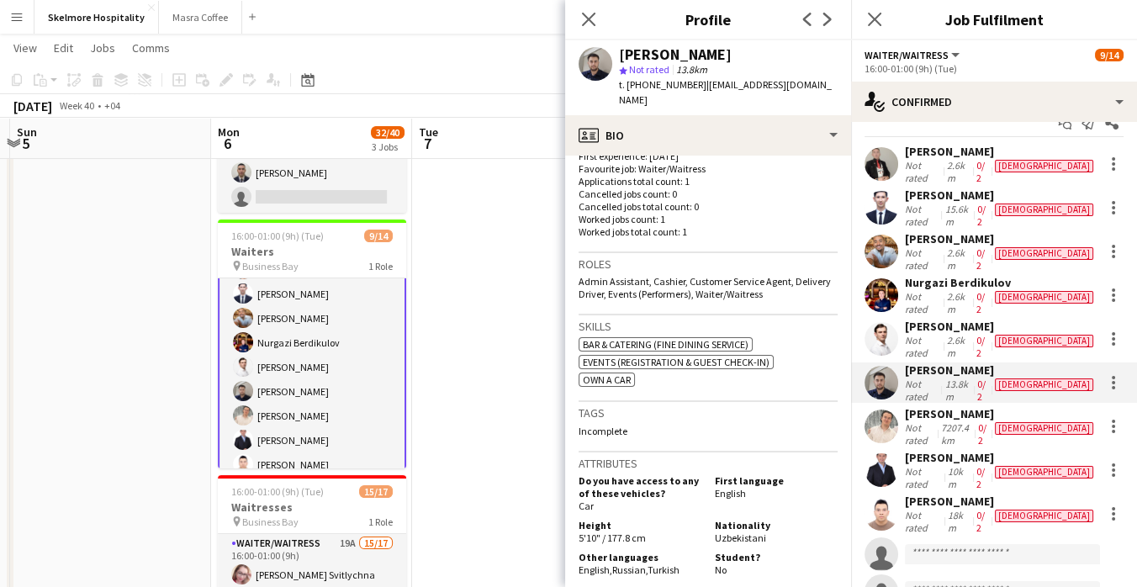
scroll to position [442, 0]
click at [971, 334] on div "2.6km" at bounding box center [958, 346] width 29 height 25
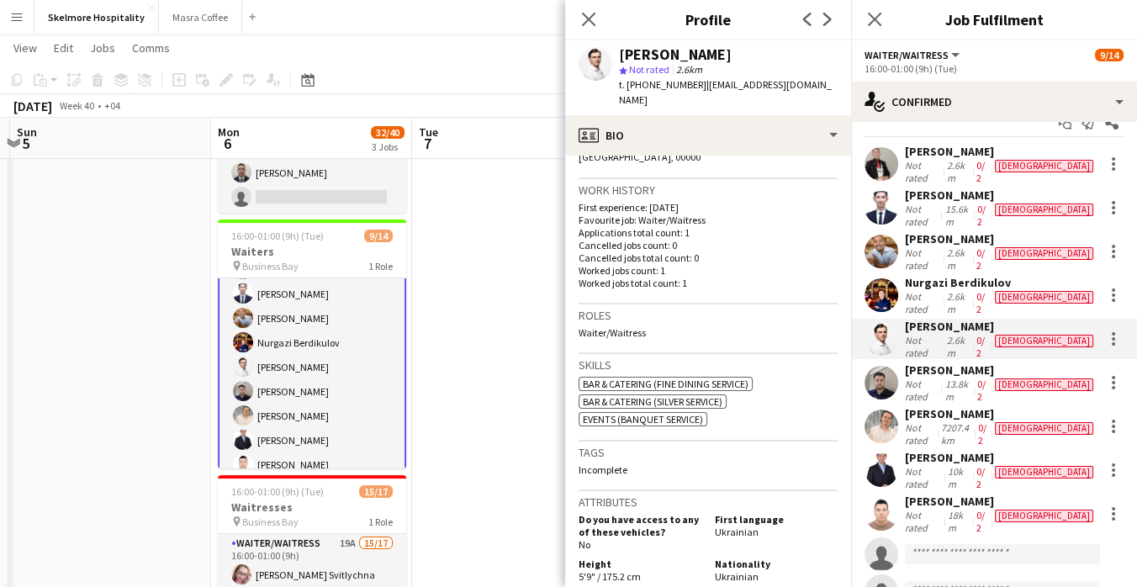
scroll to position [414, 0]
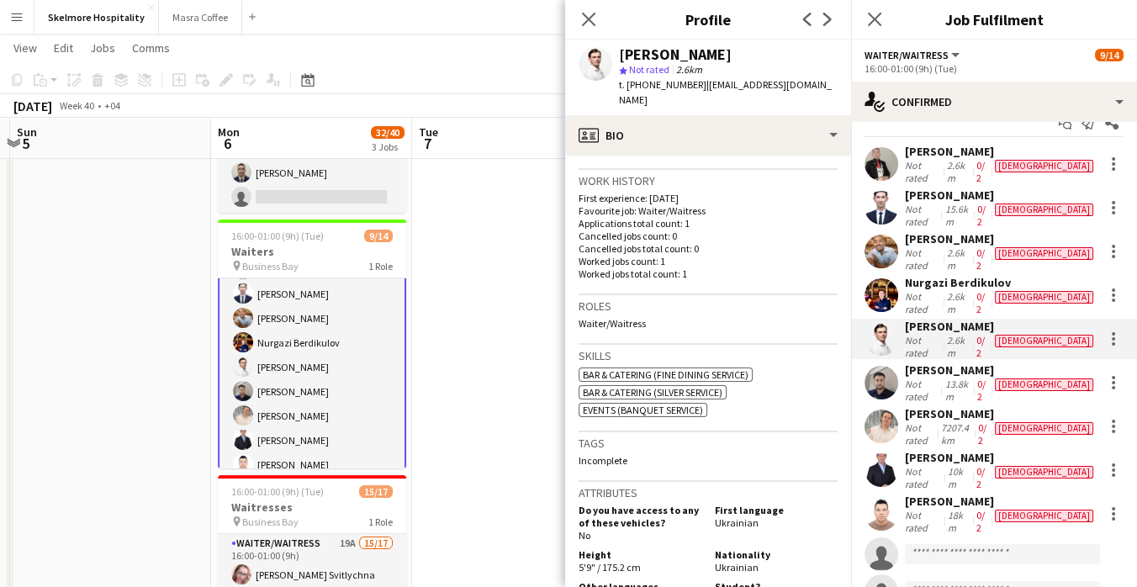
click at [989, 275] on div "Nurgazi Berdikulov" at bounding box center [1001, 282] width 192 height 15
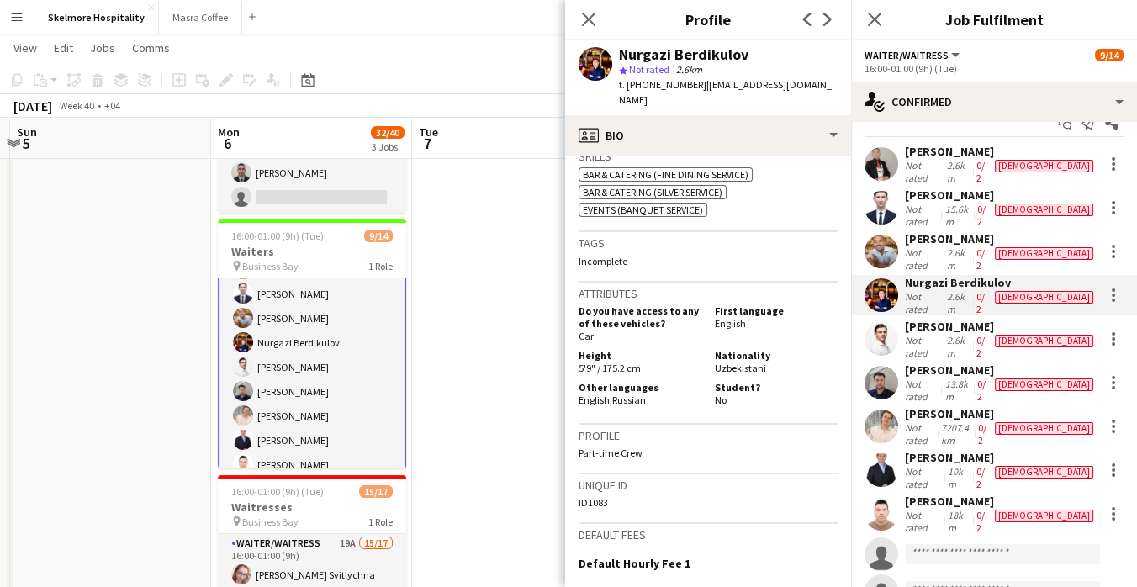
scroll to position [601, 0]
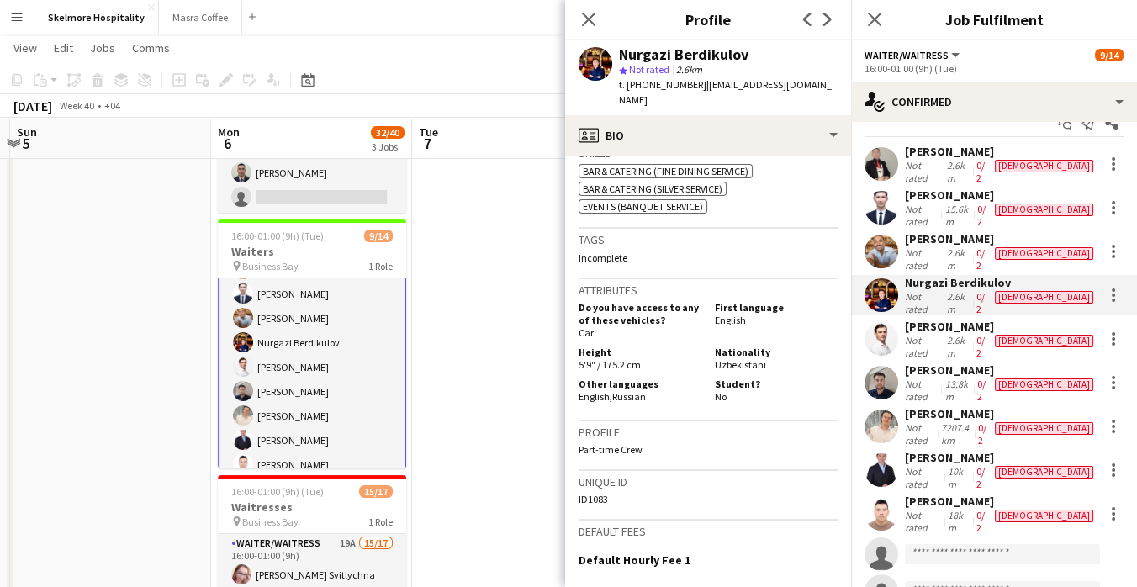
click at [1001, 246] on div "male" at bounding box center [1044, 258] width 105 height 25
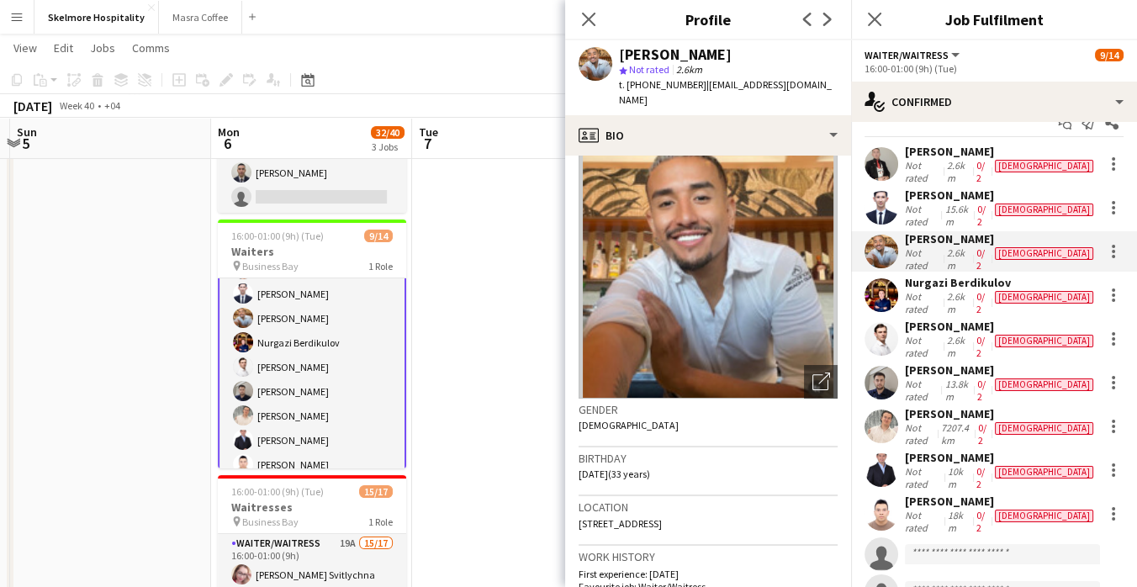
scroll to position [0, 0]
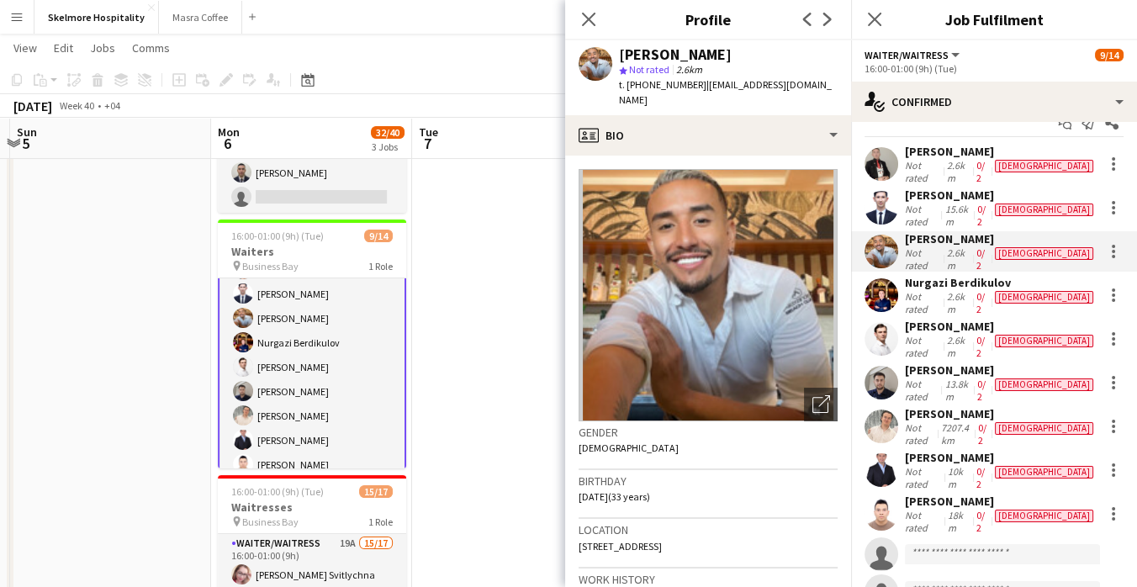
click at [986, 203] on app-skills-label "0/2" at bounding box center [981, 215] width 8 height 25
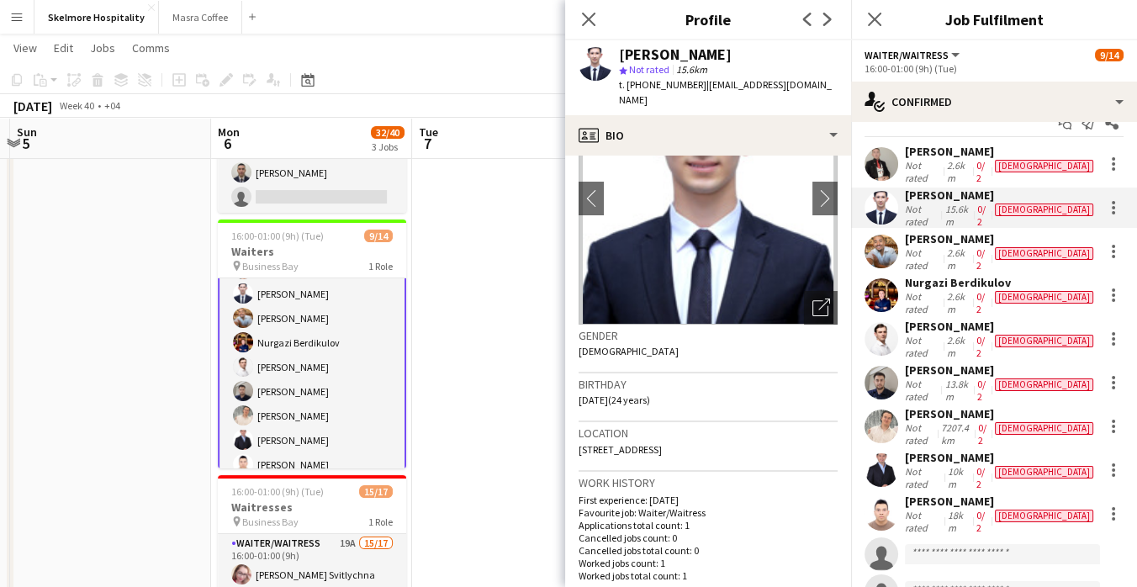
scroll to position [429, 0]
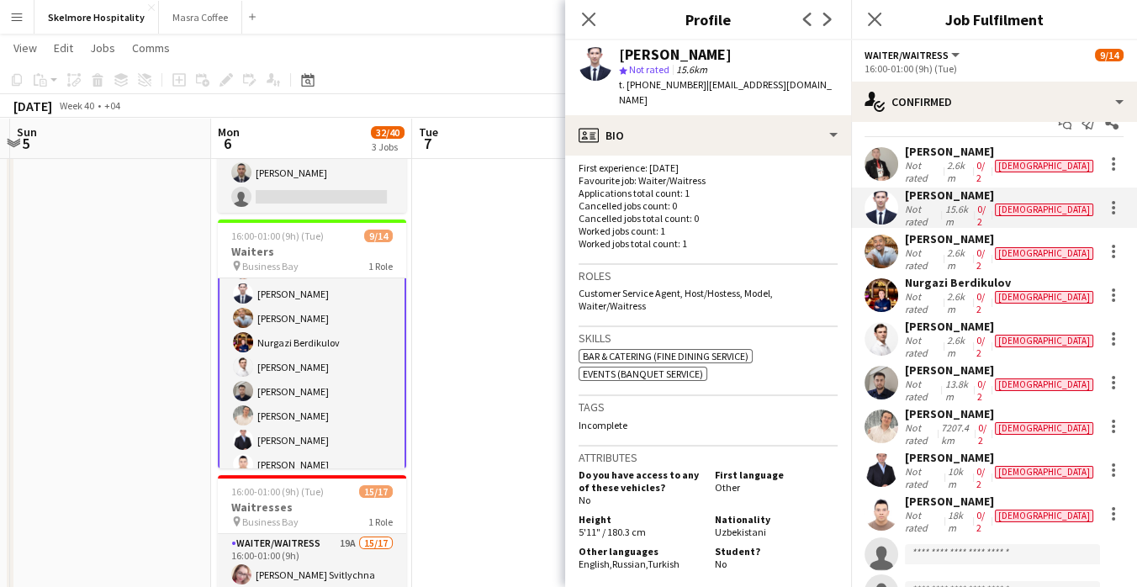
click at [976, 319] on div "Oleksandr Lunov" at bounding box center [1001, 326] width 192 height 15
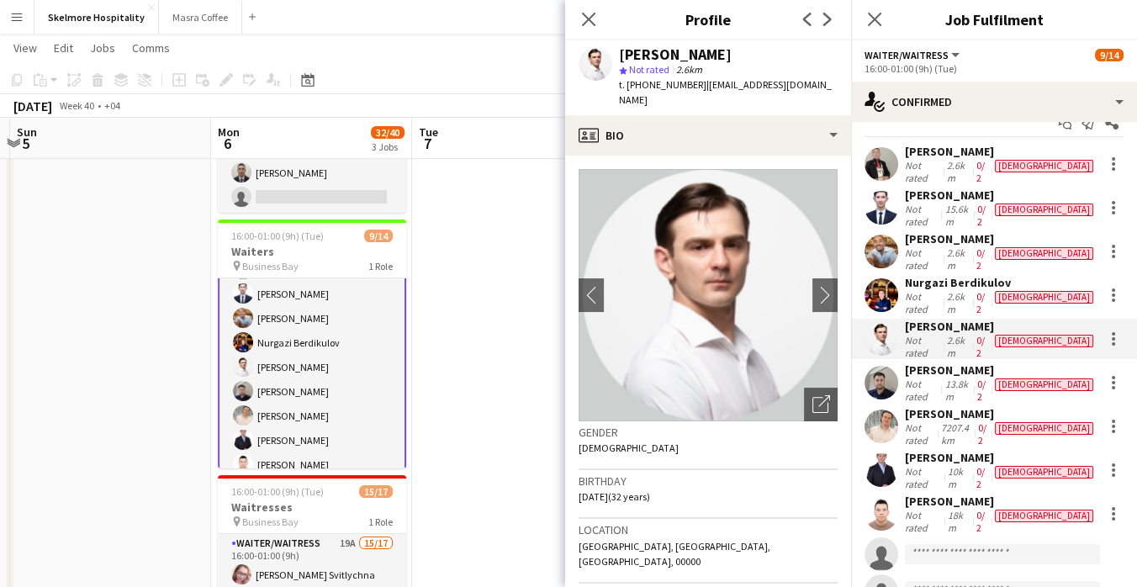
click at [981, 154] on div "Alibek Alashbaev" at bounding box center [1001, 151] width 192 height 15
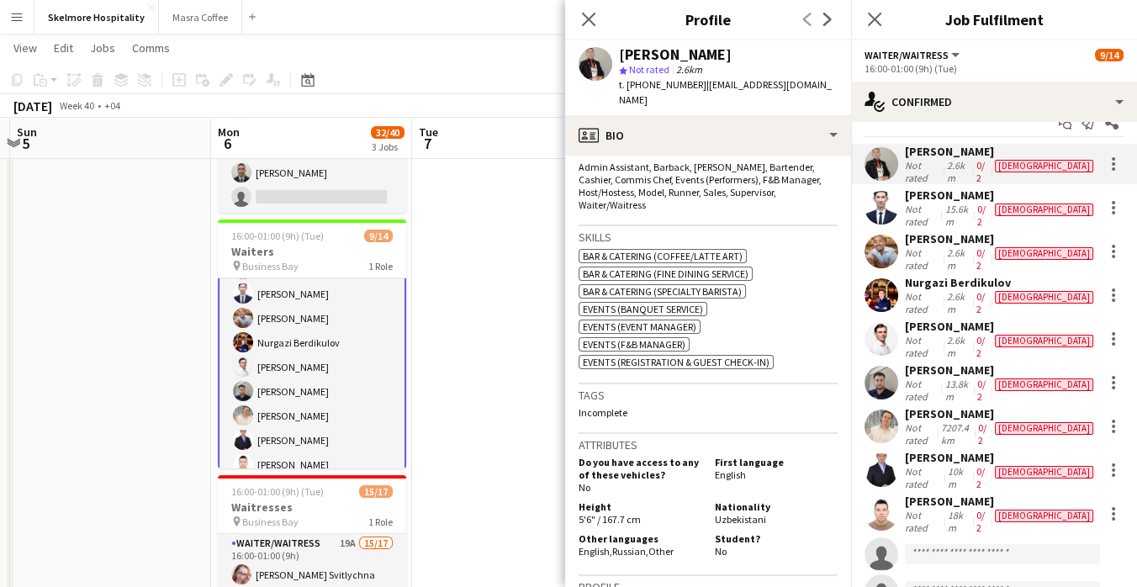
scroll to position [586, 0]
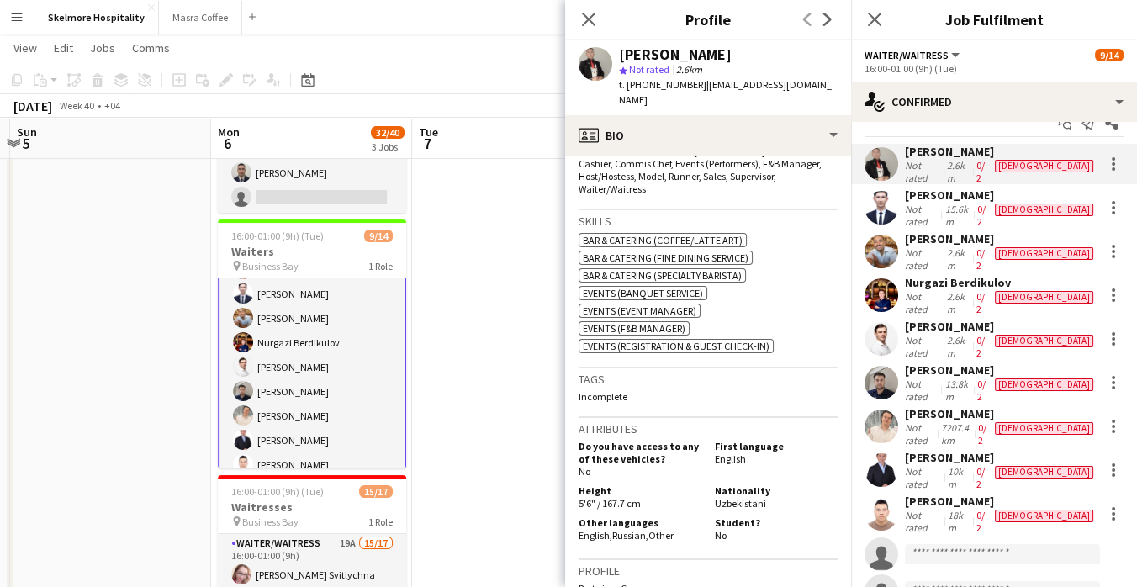
click at [506, 399] on app-date-cell at bounding box center [512, 357] width 201 height 801
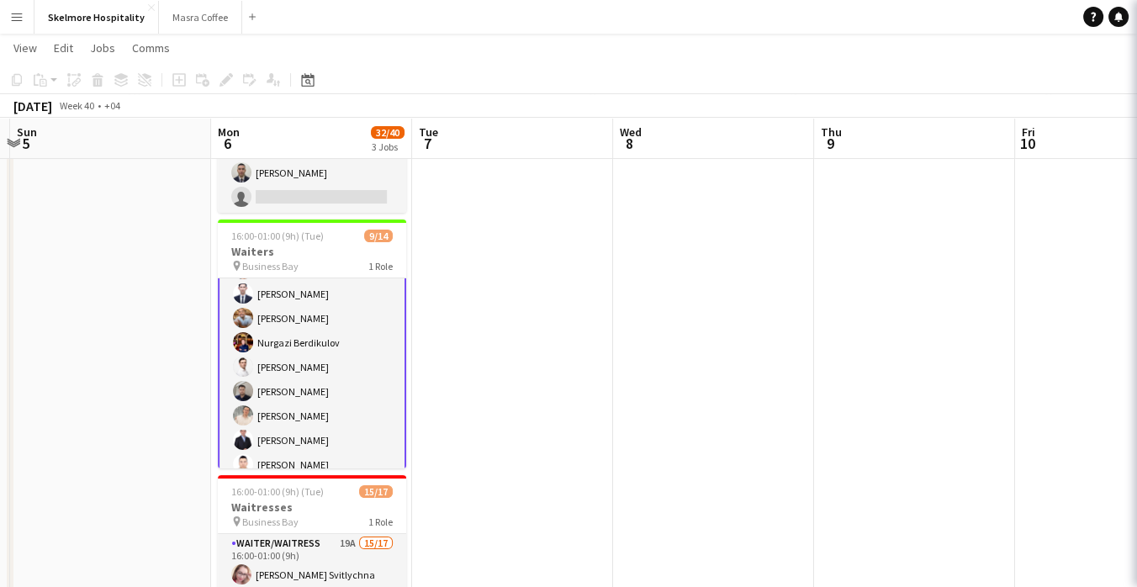
scroll to position [50, 0]
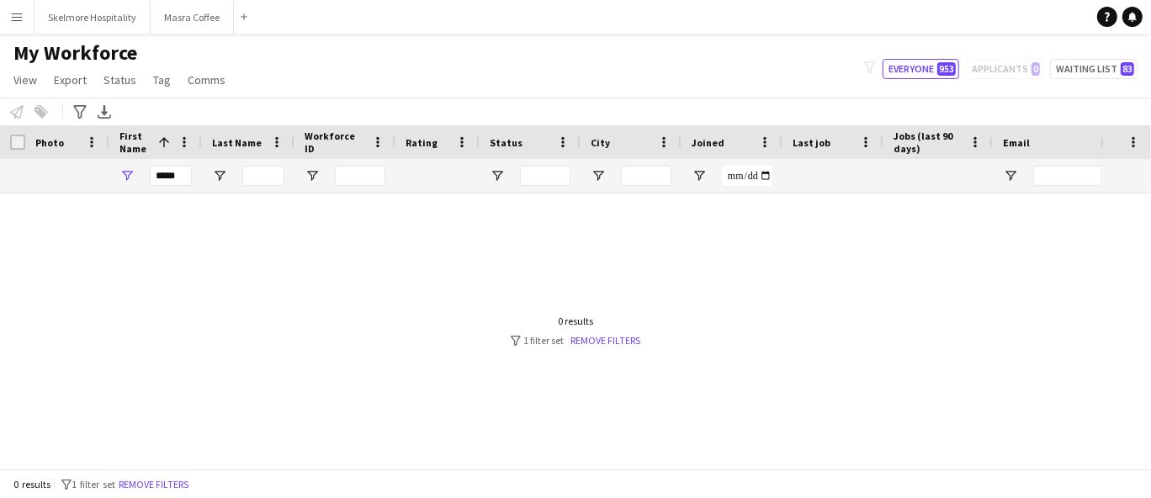
type input "*****"
click at [954, 266] on div at bounding box center [550, 324] width 1100 height 262
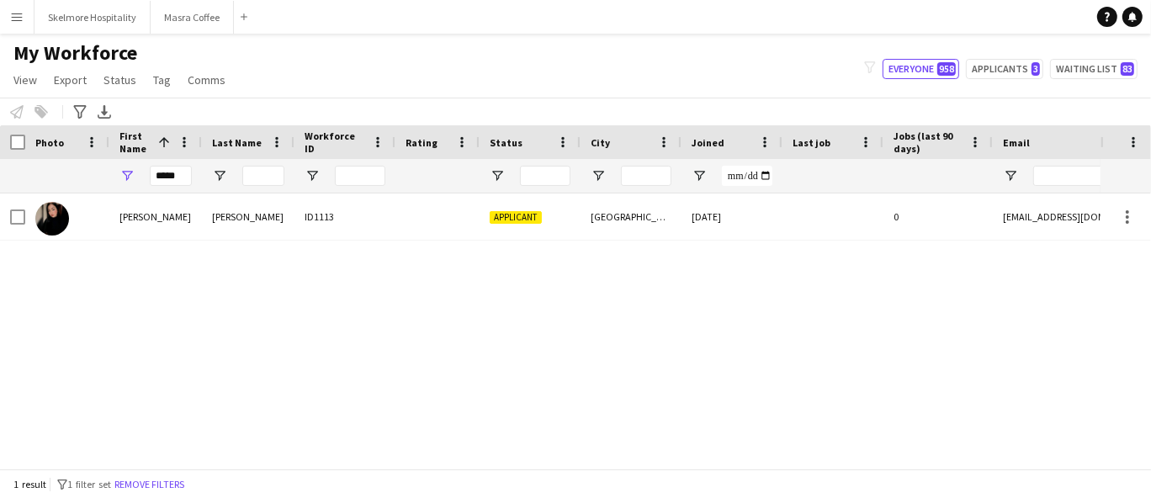
click at [232, 223] on div "Zambrano" at bounding box center [248, 216] width 93 height 46
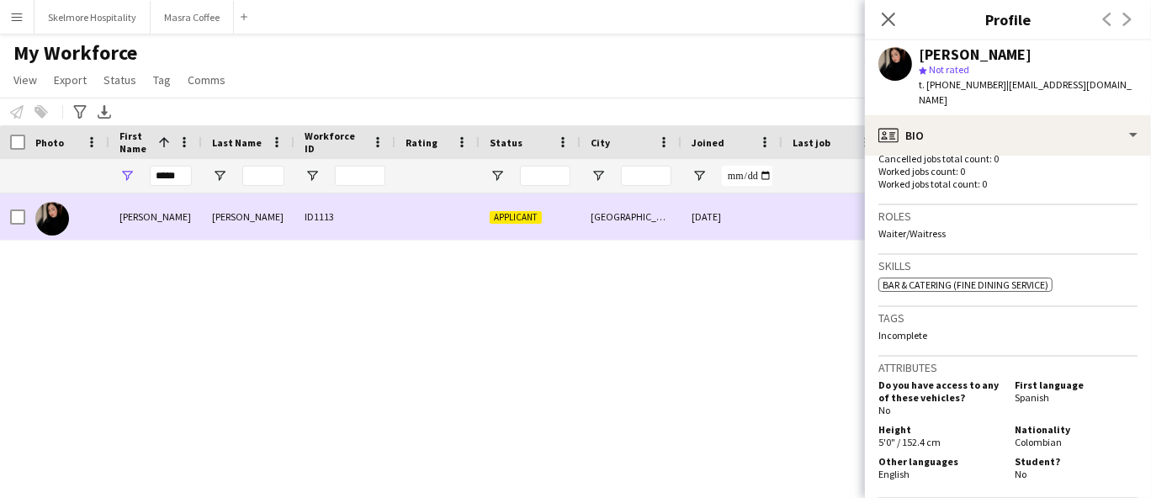
scroll to position [479, 0]
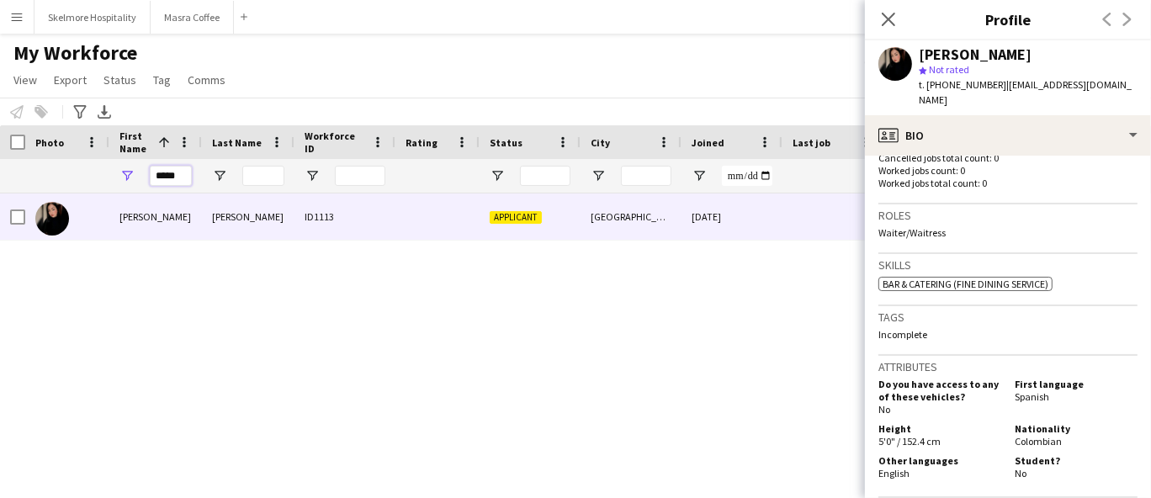
click at [171, 172] on input "*****" at bounding box center [171, 176] width 42 height 20
click at [173, 177] on input "*****" at bounding box center [171, 176] width 42 height 20
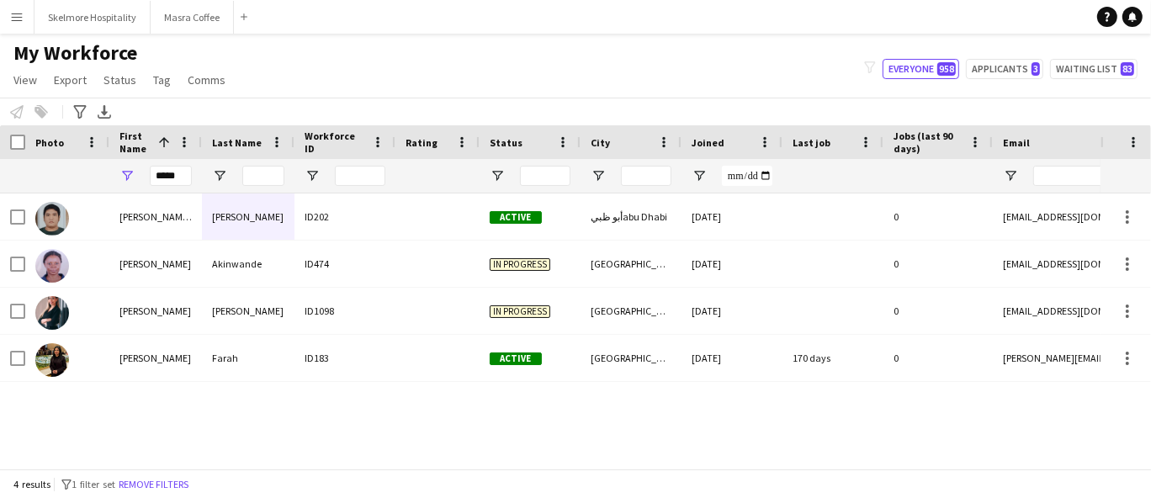
click at [225, 318] on div "Alcivar" at bounding box center [248, 311] width 93 height 46
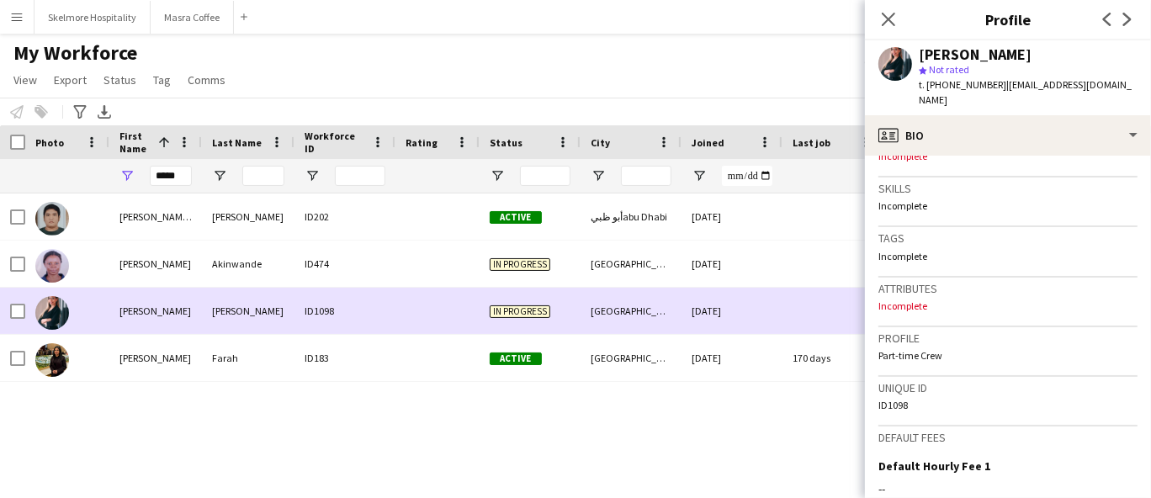
scroll to position [519, 0]
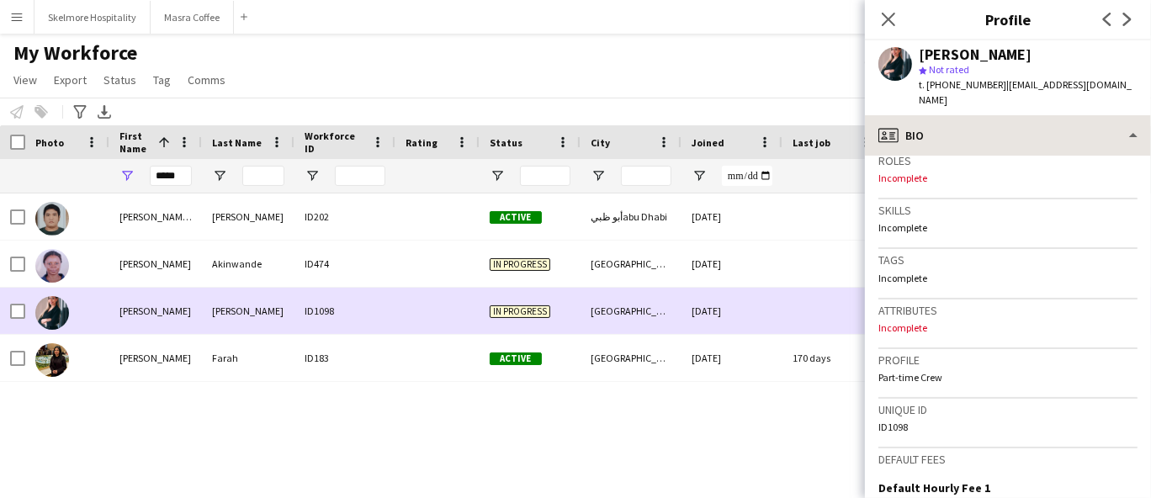
click at [908, 117] on div "profile Bio" at bounding box center [1008, 135] width 286 height 40
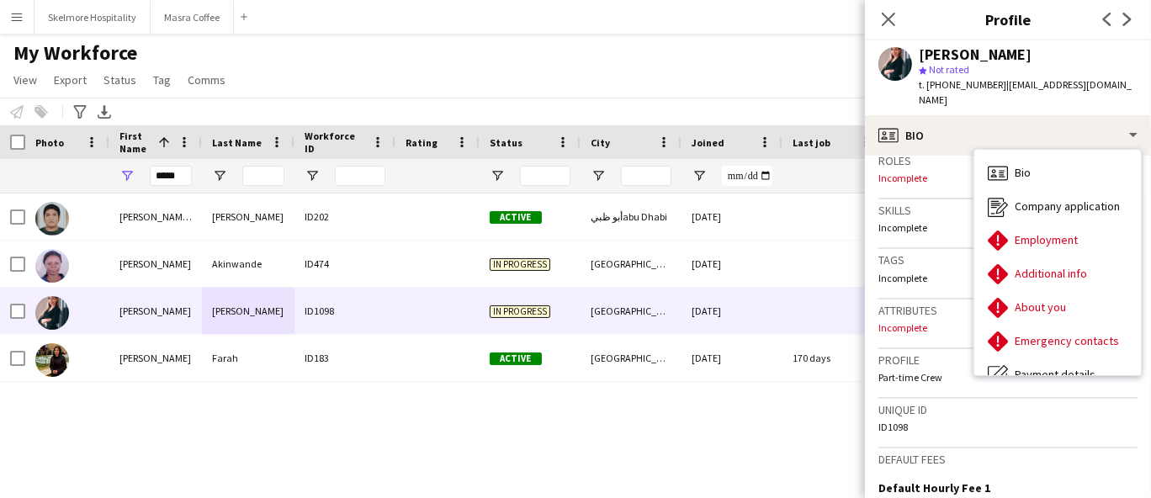
click at [246, 473] on main "My Workforce View Views Default view New view Update view Delete view Edit name…" at bounding box center [575, 255] width 1151 height 442
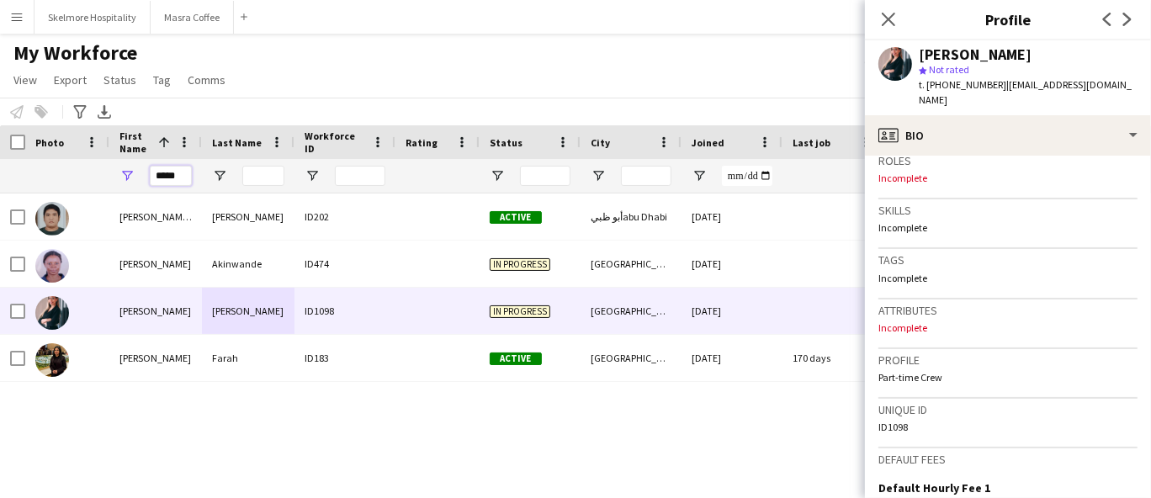
click at [178, 179] on input "*****" at bounding box center [171, 176] width 42 height 20
type input "******"
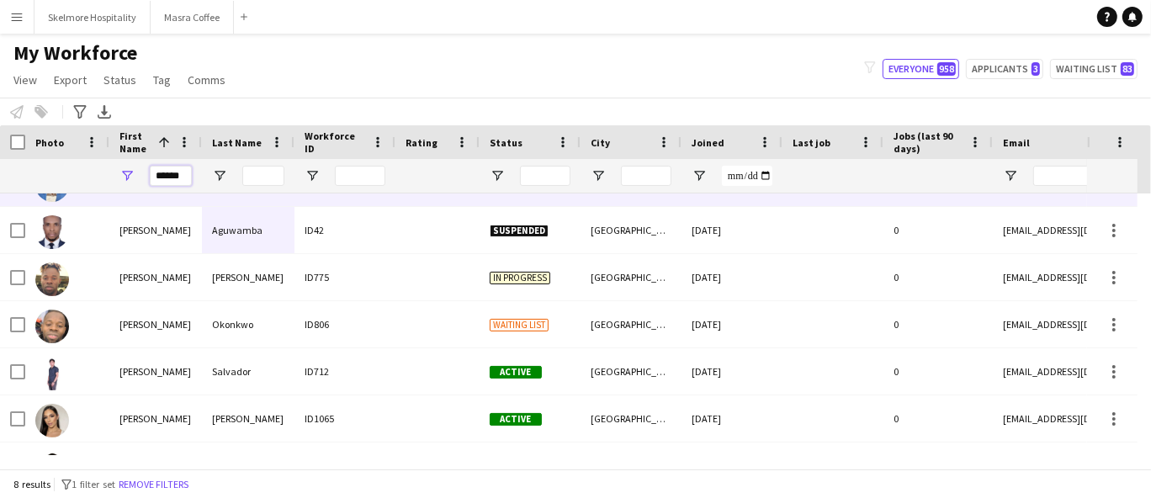
scroll to position [106, 0]
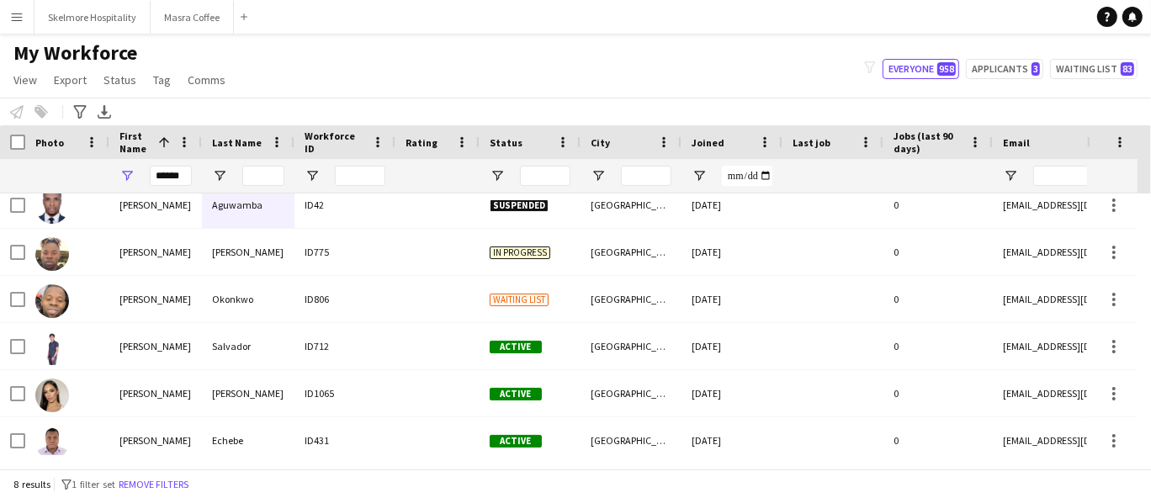
click at [801, 363] on div at bounding box center [832, 346] width 101 height 46
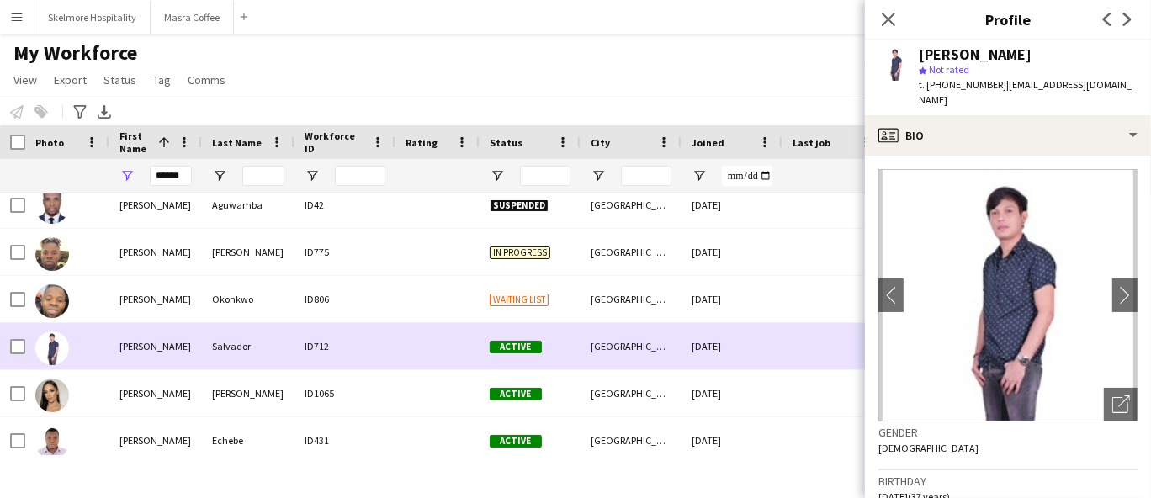
scroll to position [114, 0]
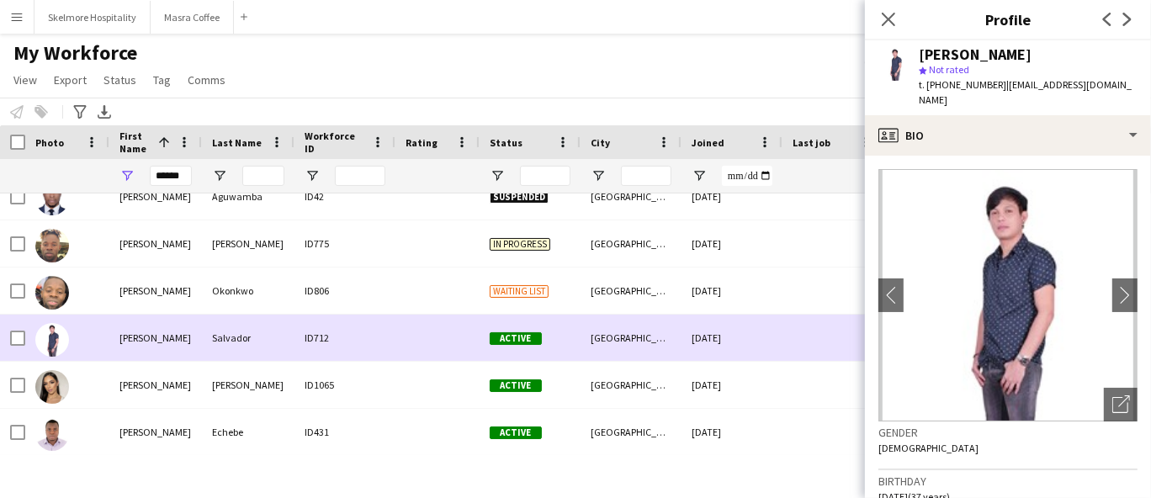
click at [637, 390] on div "[GEOGRAPHIC_DATA]" at bounding box center [630, 385] width 101 height 46
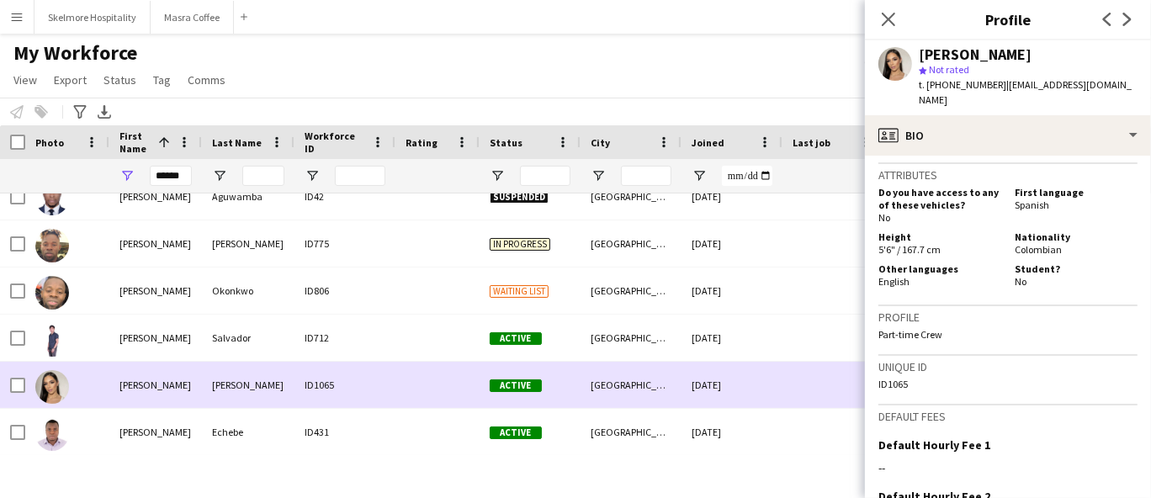
scroll to position [754, 0]
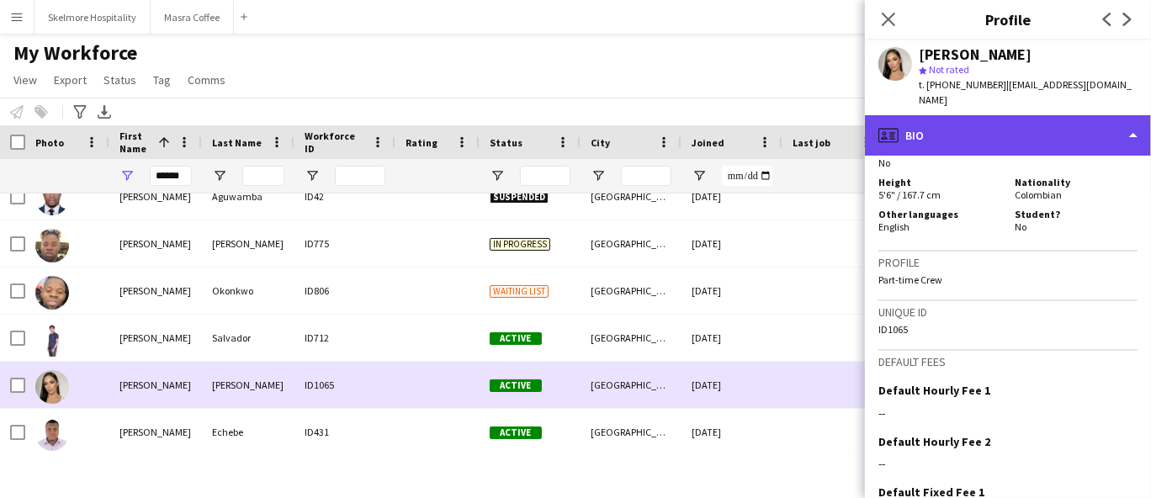
click at [1083, 137] on div "profile Bio" at bounding box center [1008, 135] width 286 height 40
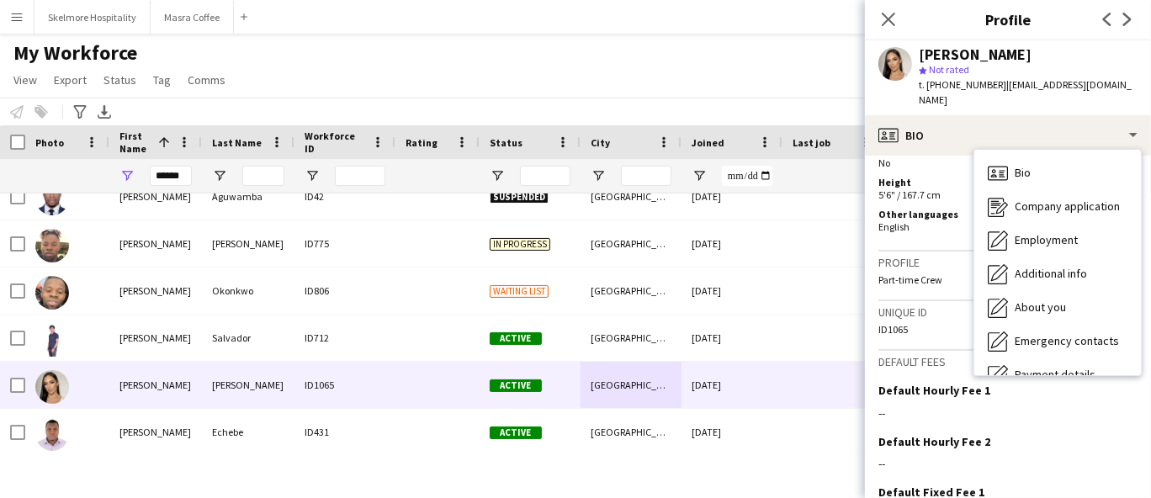
click at [666, 389] on div "[GEOGRAPHIC_DATA]" at bounding box center [630, 385] width 101 height 46
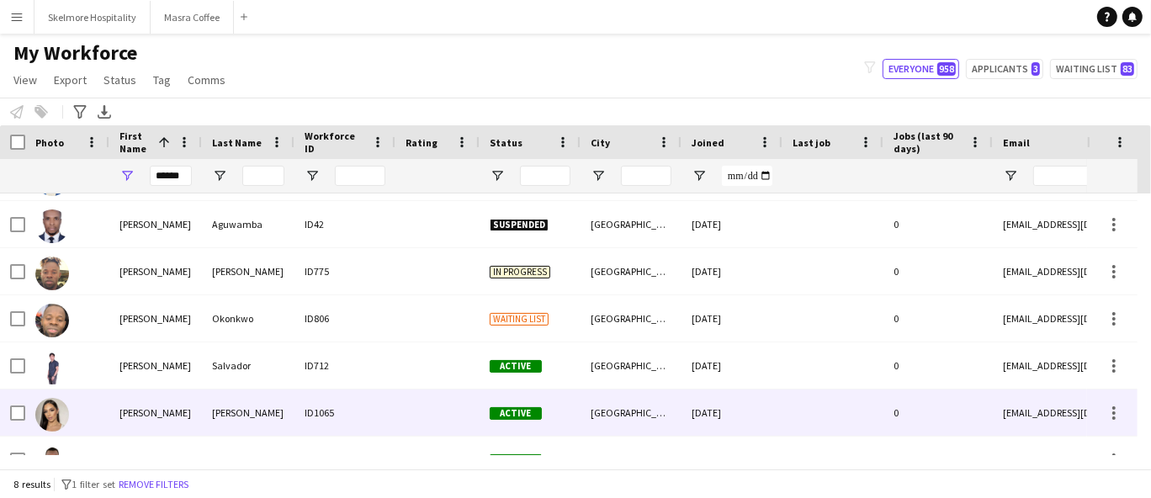
scroll to position [0, 0]
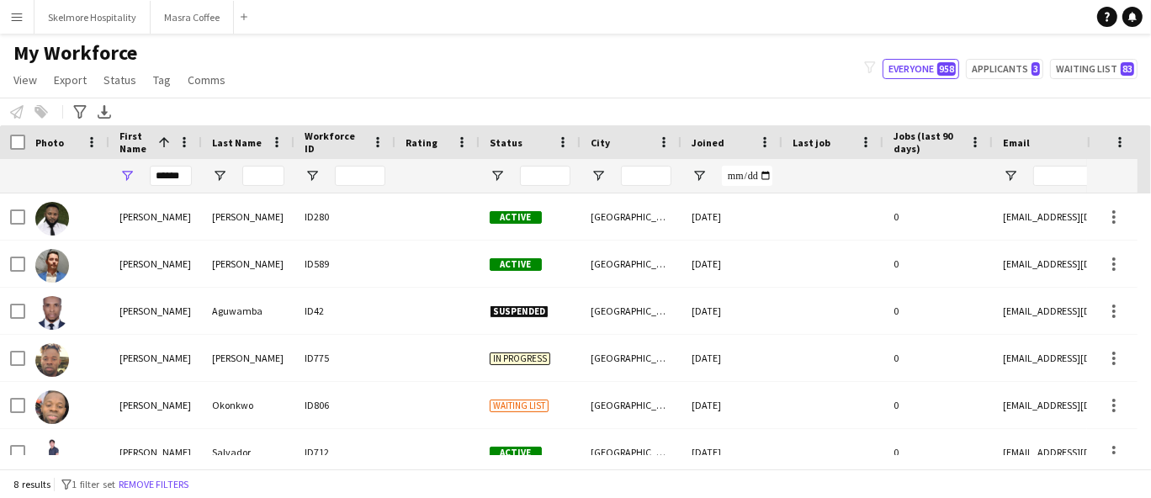
click at [634, 249] on div "[GEOGRAPHIC_DATA]" at bounding box center [630, 264] width 101 height 46
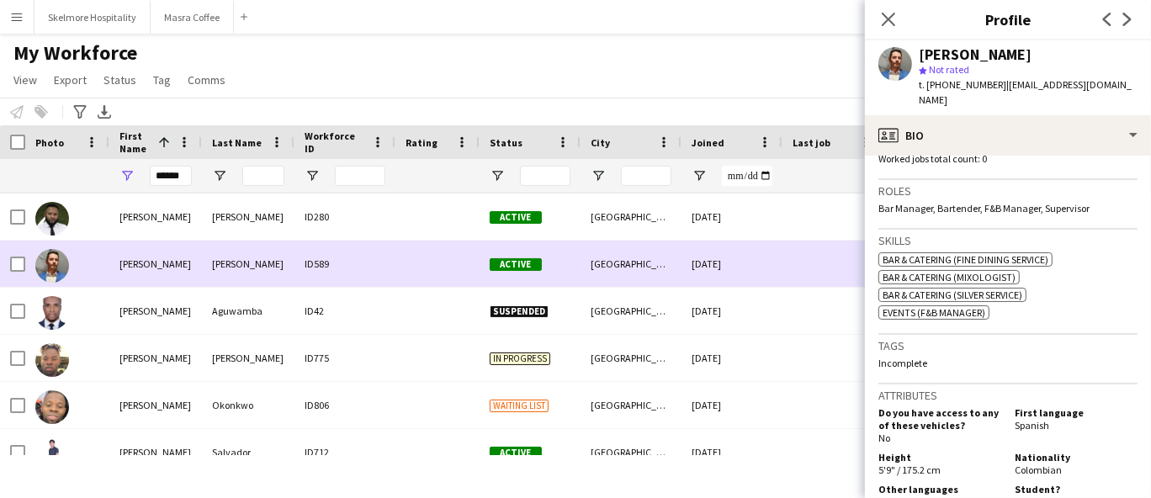
scroll to position [503, 0]
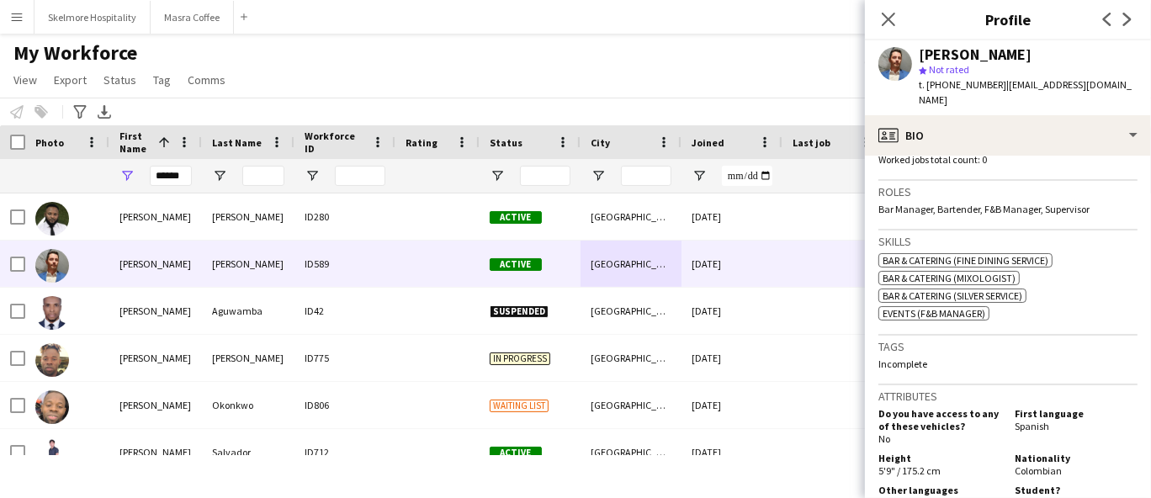
click at [964, 80] on span "t. +9710585780024" at bounding box center [961, 84] width 87 height 13
copy span "9710585780024"
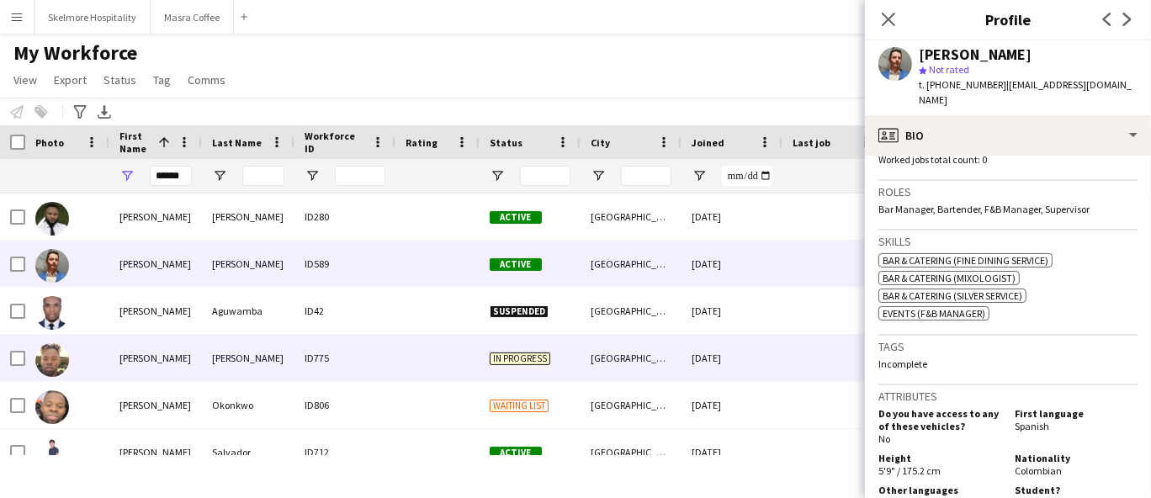
click at [424, 339] on div at bounding box center [437, 358] width 84 height 46
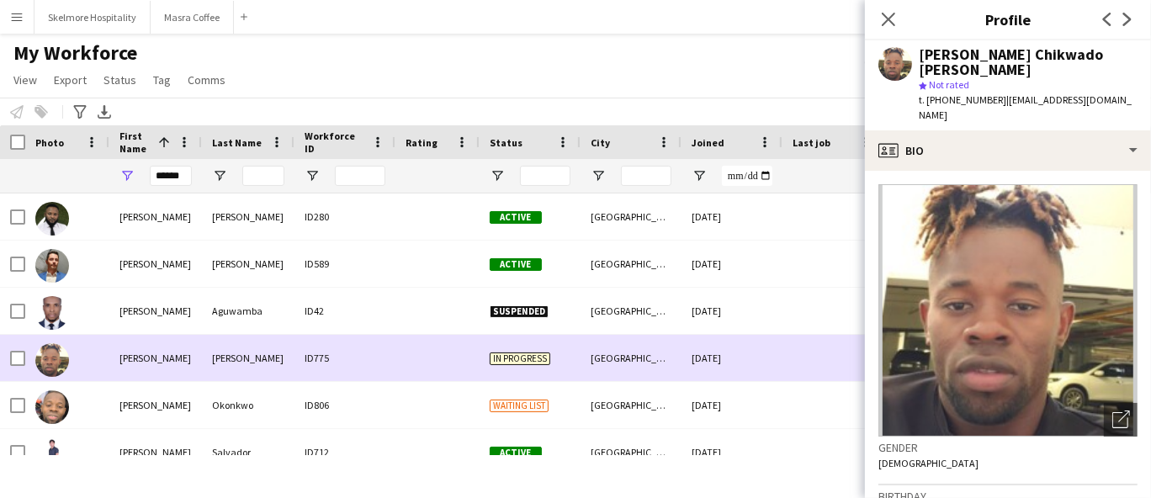
click at [584, 237] on div "[GEOGRAPHIC_DATA]" at bounding box center [630, 216] width 101 height 46
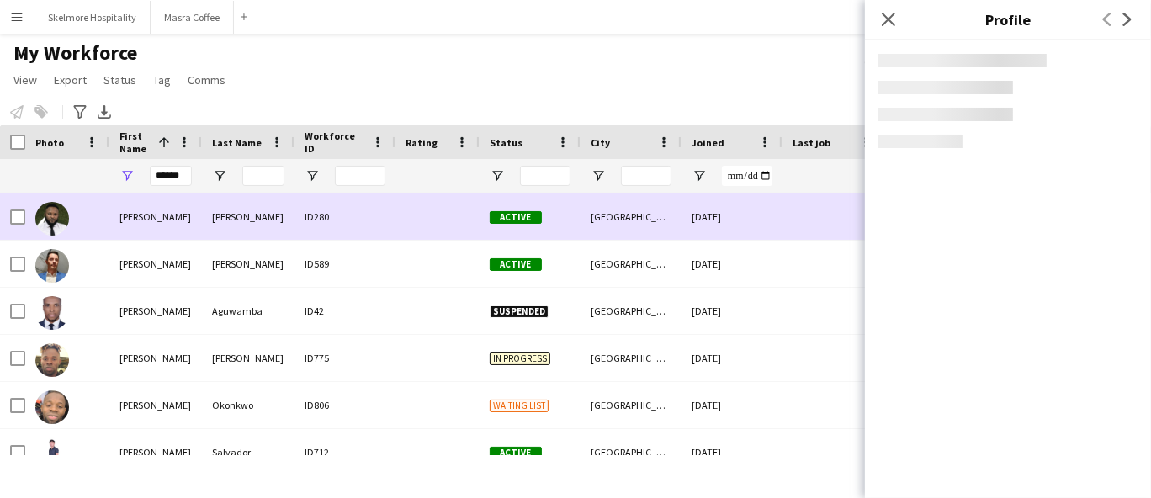
click at [551, 286] on div "Active" at bounding box center [529, 264] width 101 height 46
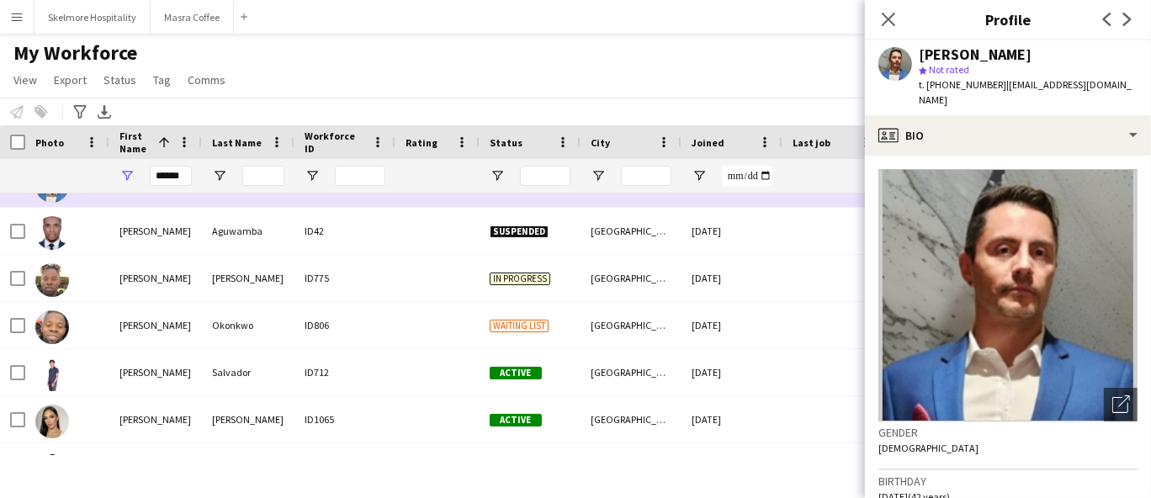
scroll to position [114, 0]
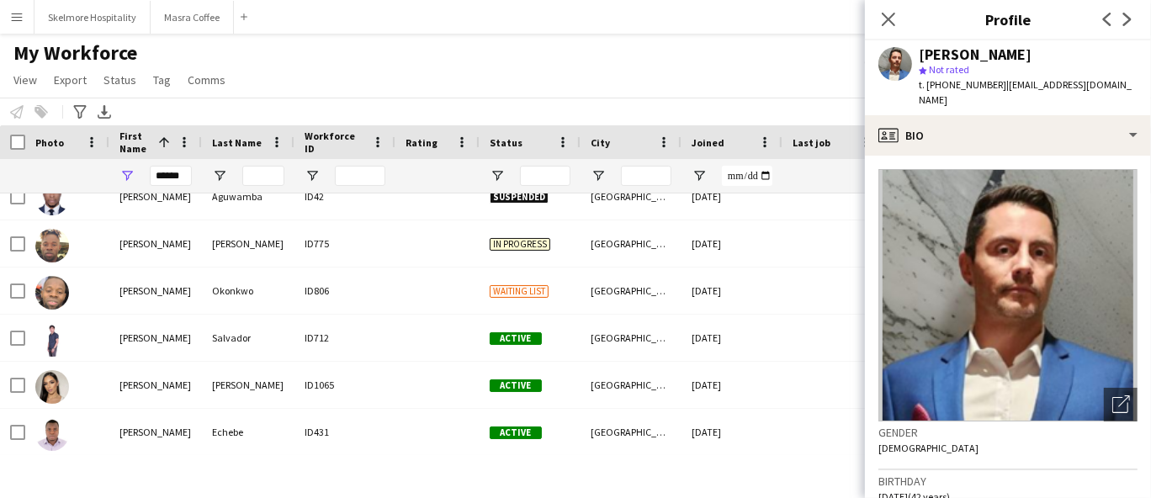
click at [563, 444] on div "Active" at bounding box center [529, 432] width 101 height 46
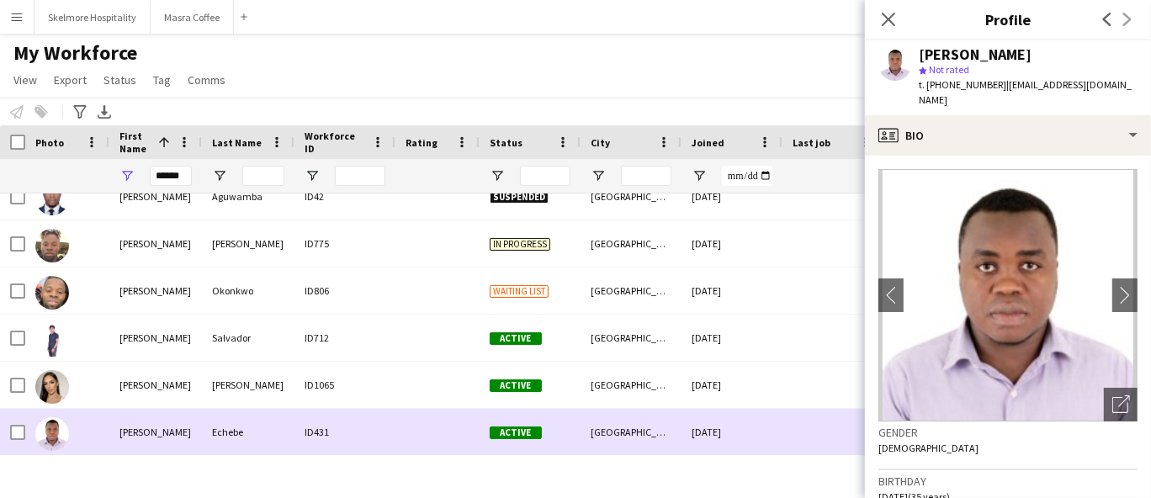
click at [562, 401] on div "Active" at bounding box center [529, 385] width 101 height 46
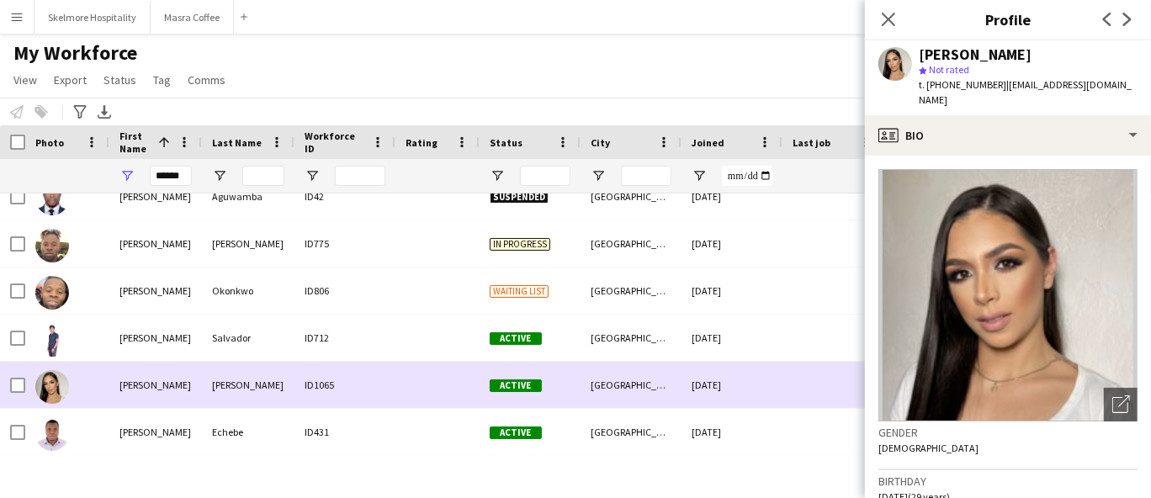
click at [564, 356] on div "Active" at bounding box center [529, 338] width 101 height 46
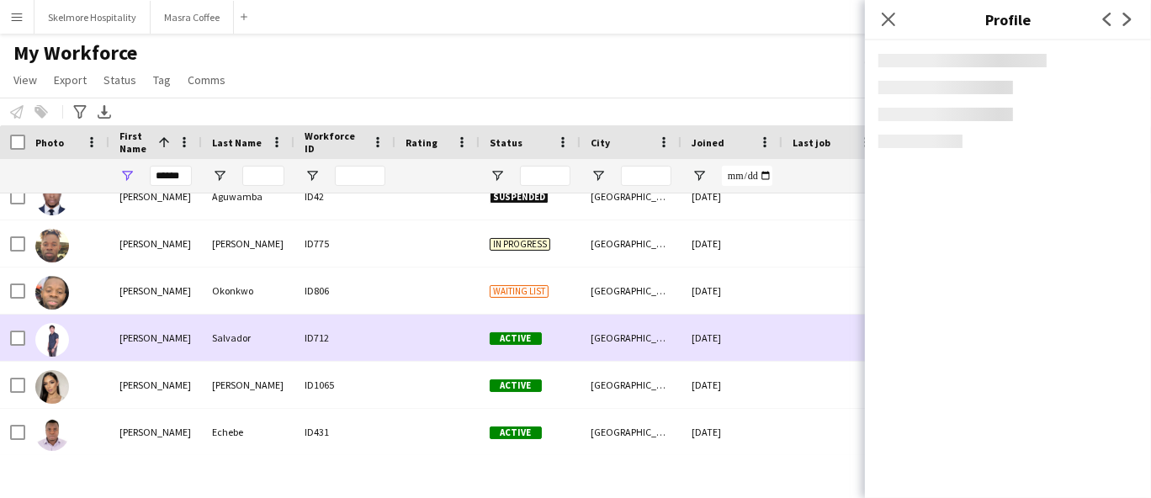
click at [584, 297] on div "[GEOGRAPHIC_DATA]" at bounding box center [630, 290] width 101 height 46
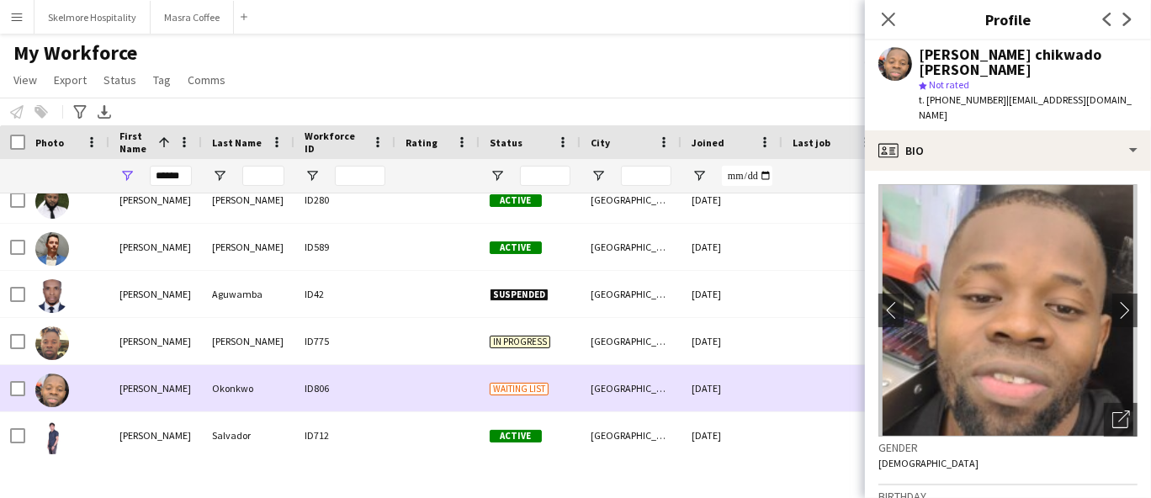
scroll to position [8, 0]
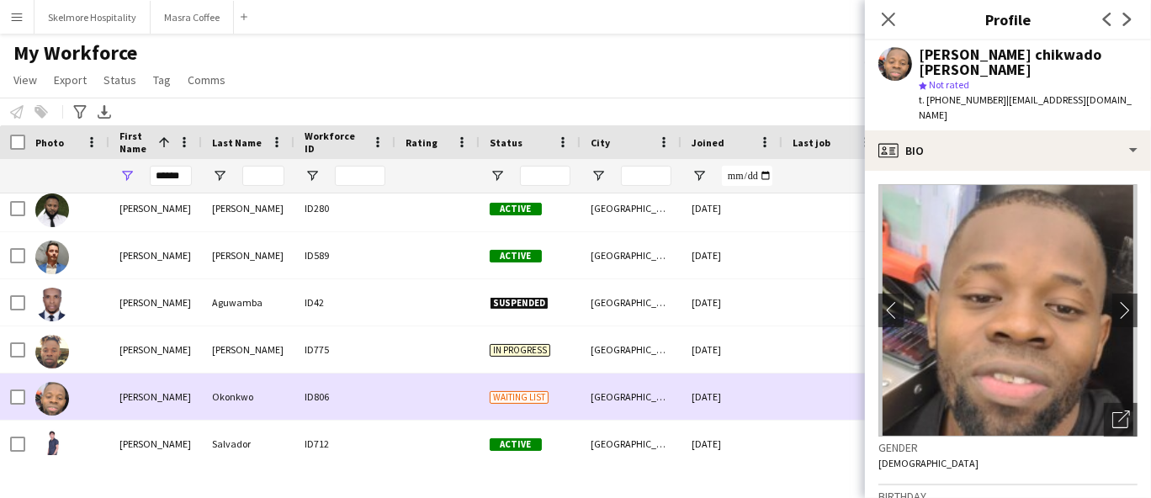
click at [574, 326] on div "In progress" at bounding box center [529, 349] width 101 height 46
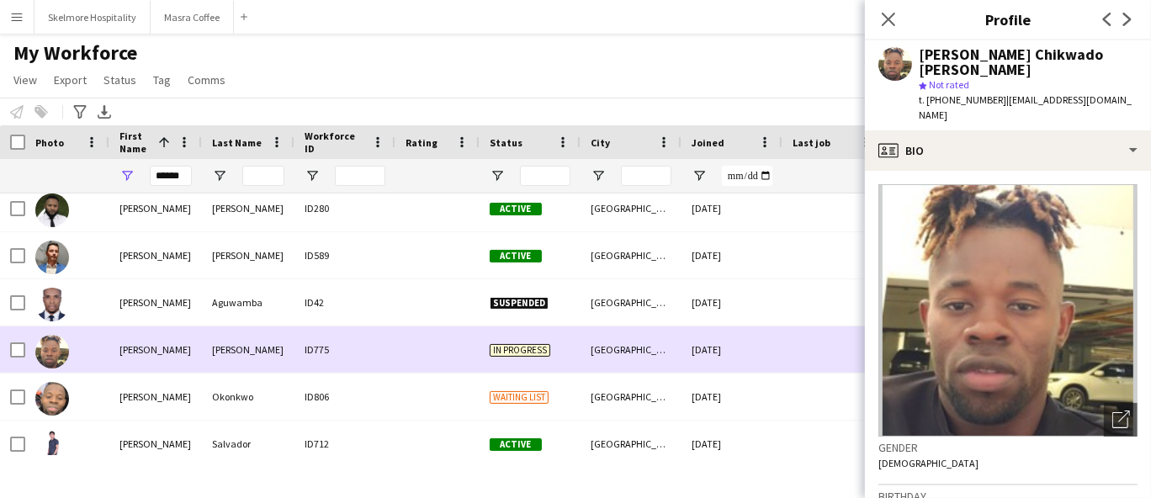
click at [574, 317] on div "Suspended" at bounding box center [529, 302] width 101 height 46
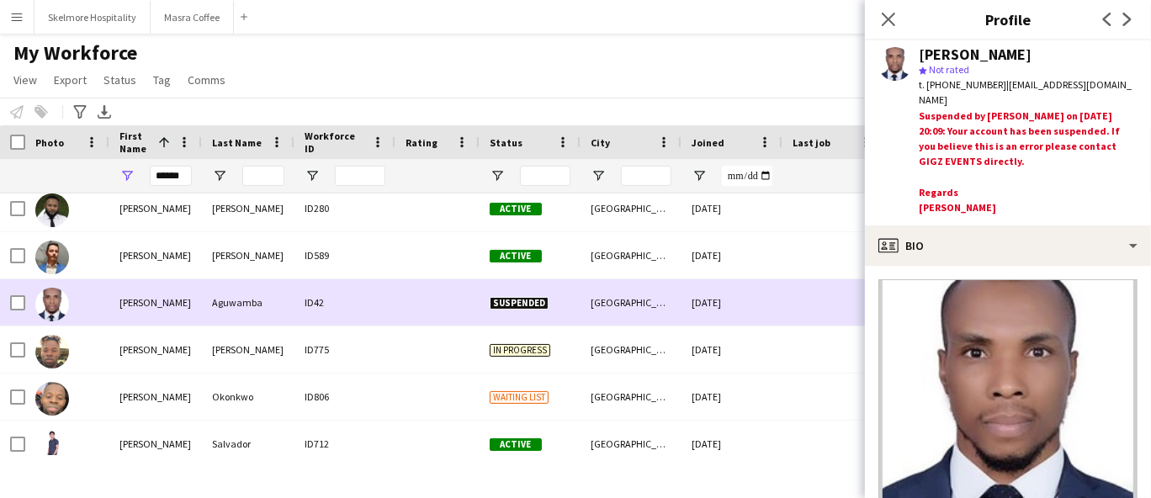
scroll to position [0, 0]
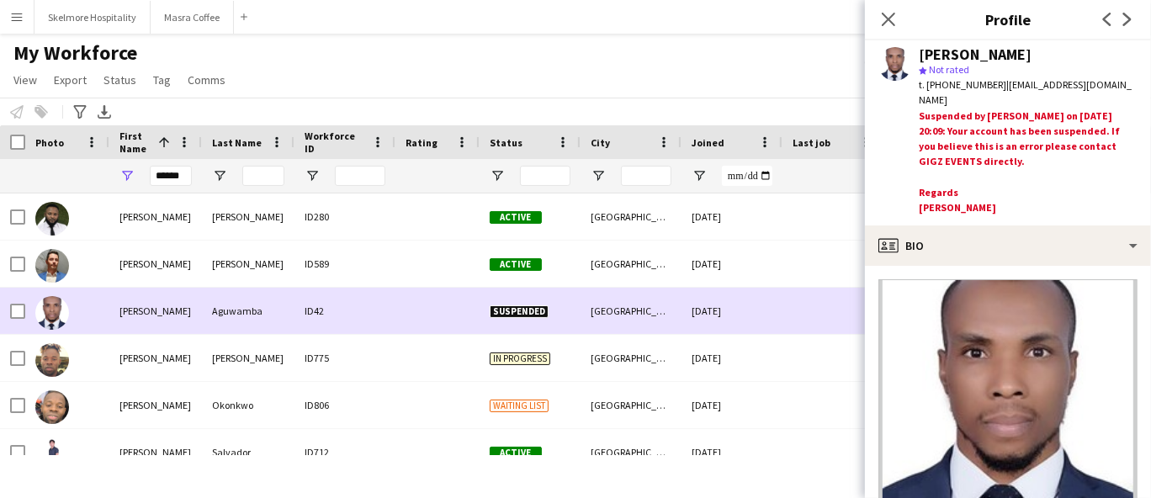
click at [633, 230] on div "[GEOGRAPHIC_DATA]" at bounding box center [630, 216] width 101 height 46
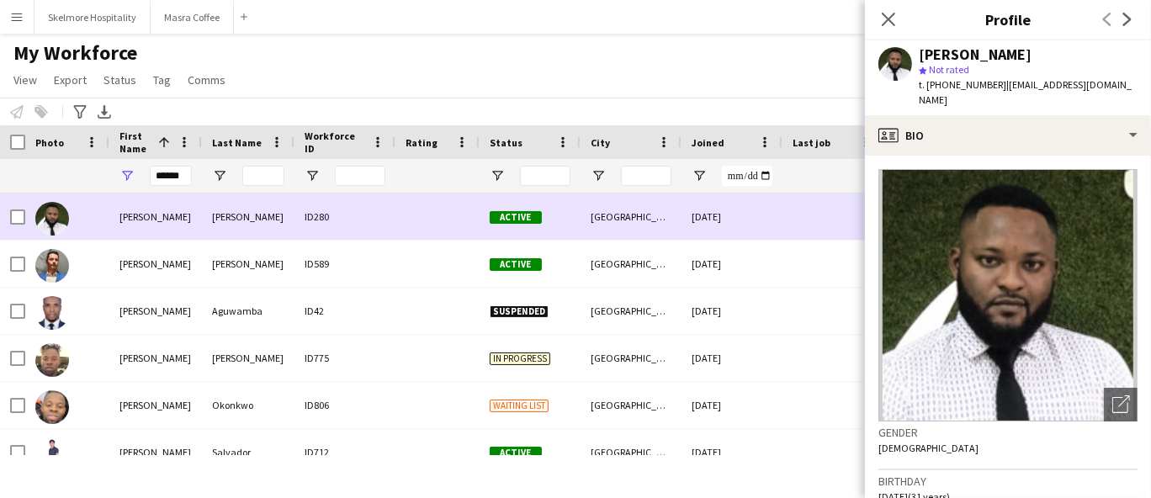
click at [590, 278] on div "[GEOGRAPHIC_DATA]" at bounding box center [630, 264] width 101 height 46
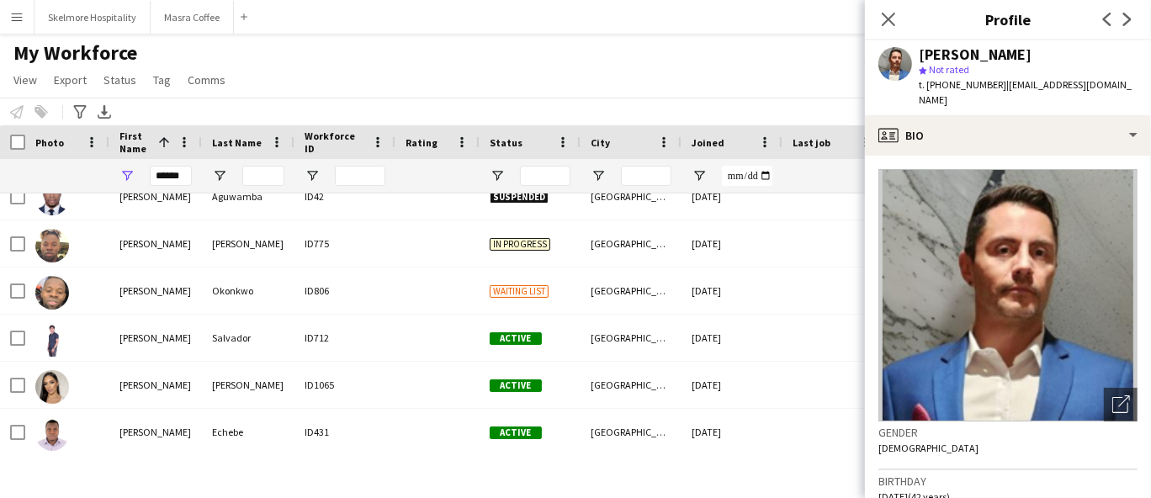
click at [557, 385] on div "Active" at bounding box center [529, 385] width 101 height 46
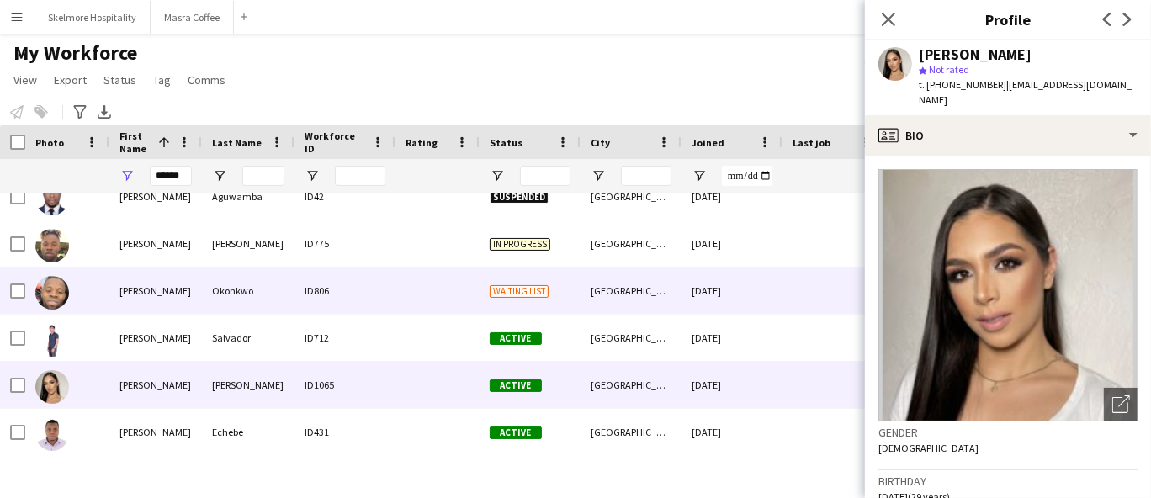
click at [260, 295] on div "Okonkwo" at bounding box center [248, 290] width 93 height 46
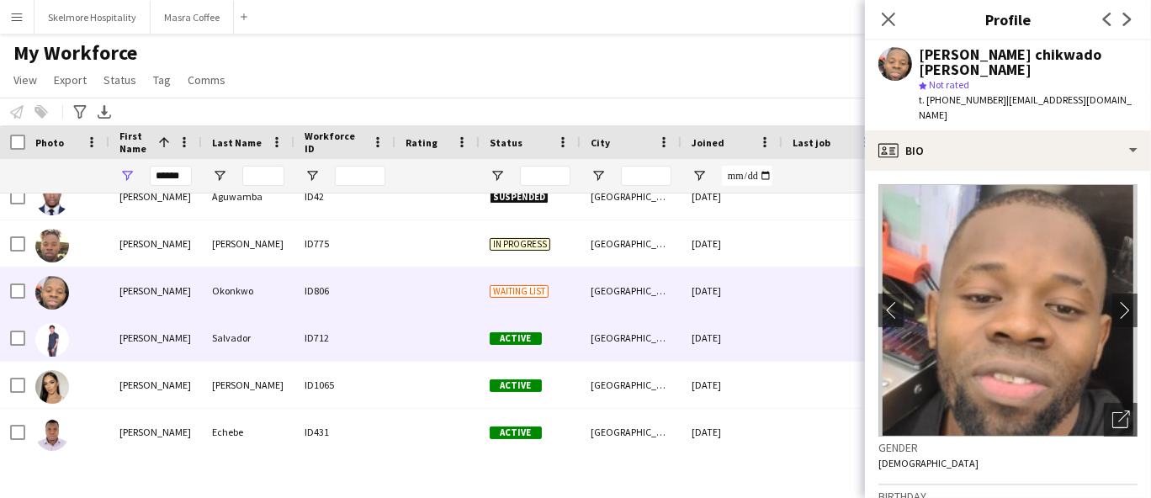
click at [256, 336] on div "Salvador" at bounding box center [248, 338] width 93 height 46
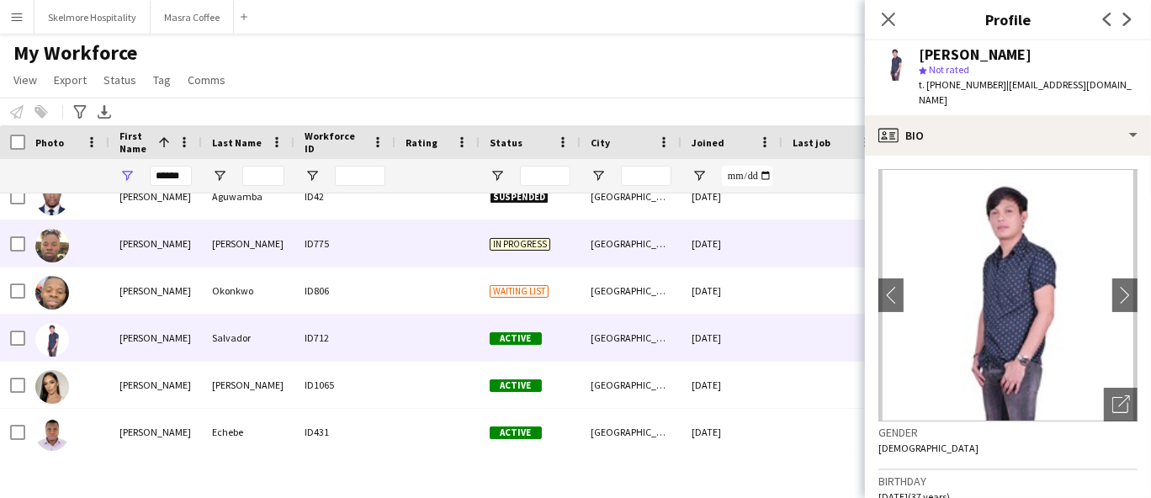
click at [305, 251] on div "ID775" at bounding box center [344, 243] width 101 height 46
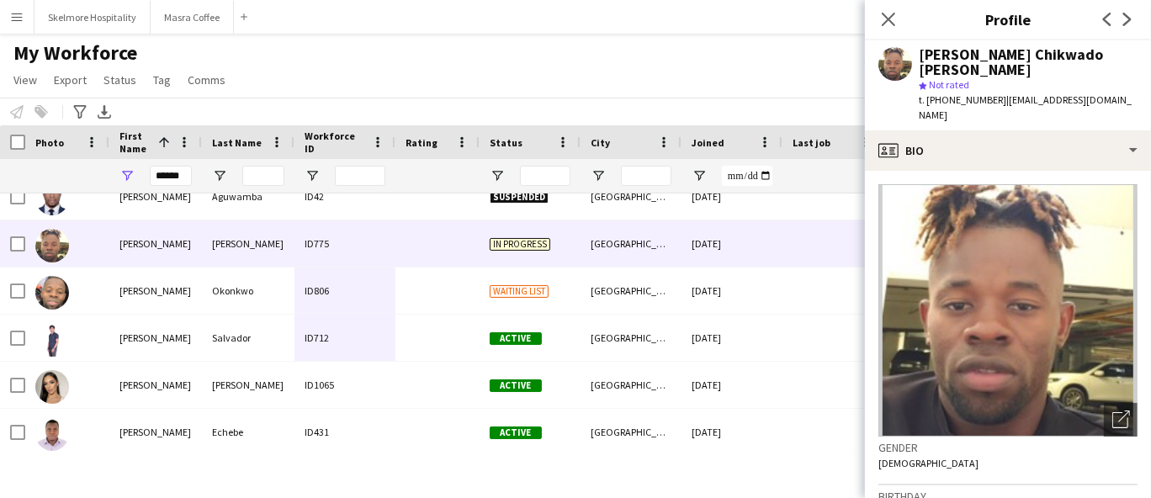
drag, startPoint x: 321, startPoint y: 241, endPoint x: 305, endPoint y: 349, distance: 108.8
click at [305, 349] on div "Daniel Adjei ID280 Active Dubai 11-04-2025 0 danieljunioradjei111@gmail.com Dan…" at bounding box center [911, 267] width 1823 height 377
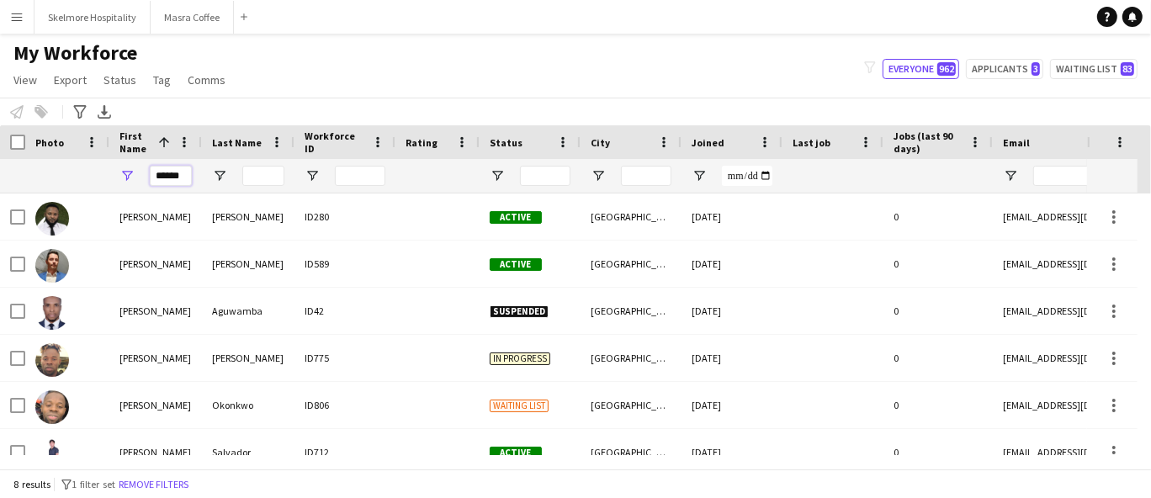
click at [167, 178] on input "******" at bounding box center [171, 176] width 42 height 20
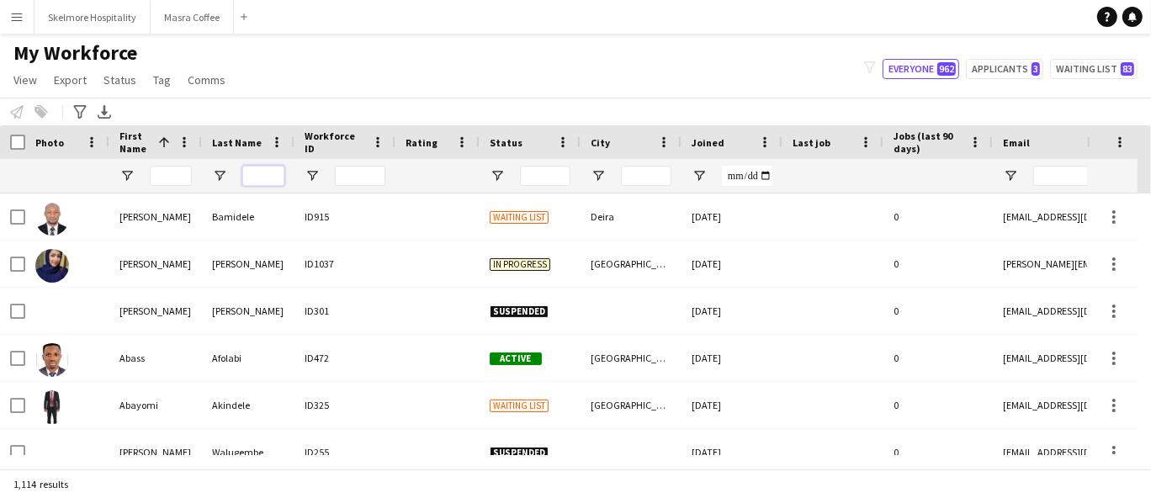
click at [278, 177] on input "Last Name Filter Input" at bounding box center [263, 176] width 42 height 20
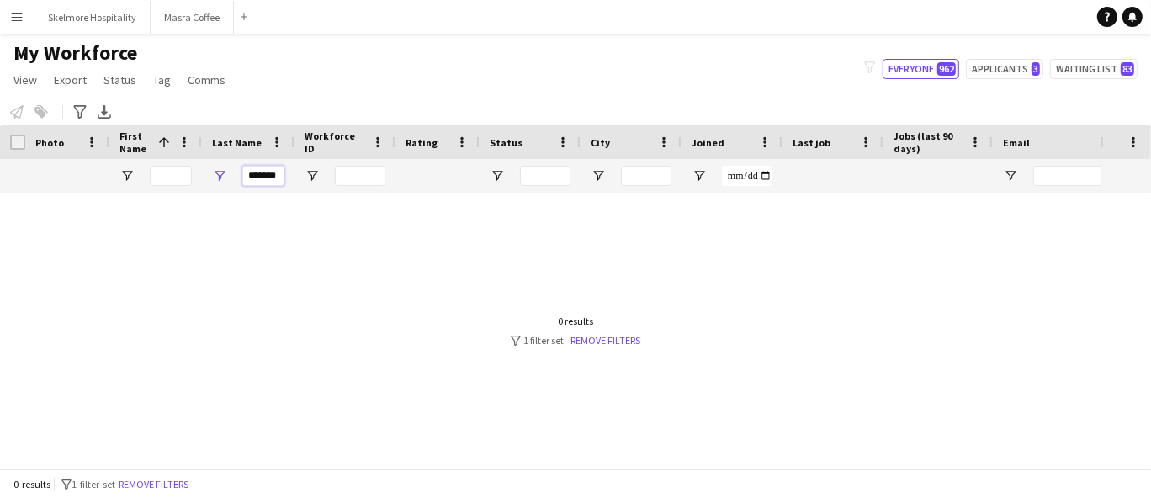
type input "*******"
